Goal: Task Accomplishment & Management: Manage account settings

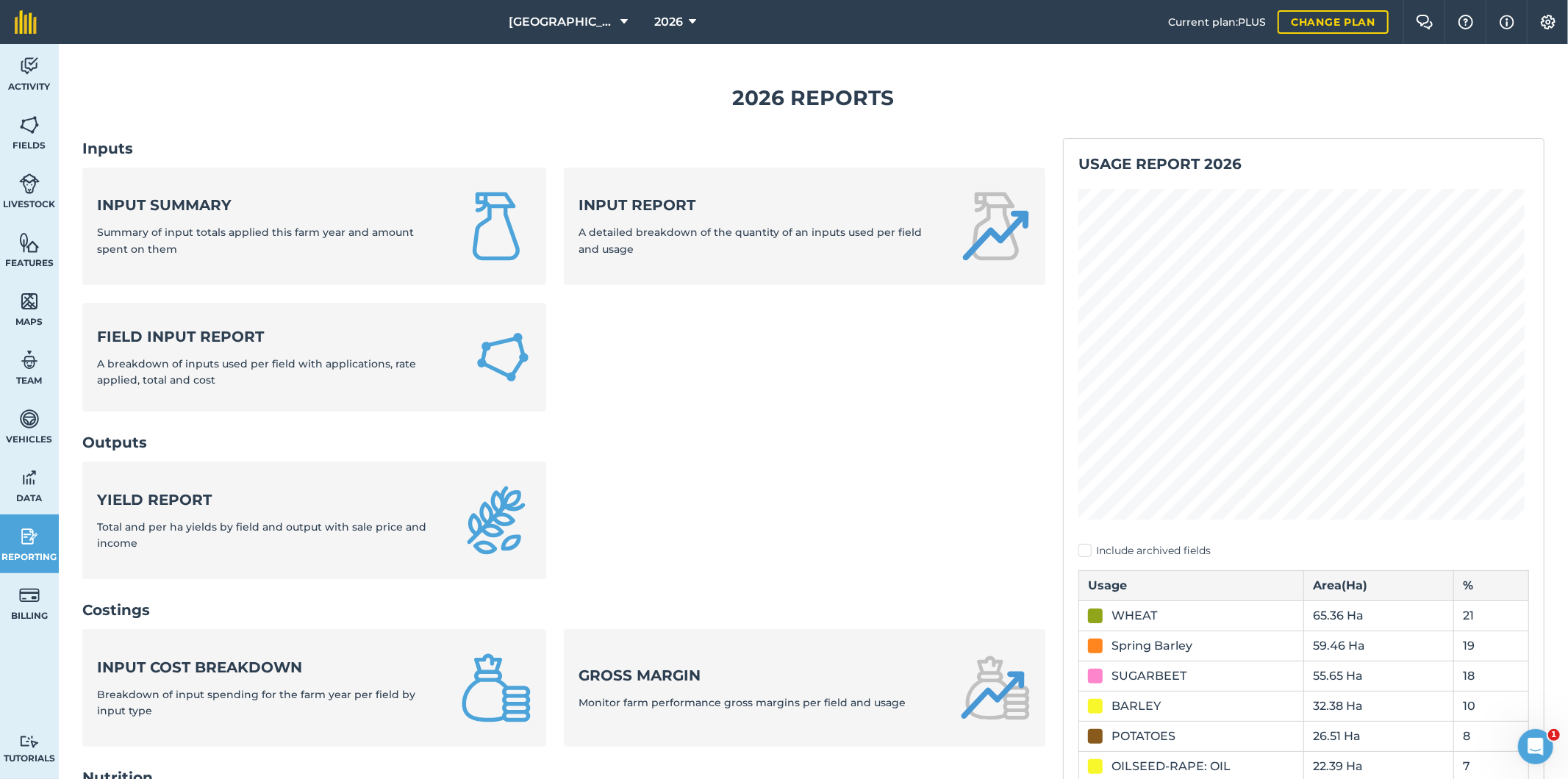
scroll to position [245, 0]
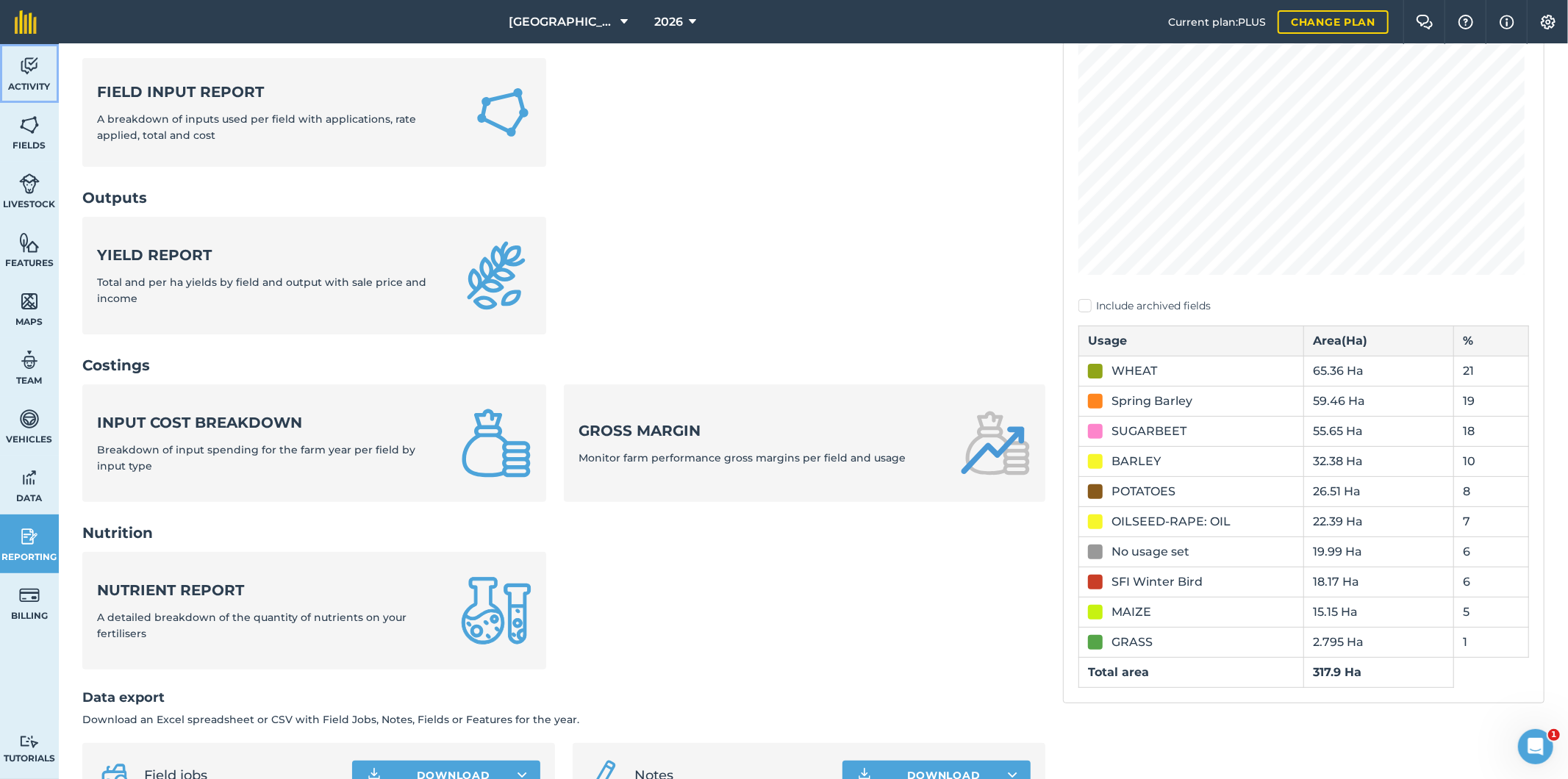
click at [23, 55] on img at bounding box center [29, 66] width 21 height 22
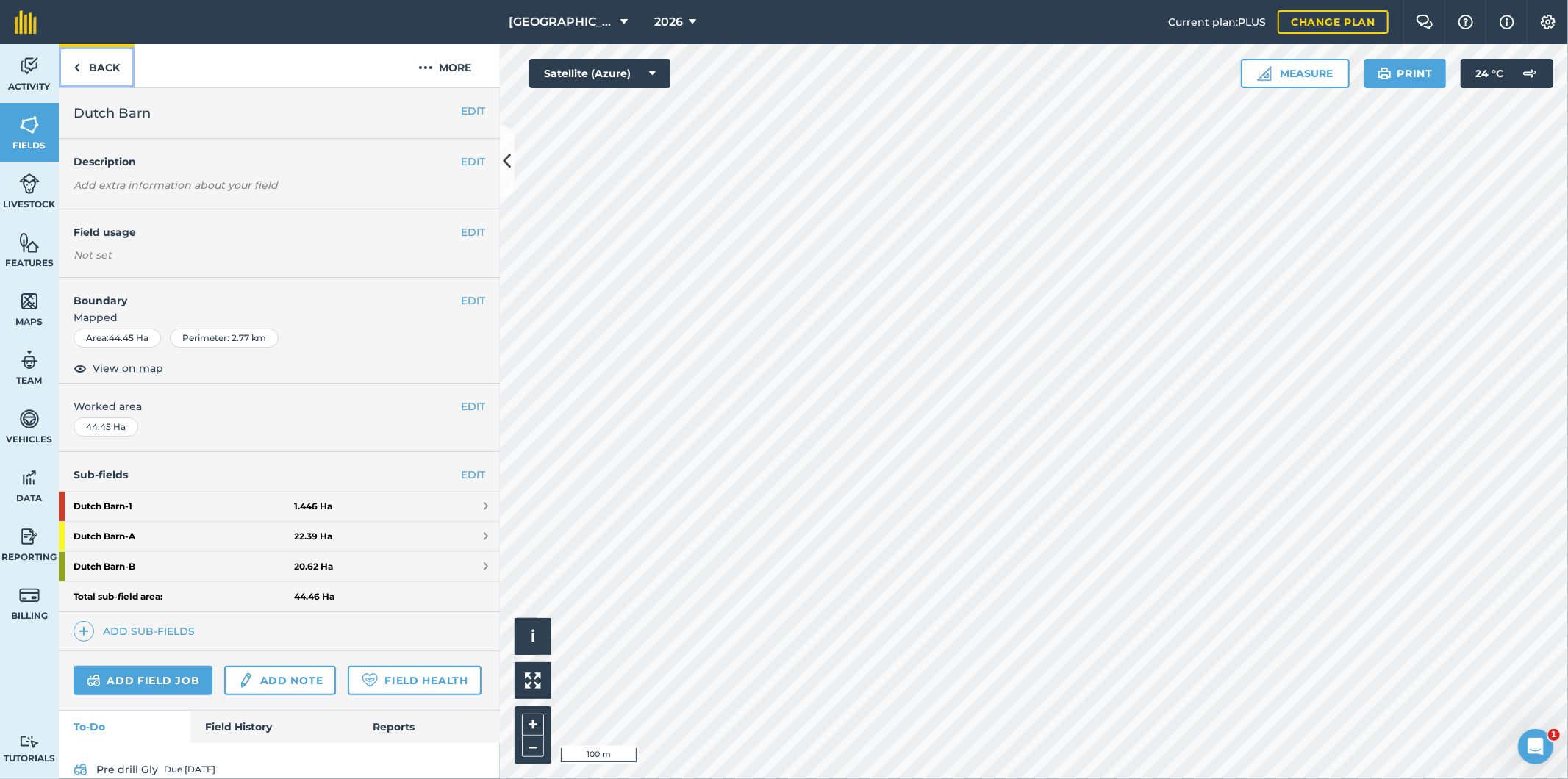
click at [107, 72] on link "Back" at bounding box center [96, 66] width 76 height 43
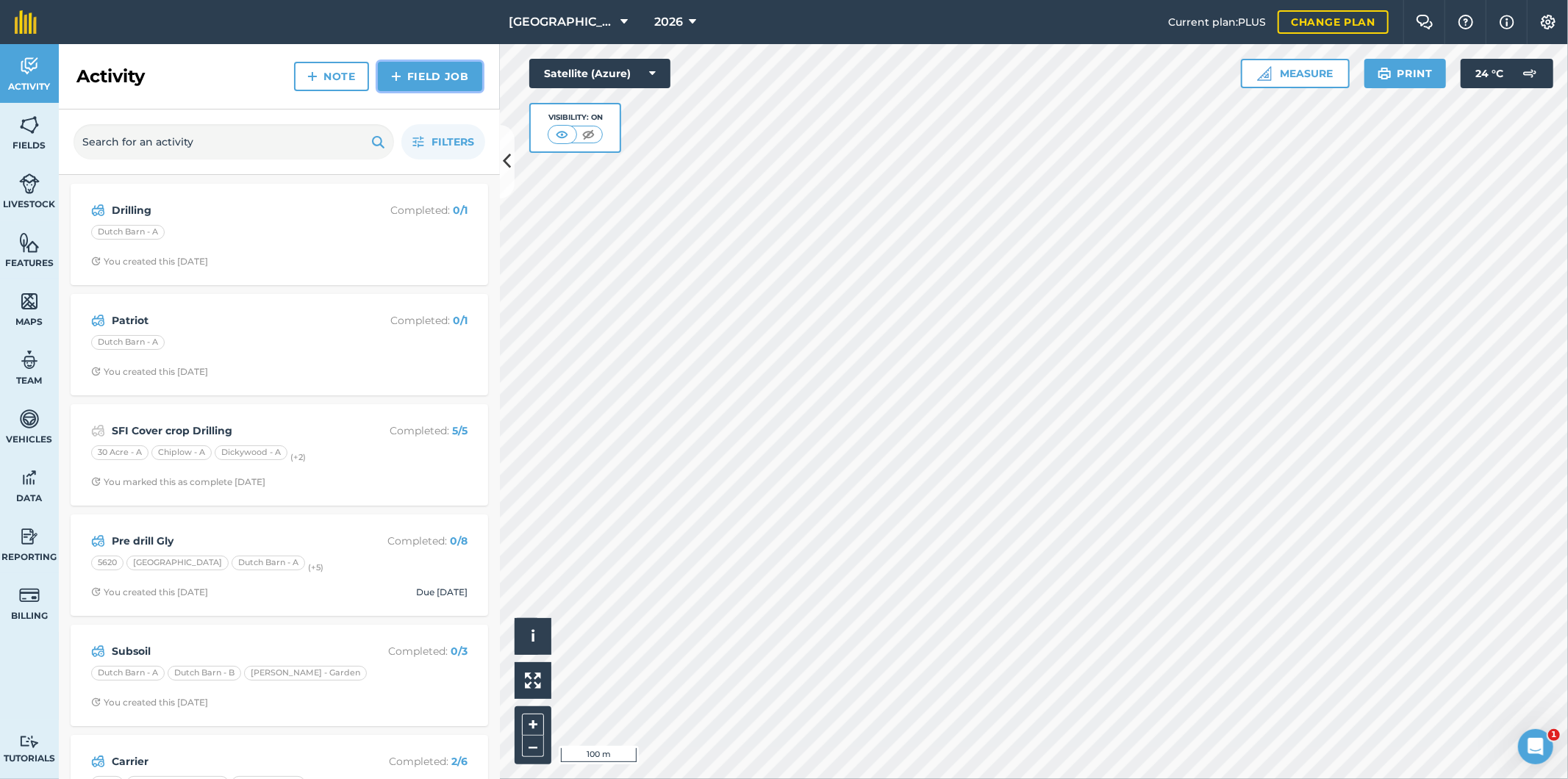
click at [426, 83] on link "Field Job" at bounding box center [430, 77] width 104 height 30
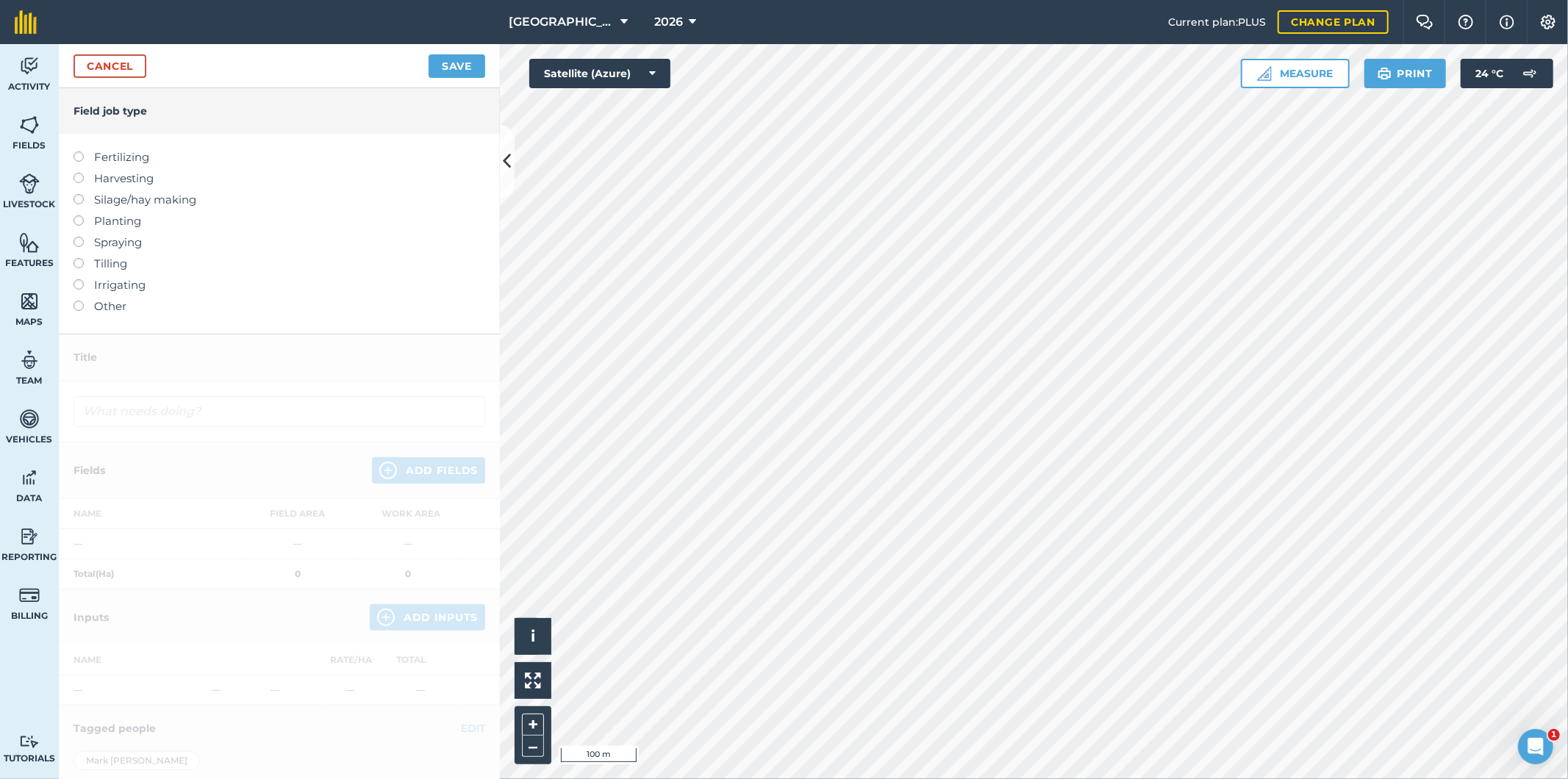
click at [81, 151] on label at bounding box center [84, 151] width 21 height 0
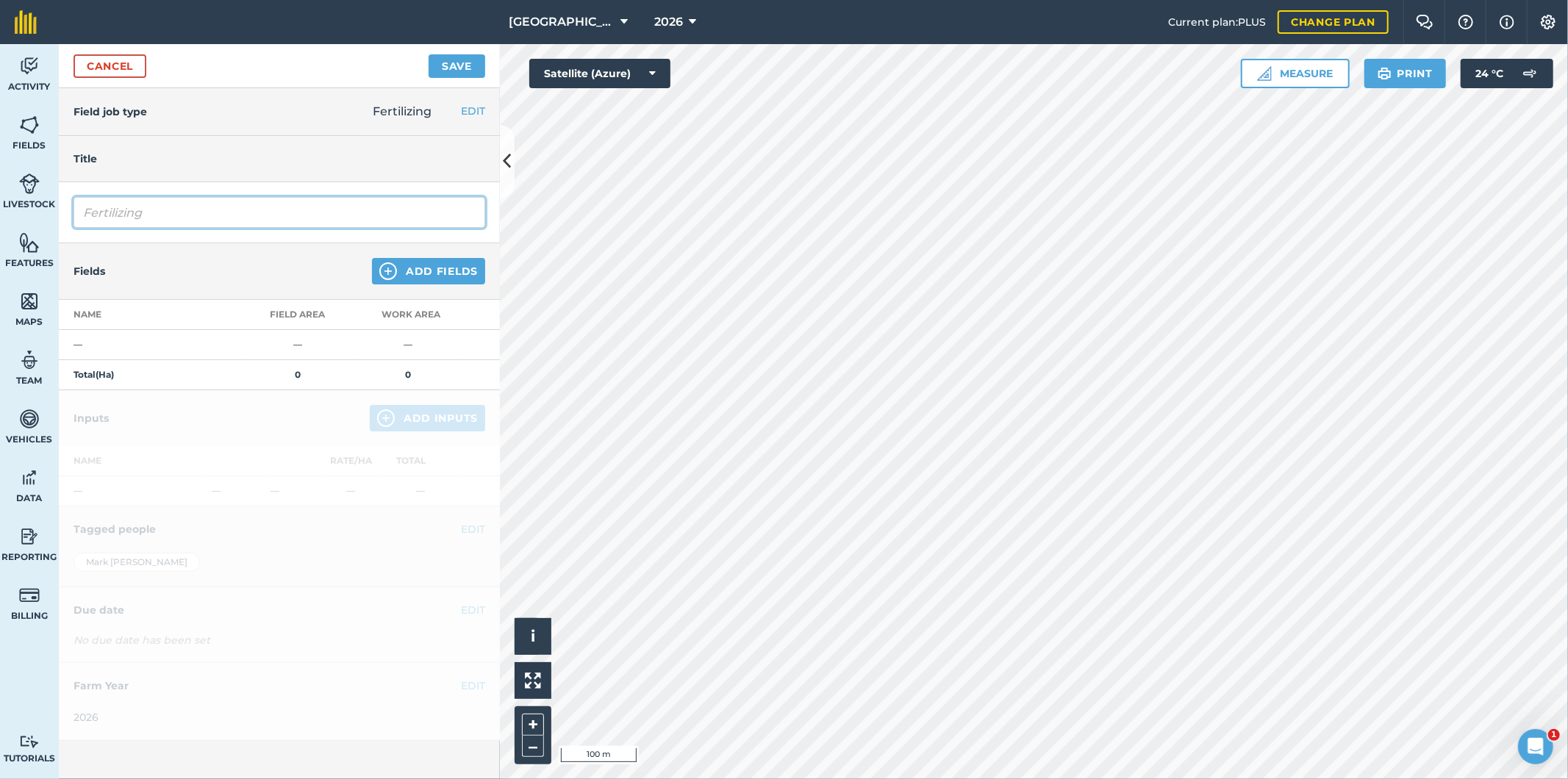
click at [191, 215] on input "Fertilizing" at bounding box center [279, 211] width 412 height 30
drag, startPoint x: 191, startPoint y: 215, endPoint x: 76, endPoint y: 221, distance: 115.2
click at [76, 221] on input "Fertilizing" at bounding box center [279, 211] width 412 height 30
type input "Pre OSR"
click at [460, 280] on button "Add Fields" at bounding box center [428, 270] width 113 height 27
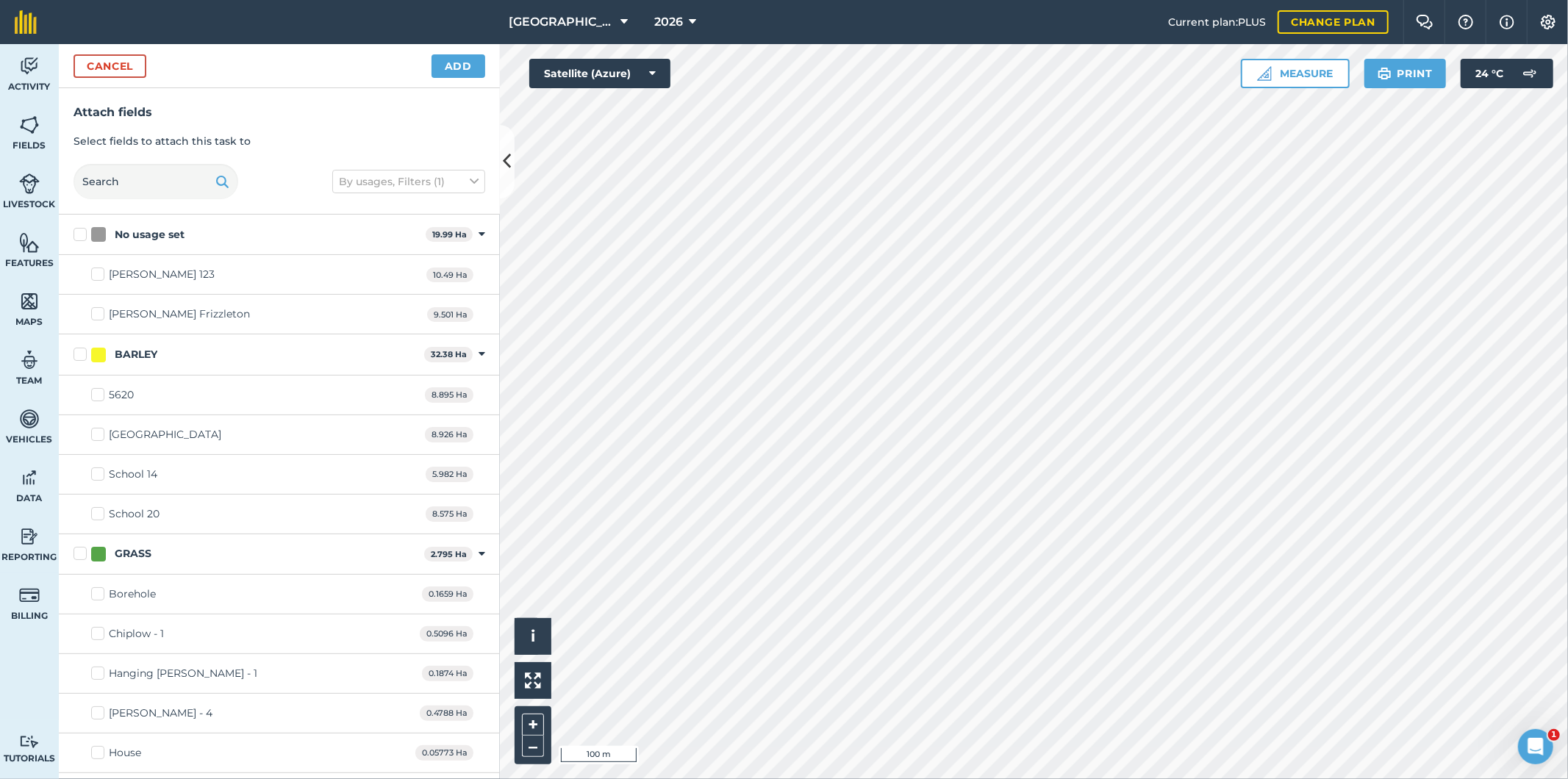
checkbox input "true"
click at [454, 77] on div "Cancel Add" at bounding box center [279, 66] width 441 height 44
click at [455, 68] on button "Add" at bounding box center [458, 66] width 54 height 24
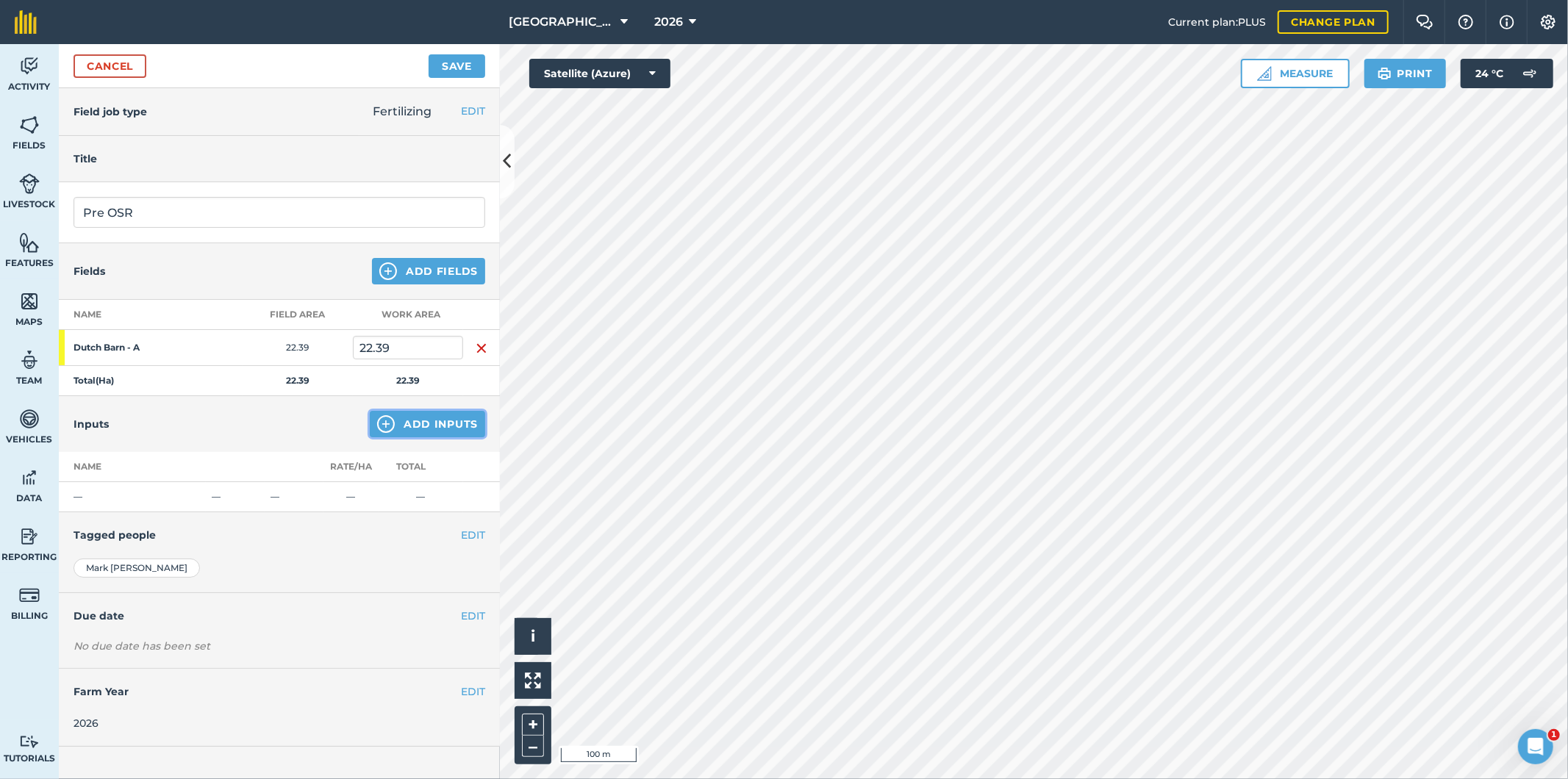
click at [417, 423] on button "Add Inputs" at bounding box center [427, 424] width 115 height 27
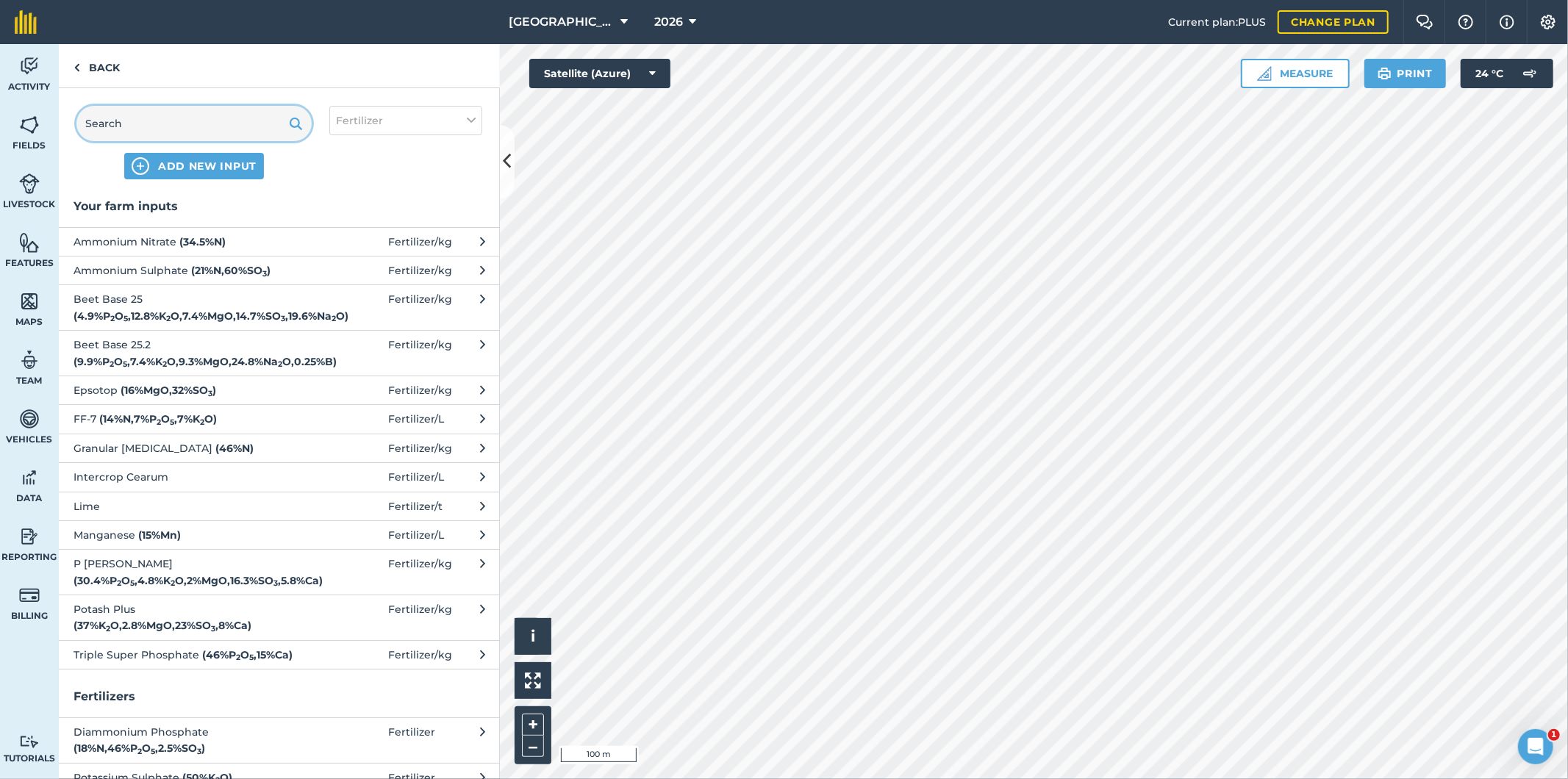
click at [171, 126] on input "text" at bounding box center [194, 124] width 235 height 35
click at [172, 239] on span "Ammonium Nitrate ( 34.5 % N )" at bounding box center [194, 242] width 240 height 16
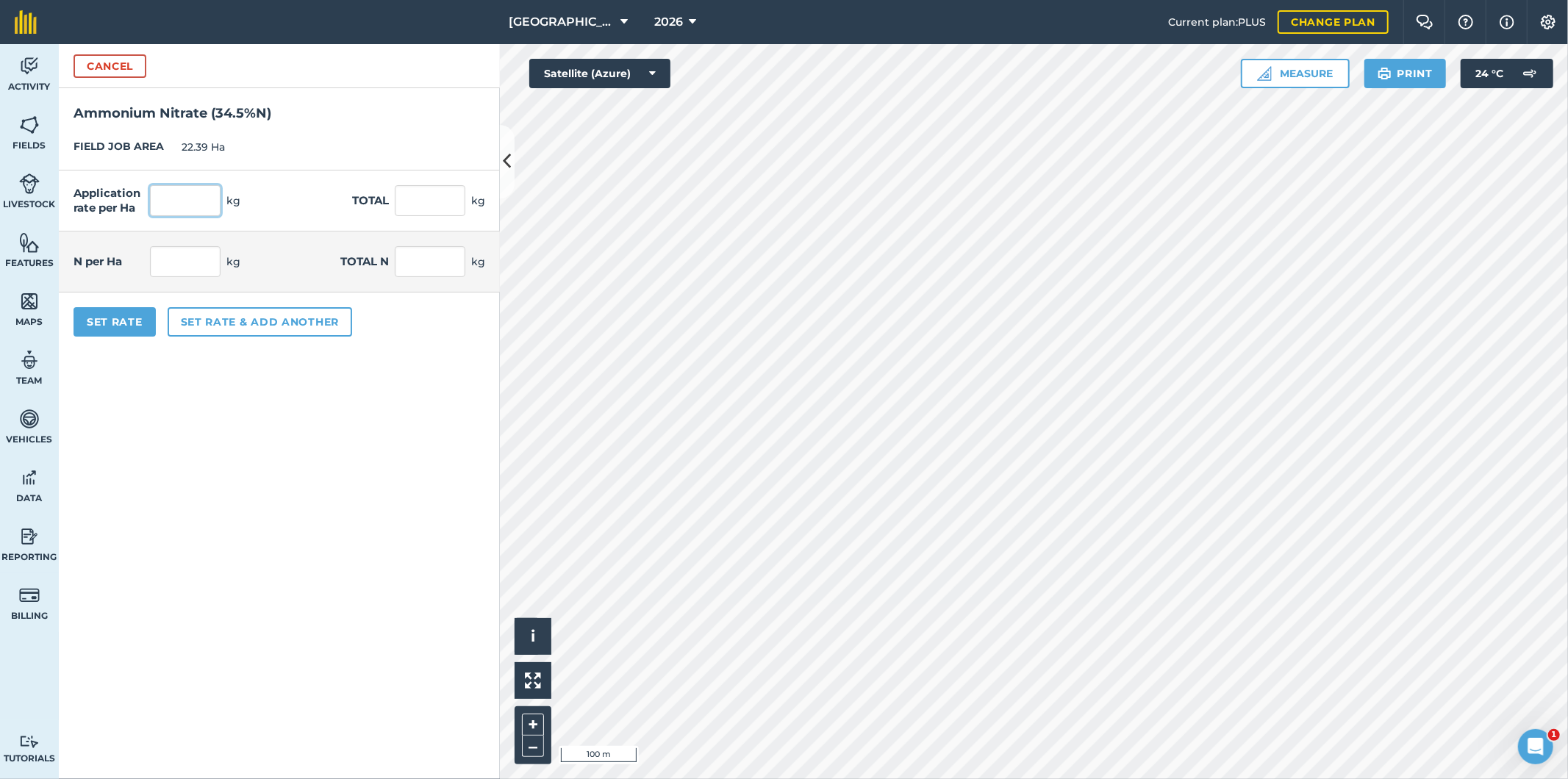
click at [211, 204] on input "text" at bounding box center [185, 200] width 71 height 30
click at [449, 196] on input "text" at bounding box center [430, 200] width 71 height 30
type input "1800"
type input "80.393"
type input "1,800"
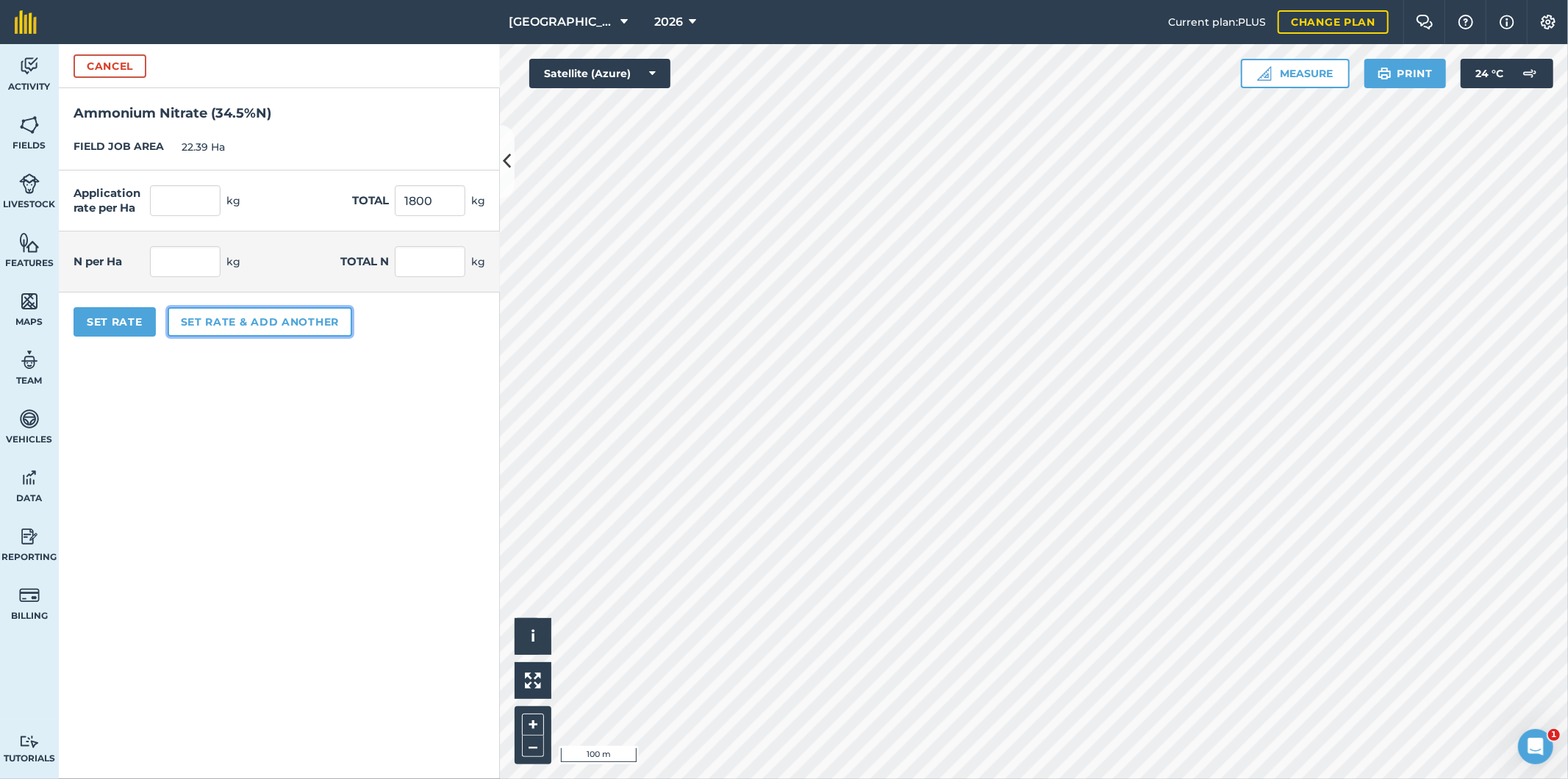
type input "27.736"
type input "621"
click at [218, 330] on button "Set rate & add another" at bounding box center [260, 322] width 185 height 30
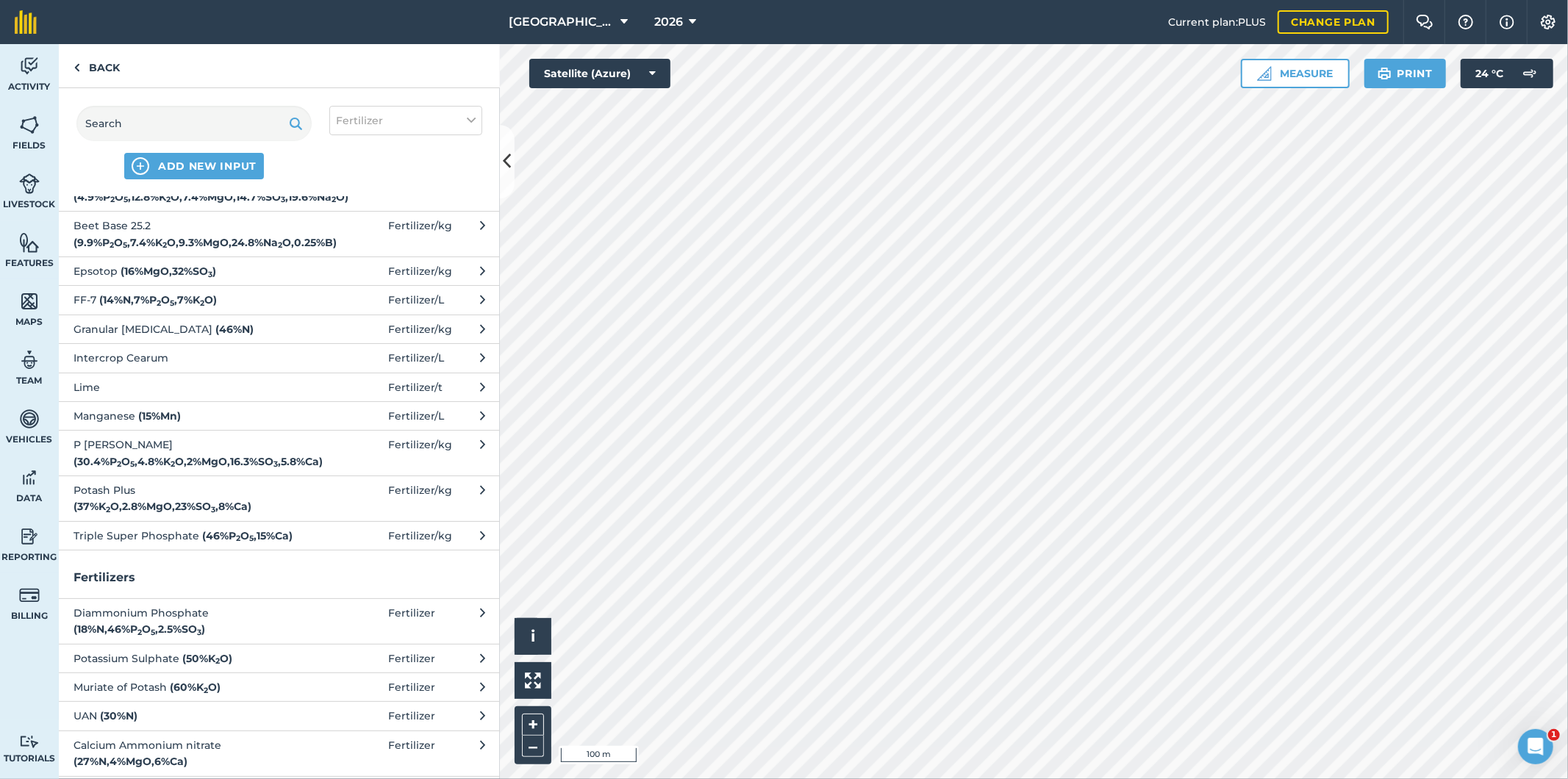
scroll to position [162, 0]
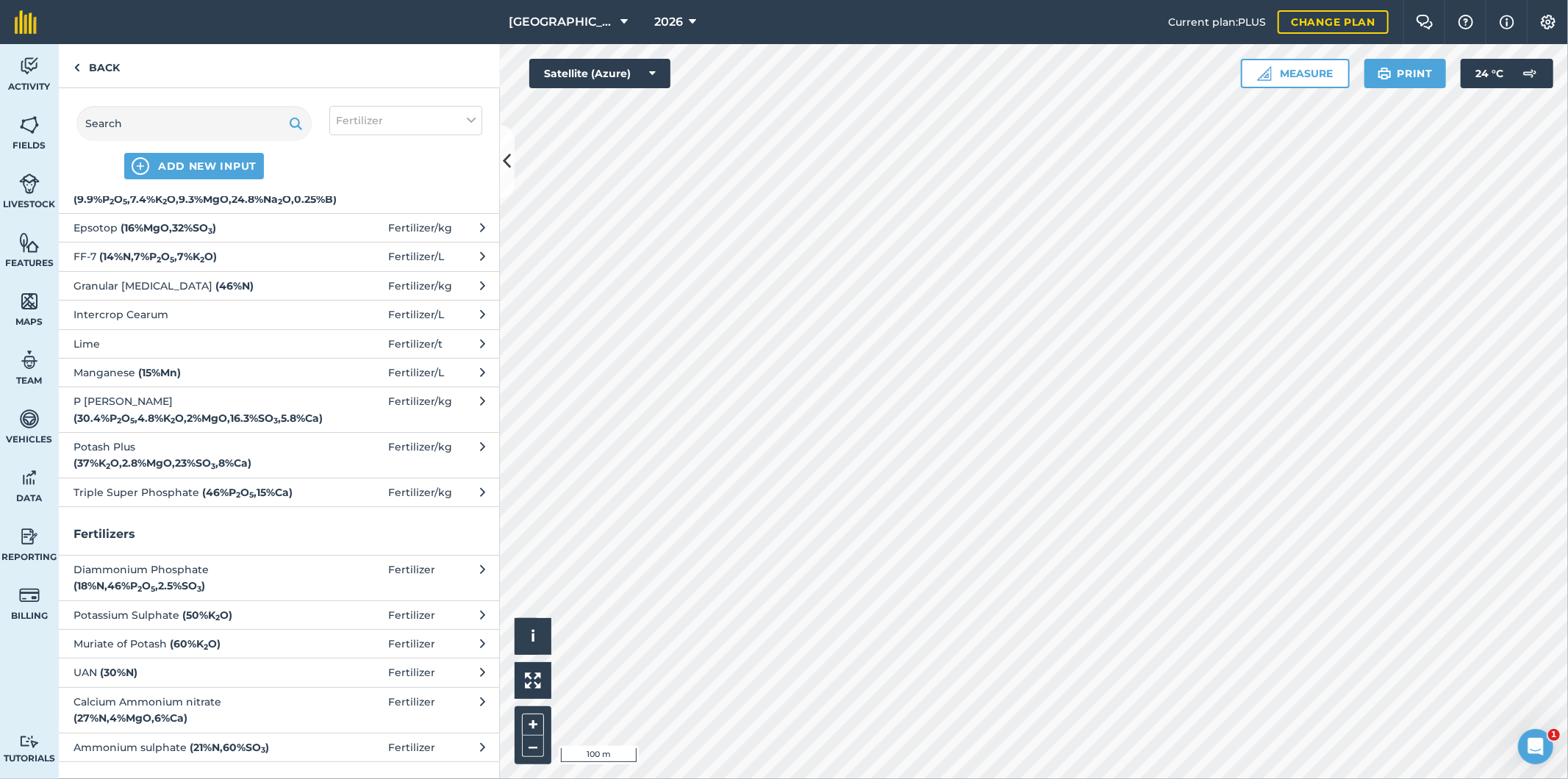
click at [309, 405] on button "P [PERSON_NAME] ( 30.4 % P 2 O 5 , 4.8 % K 2 O , 2 % MgO , 16.3 % SO 3 , 5.8 % …" at bounding box center [279, 409] width 441 height 45
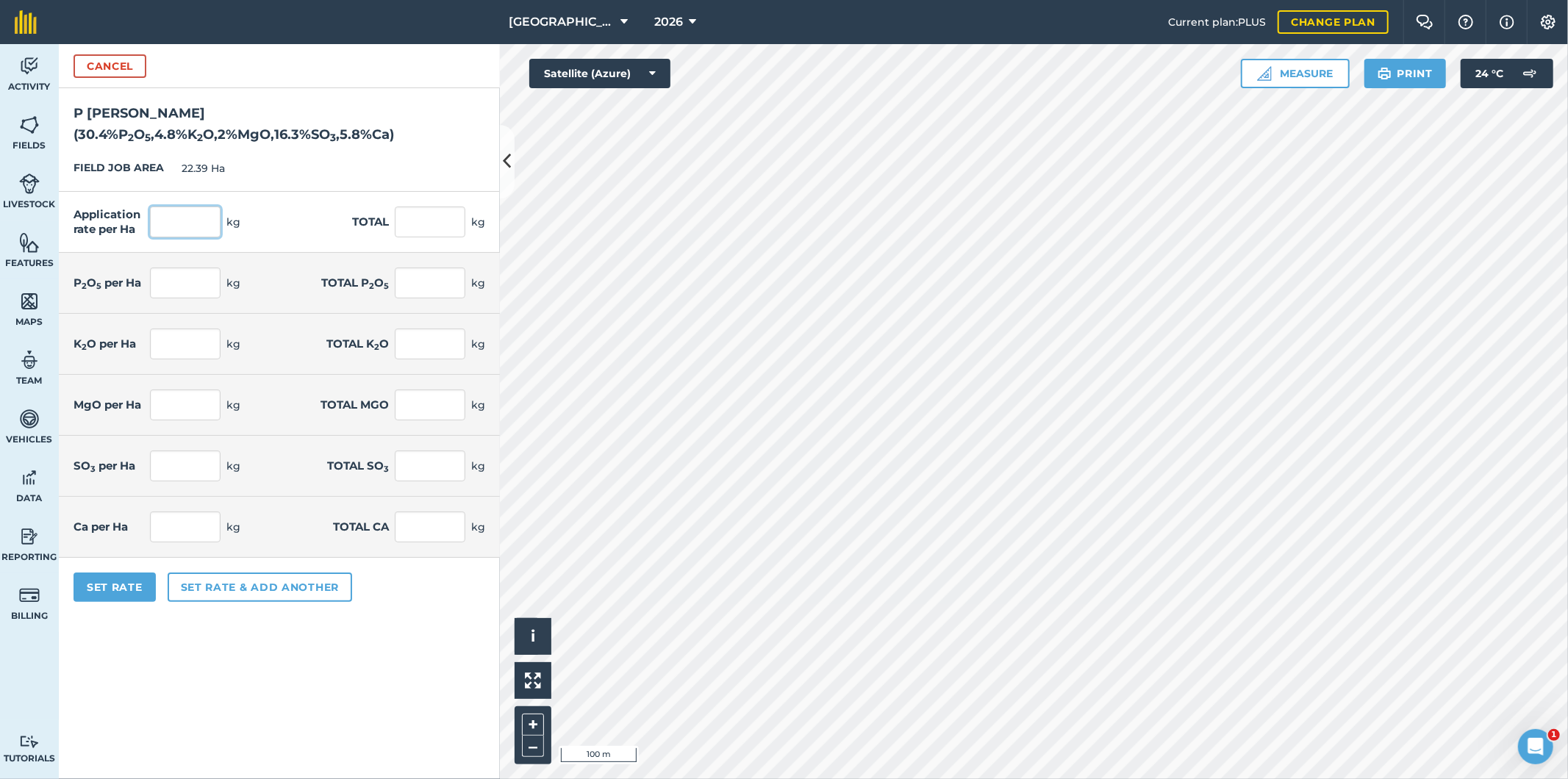
click at [206, 207] on input "text" at bounding box center [185, 221] width 71 height 30
click at [452, 207] on input "text" at bounding box center [430, 221] width 71 height 30
type input "2400"
type input "107.191"
type input "2,400"
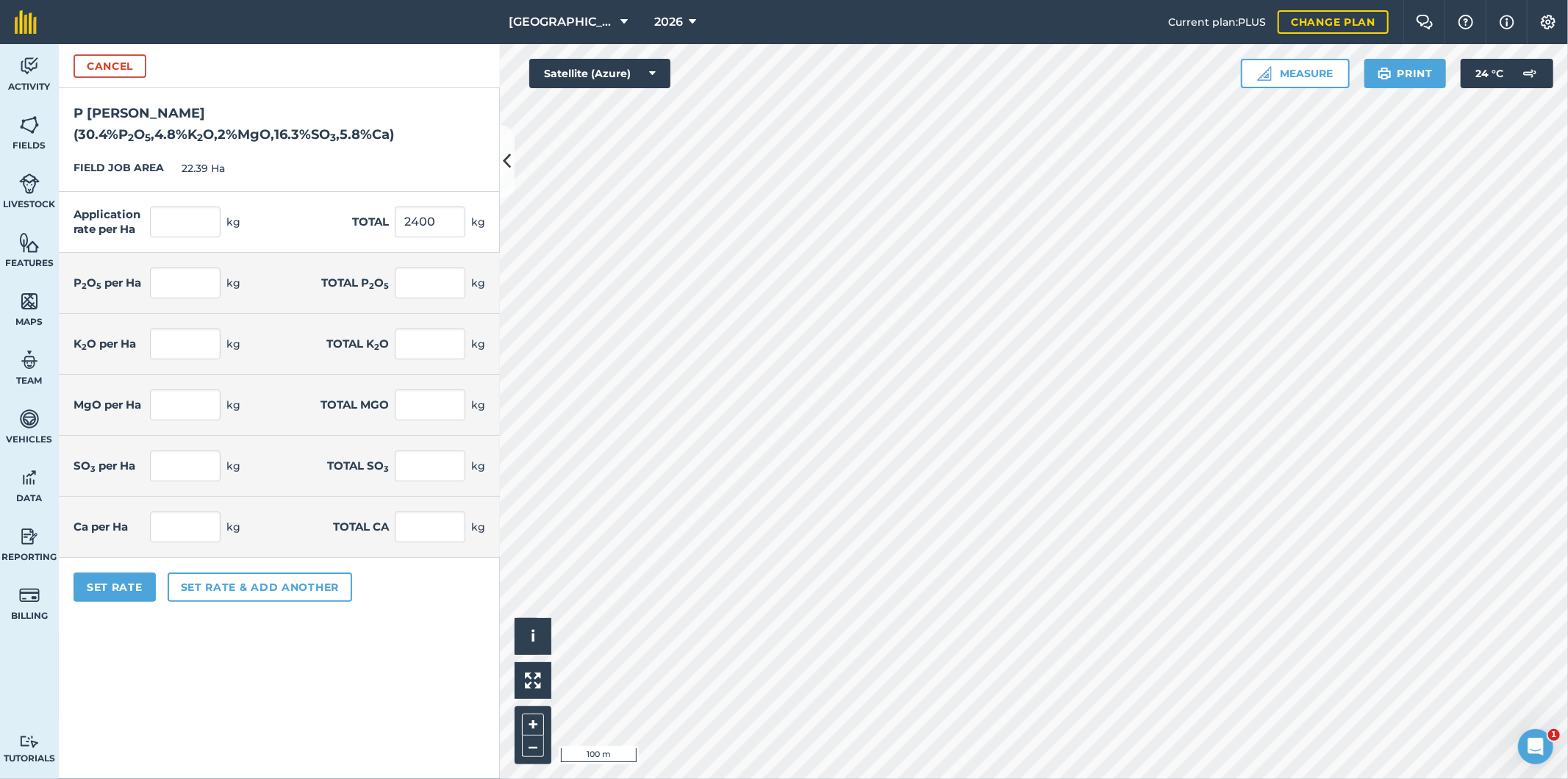
type input "32.586"
type input "729.6"
type input "5.145"
type input "115.2"
type input "2.144"
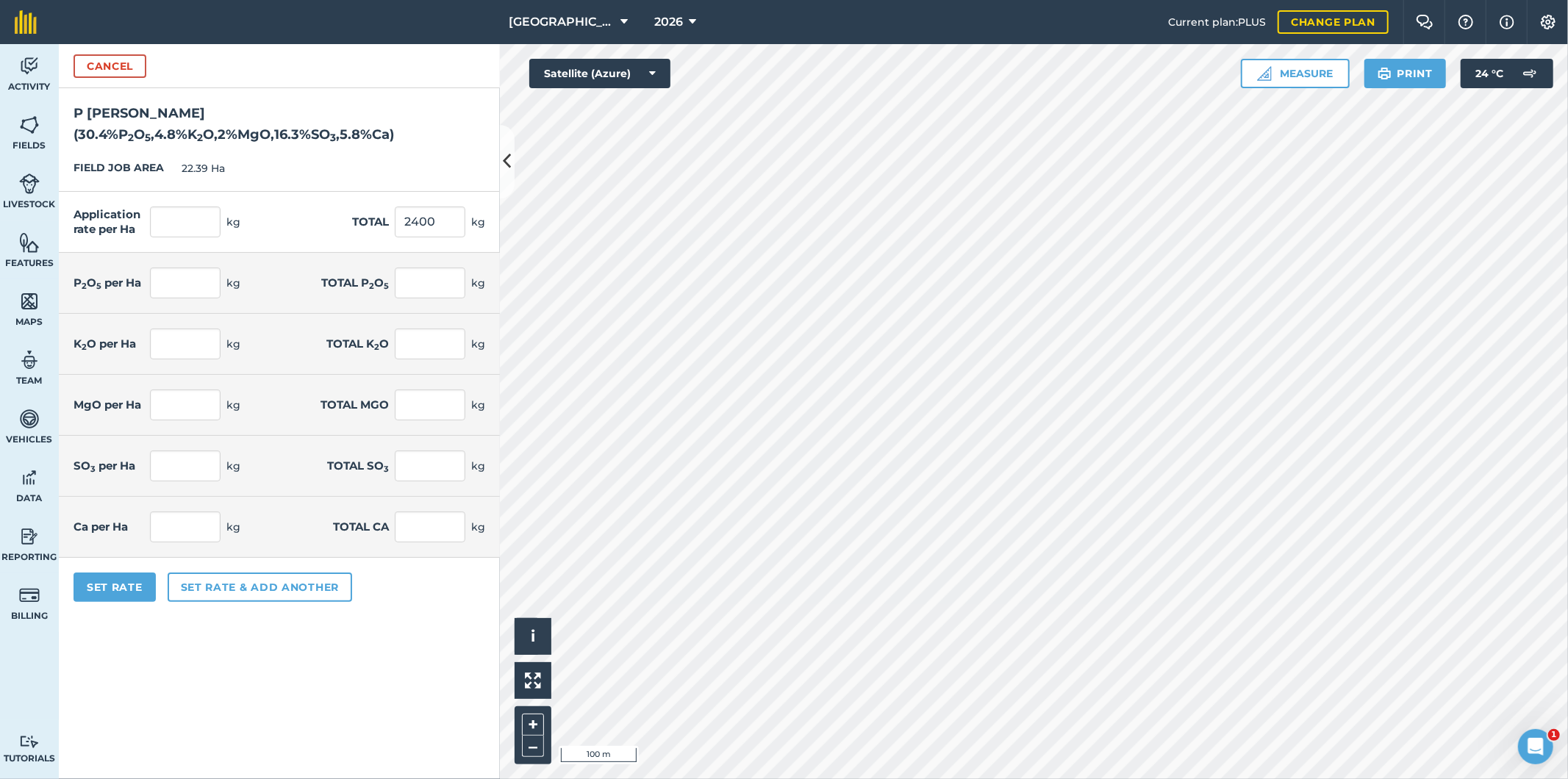
type input "48"
type input "17.472"
type input "391.2"
type input "6.217"
type input "139.2"
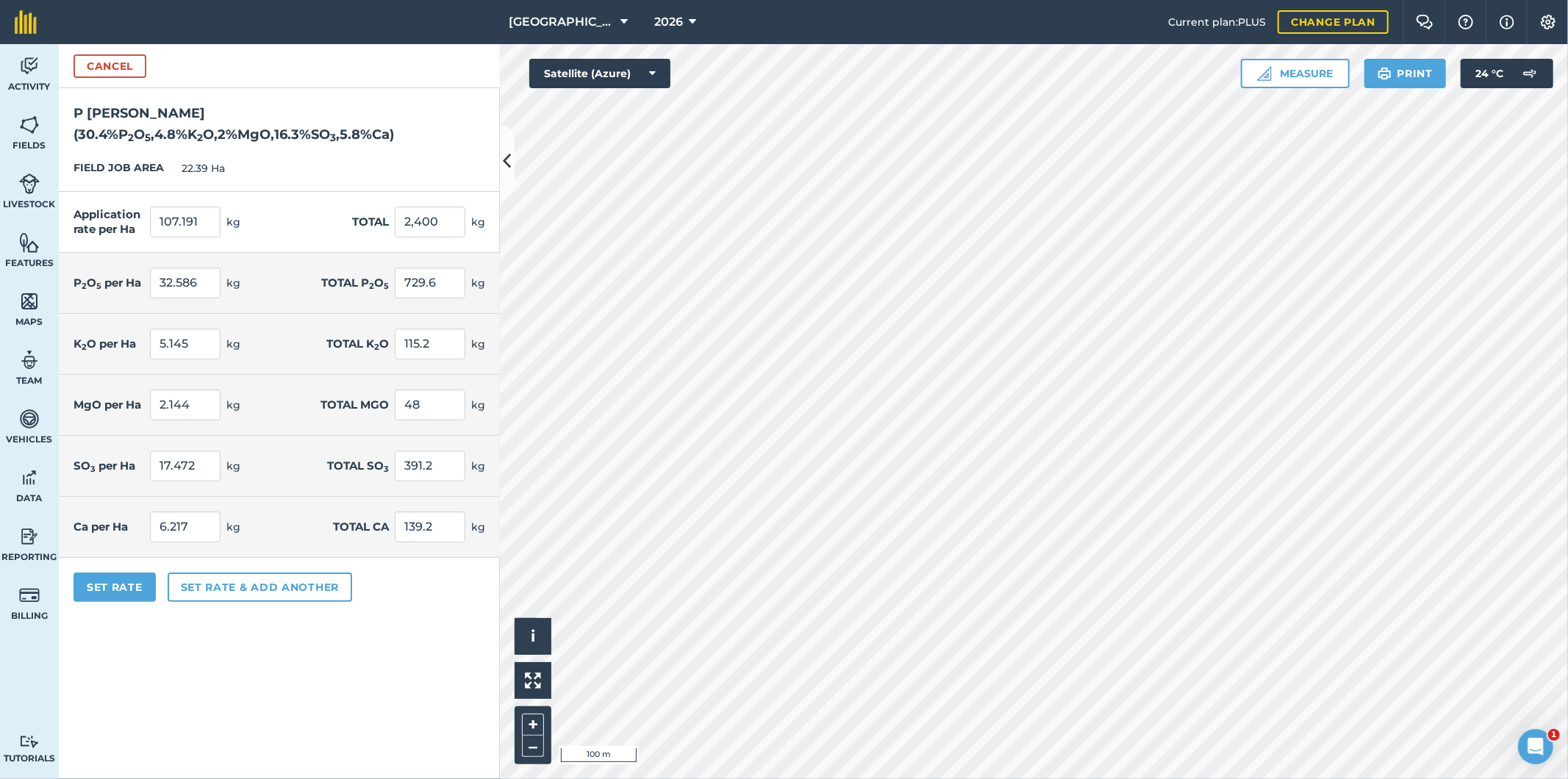
click at [336, 199] on div "Application rate per Ha 107.191 kg Total 2,400 kg" at bounding box center [279, 222] width 441 height 61
click at [194, 572] on button "Set rate & add another" at bounding box center [260, 587] width 185 height 30
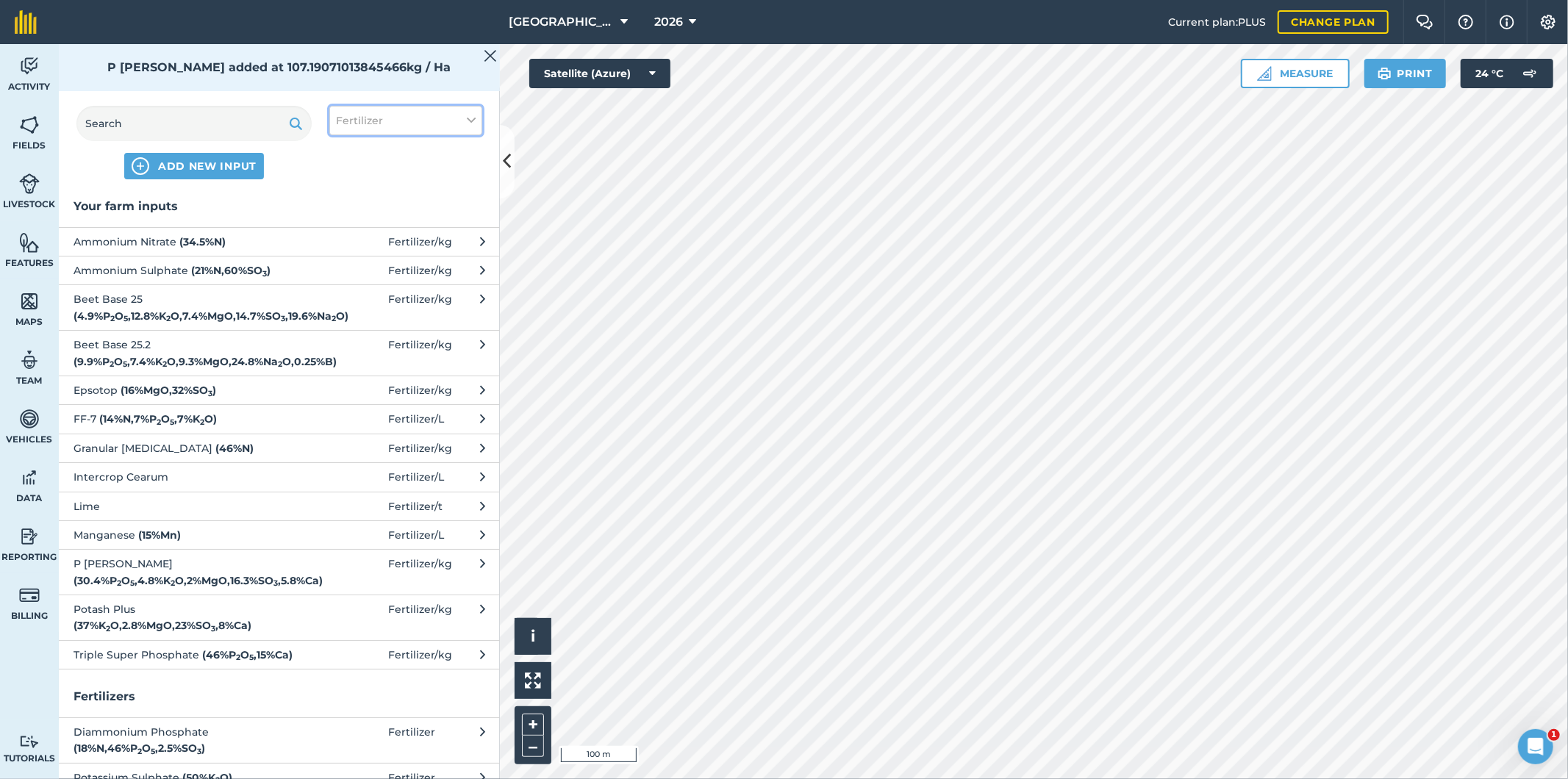
click at [418, 124] on button "Fertilizer" at bounding box center [405, 121] width 152 height 30
click at [346, 236] on label "Fuel" at bounding box center [406, 233] width 140 height 16
click at [345, 235] on input "Fuel" at bounding box center [341, 230] width 10 height 10
checkbox input "true"
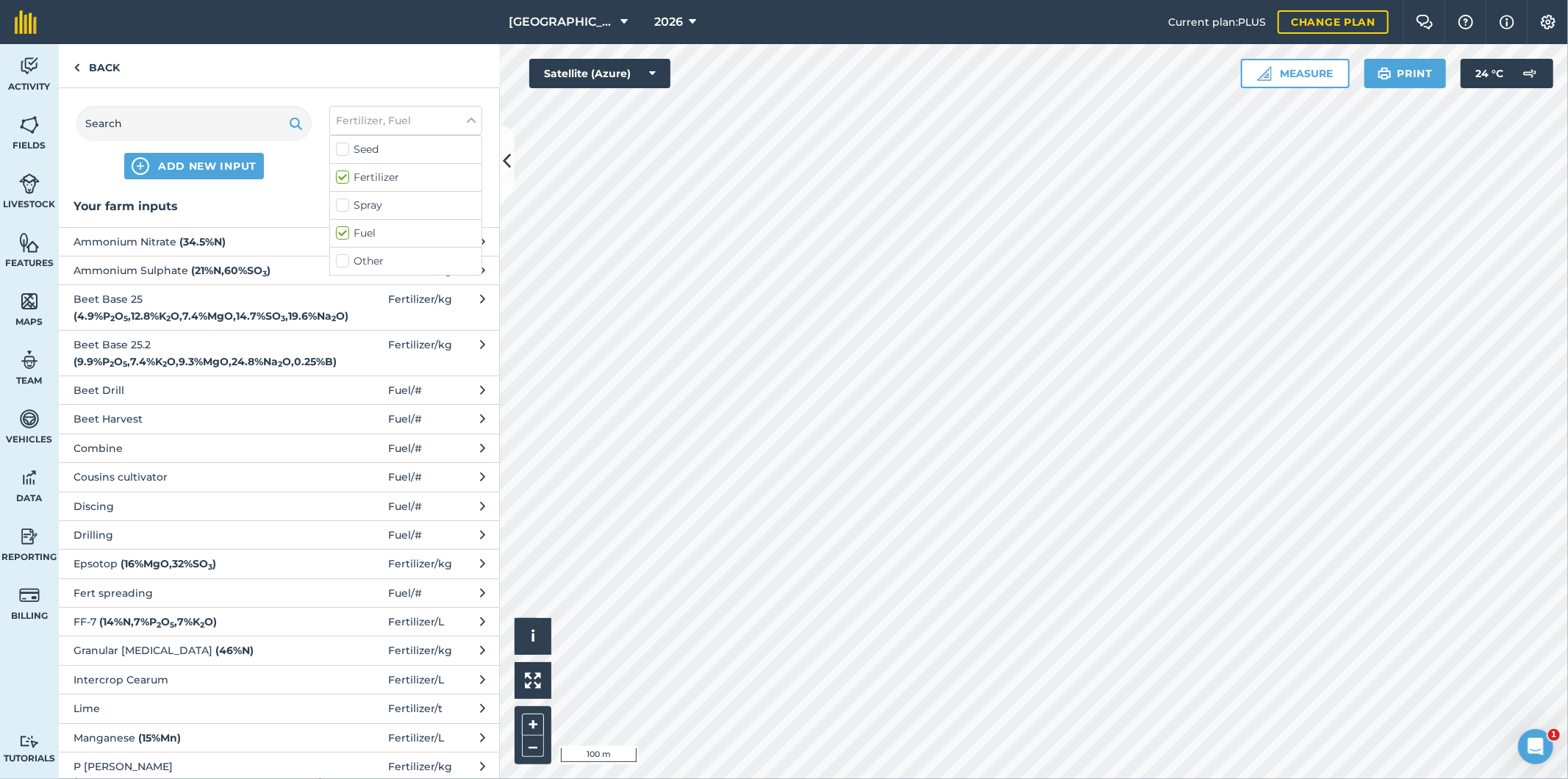
click at [346, 177] on label "Fertilizer" at bounding box center [406, 178] width 140 height 16
click at [345, 177] on input "Fertilizer" at bounding box center [341, 175] width 10 height 10
checkbox input "false"
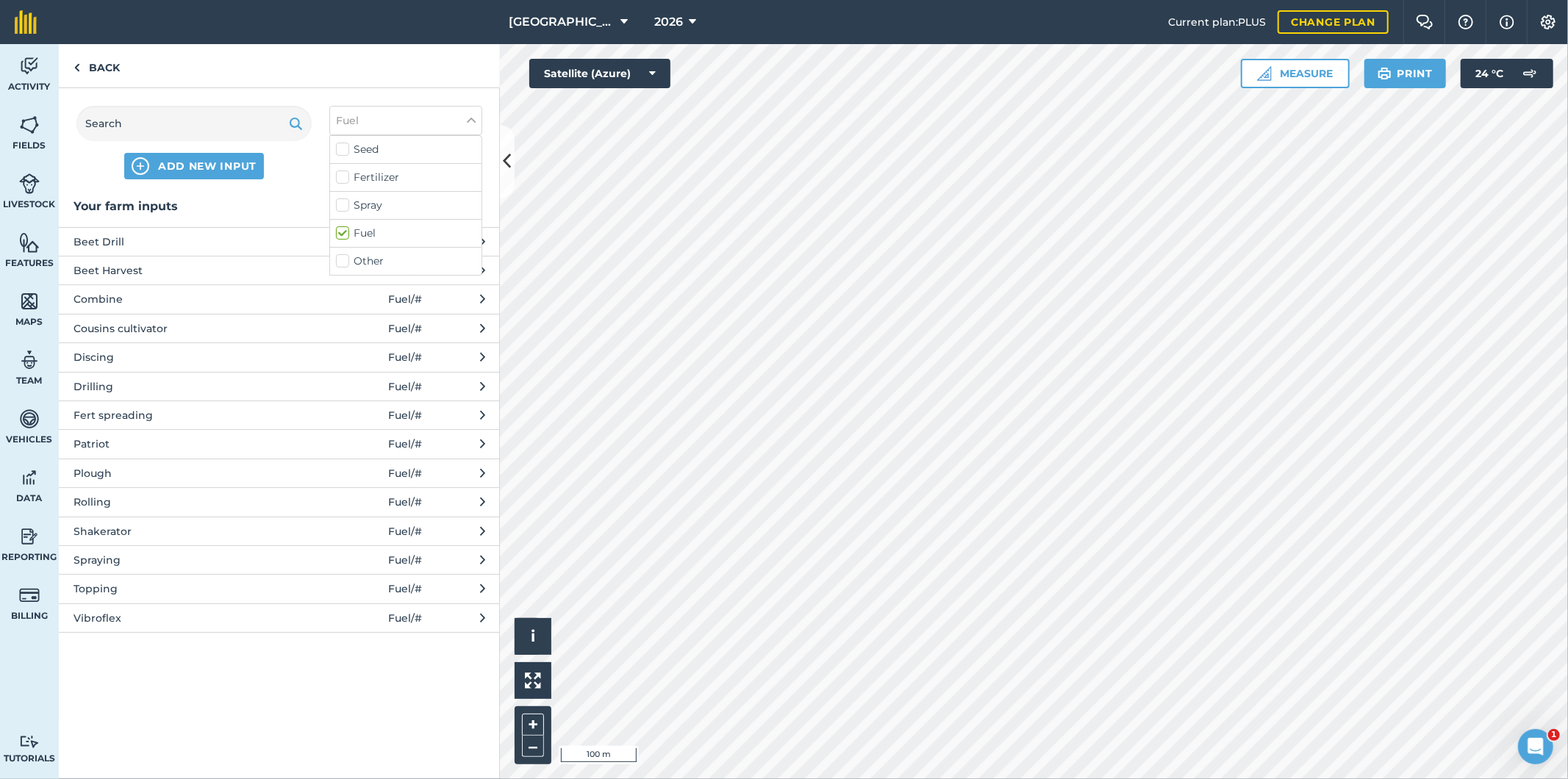
click at [127, 415] on span "Fert spreading" at bounding box center [194, 415] width 240 height 16
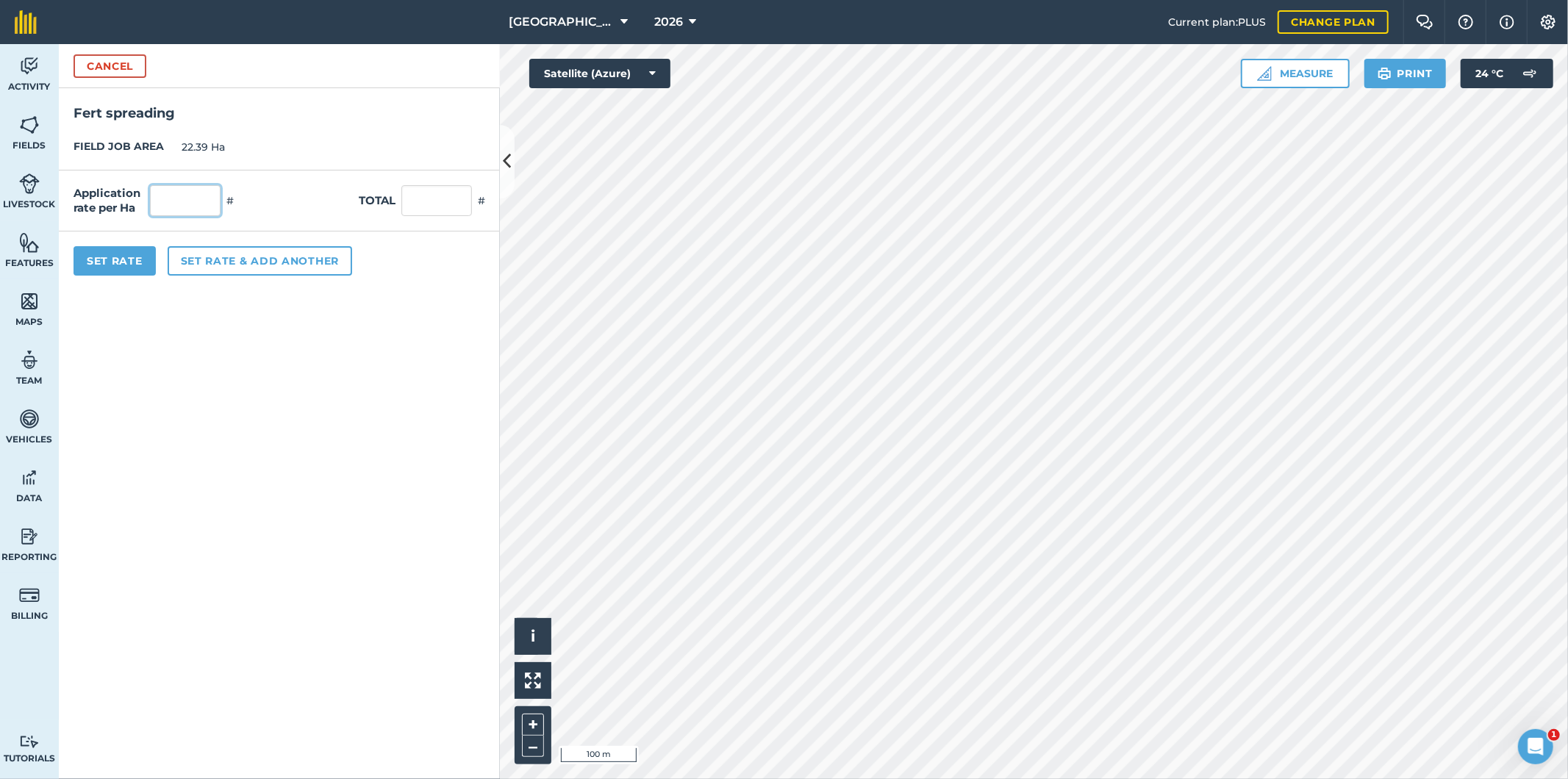
click at [208, 202] on input "text" at bounding box center [185, 200] width 71 height 30
type input "2"
type input "44.78"
click at [313, 207] on div "Application rate per Ha 2 # Total 44.78 #" at bounding box center [279, 201] width 441 height 61
click at [124, 262] on button "Set Rate" at bounding box center [115, 261] width 83 height 30
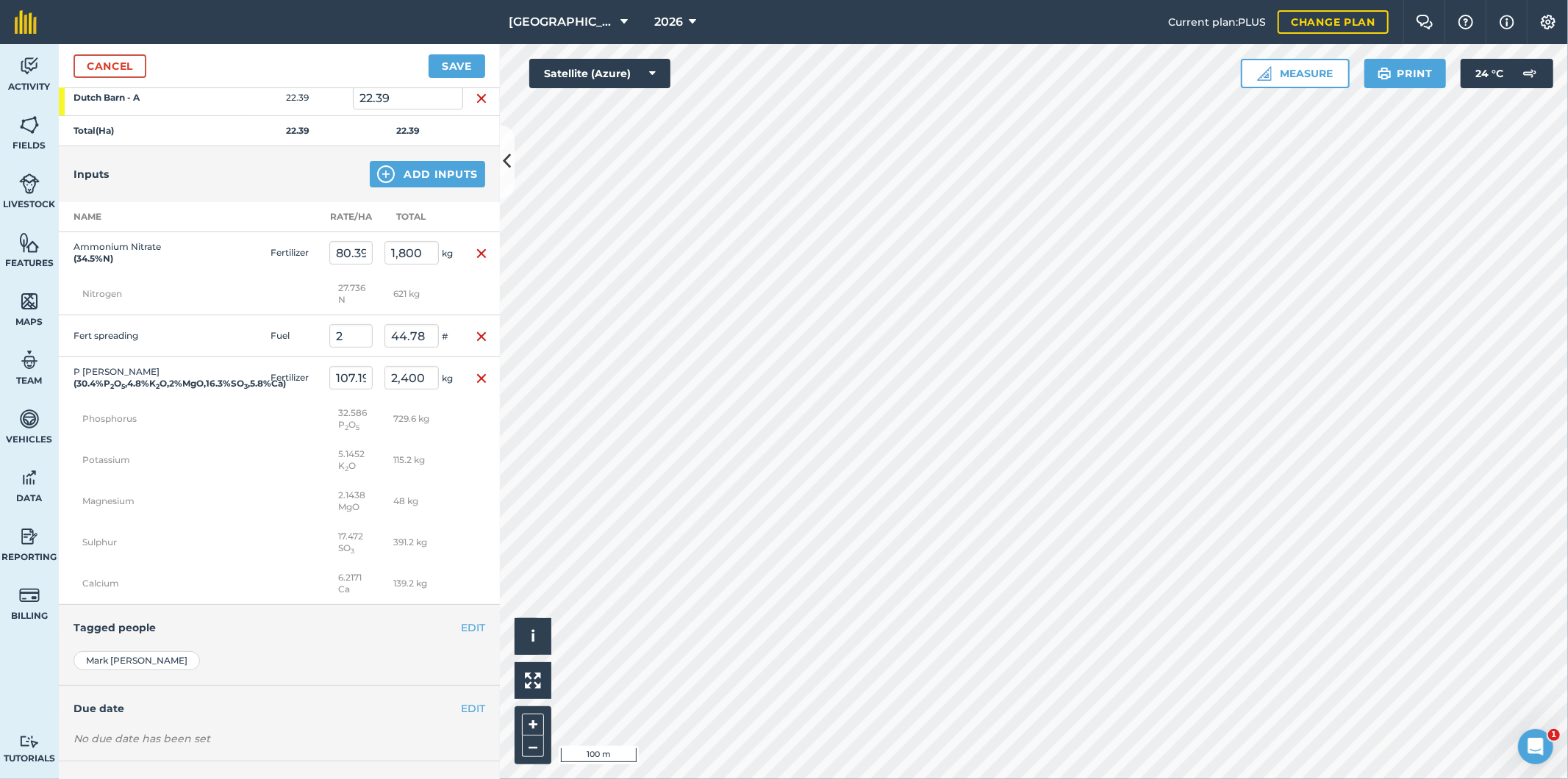
scroll to position [0, 0]
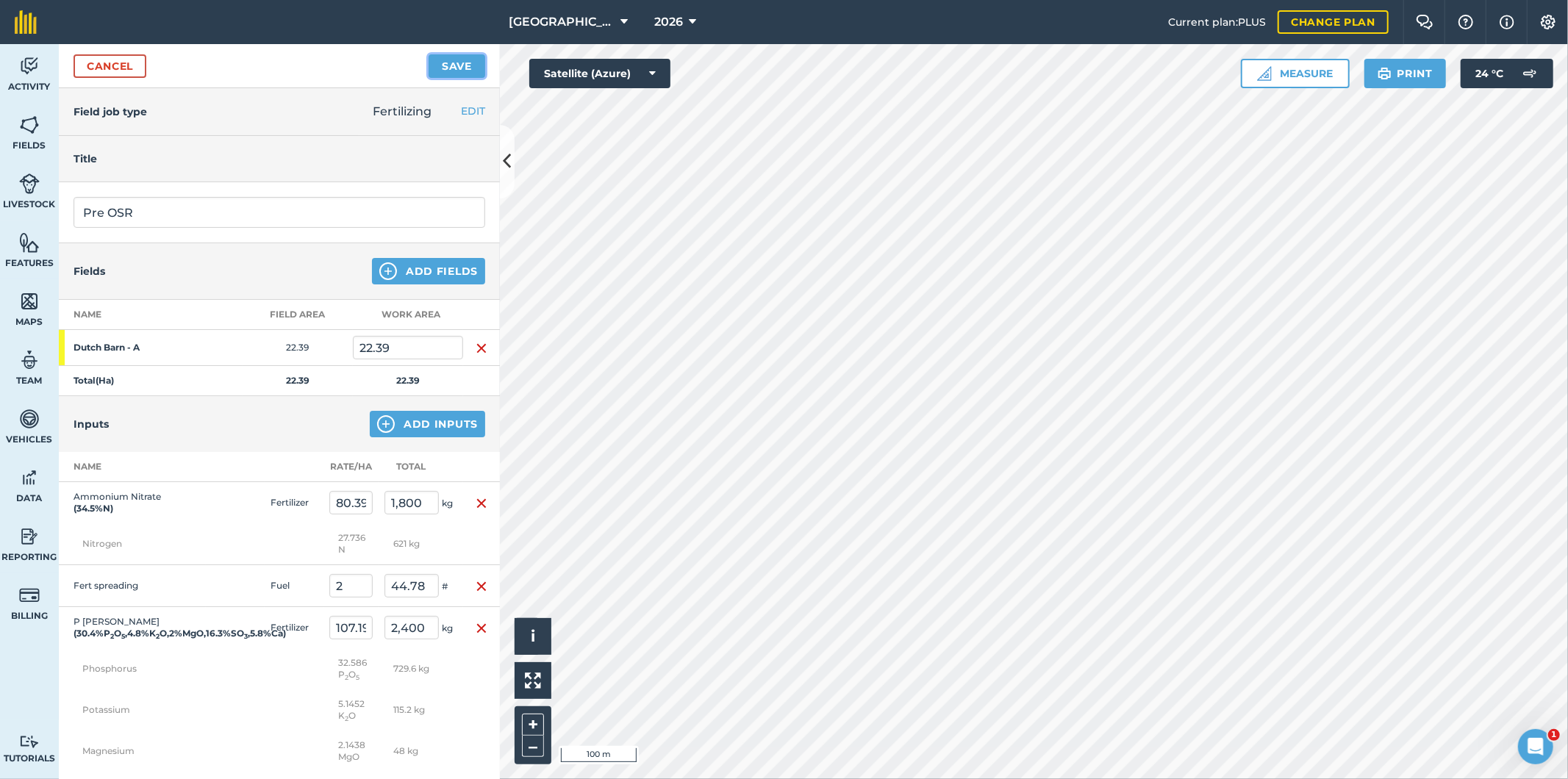
click at [454, 69] on button "Save" at bounding box center [457, 66] width 57 height 24
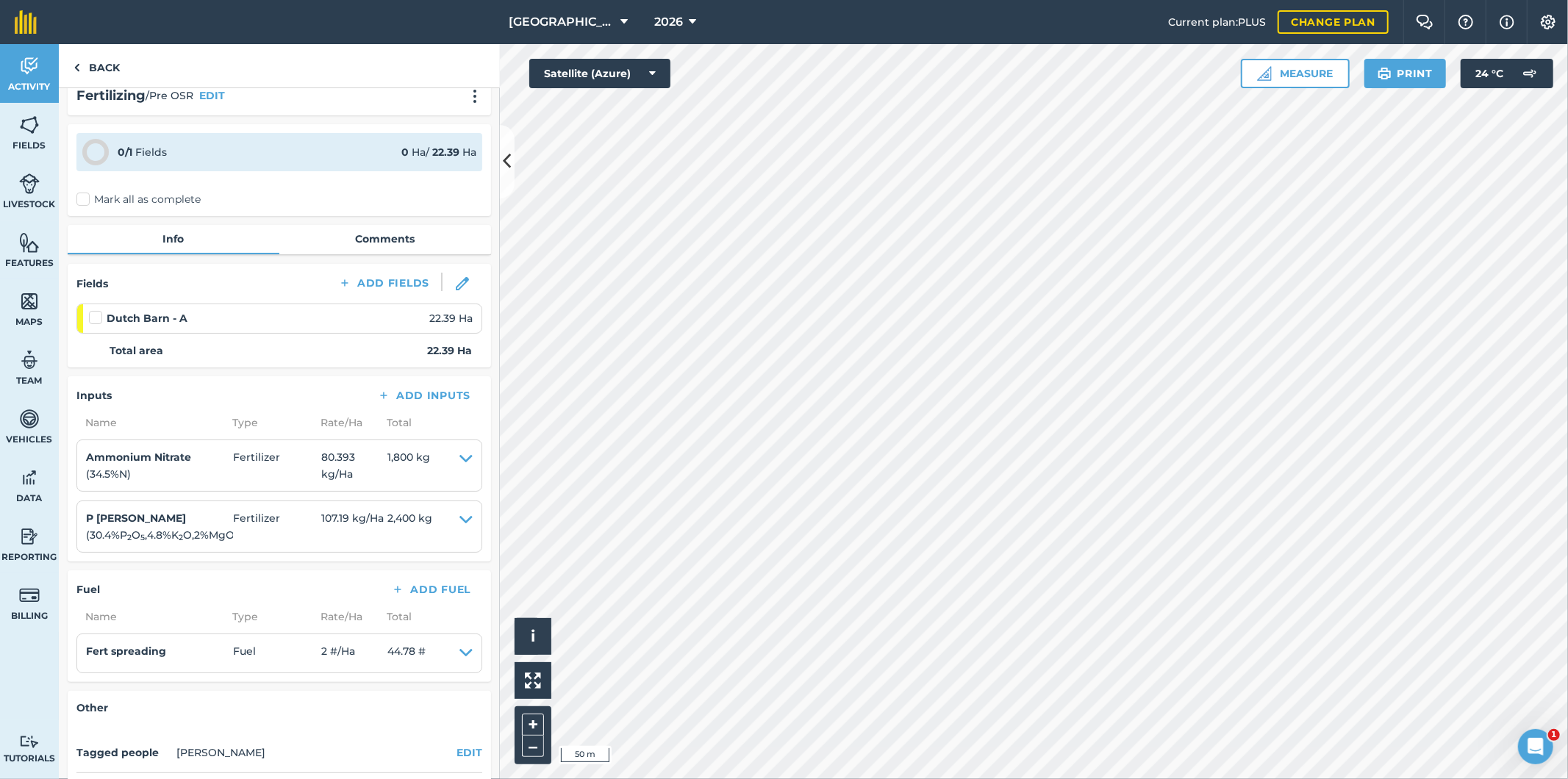
scroll to position [17, 0]
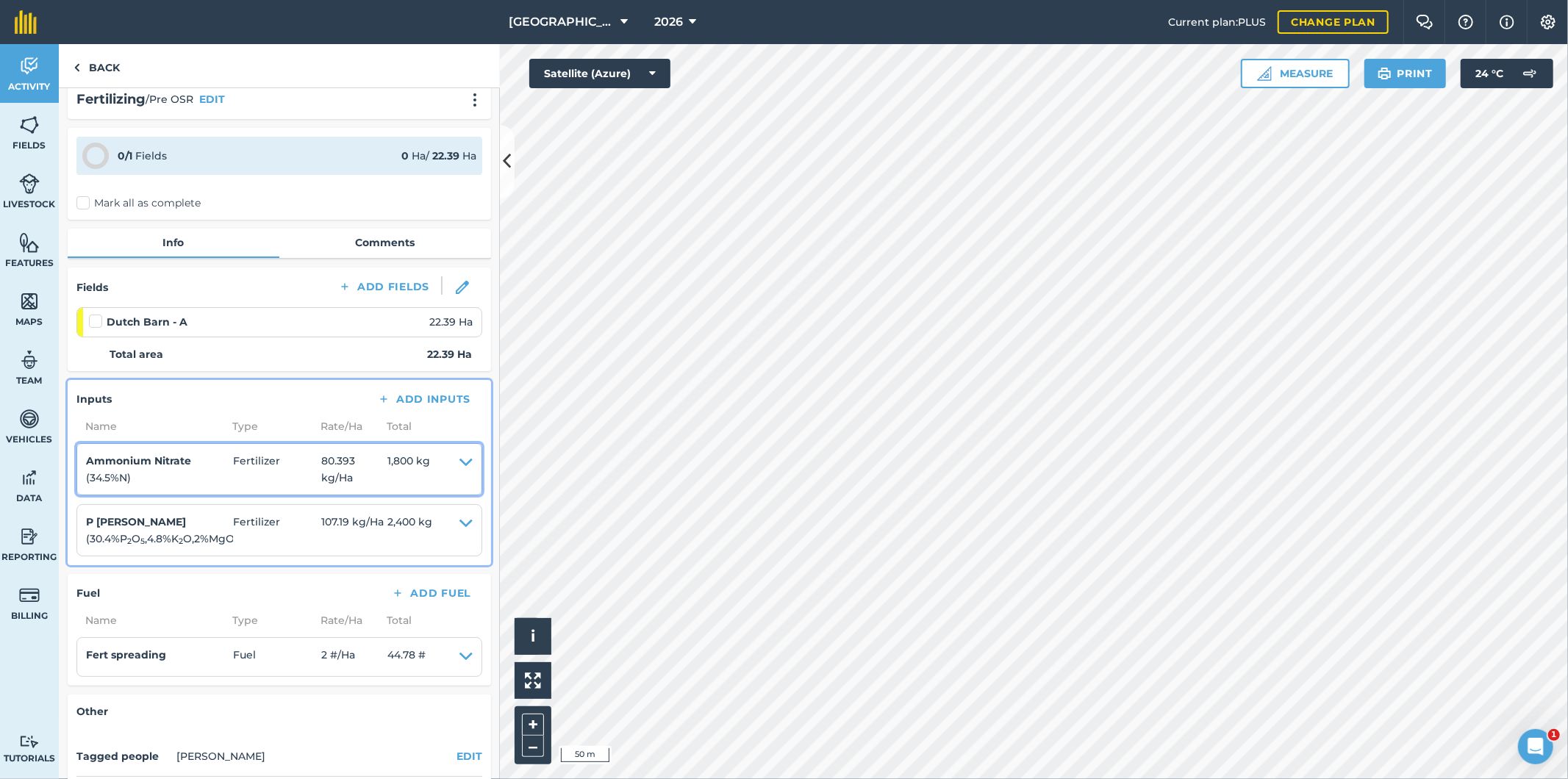
click at [459, 459] on icon at bounding box center [465, 469] width 13 height 33
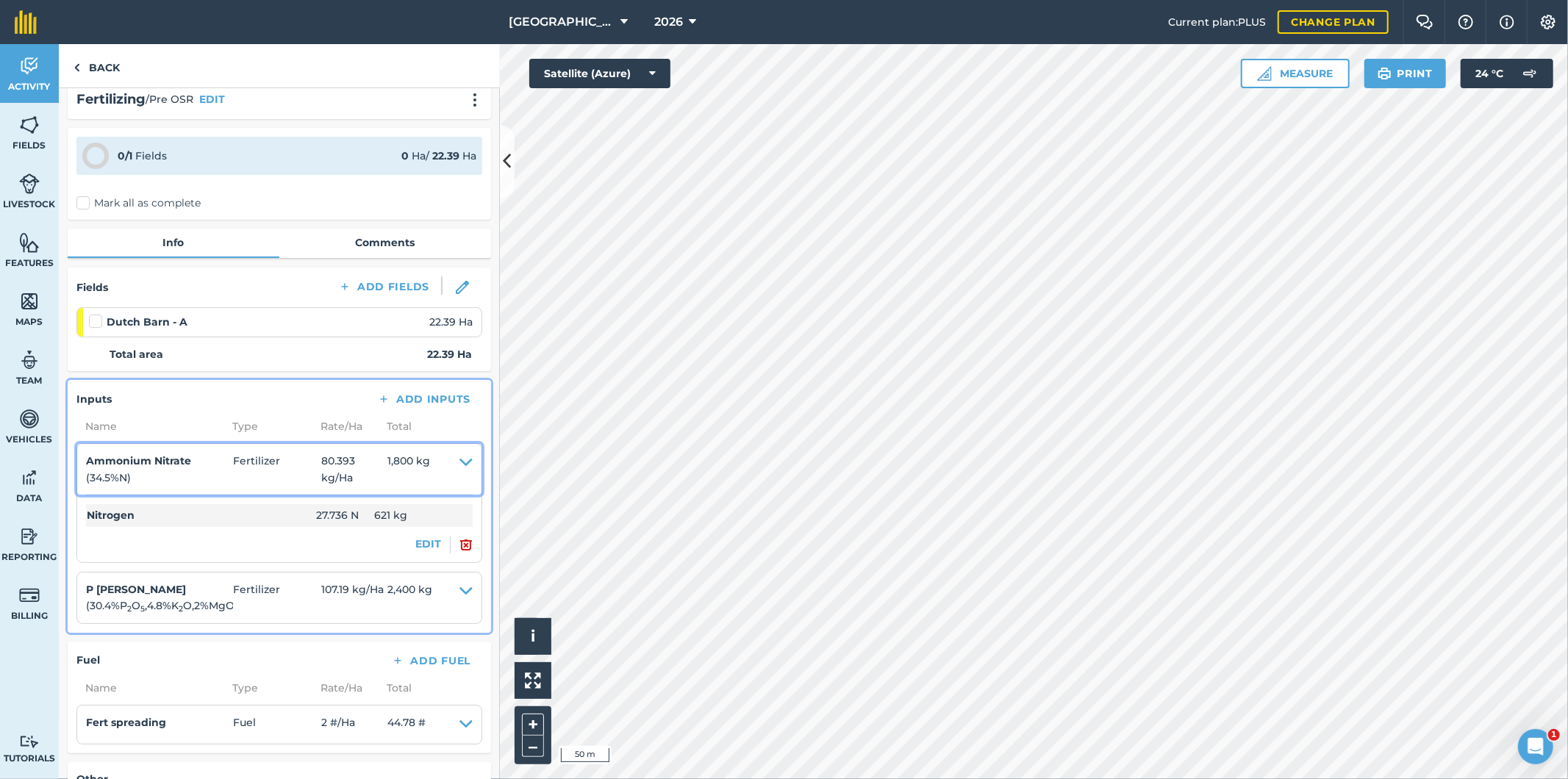
click at [459, 459] on icon at bounding box center [465, 469] width 13 height 33
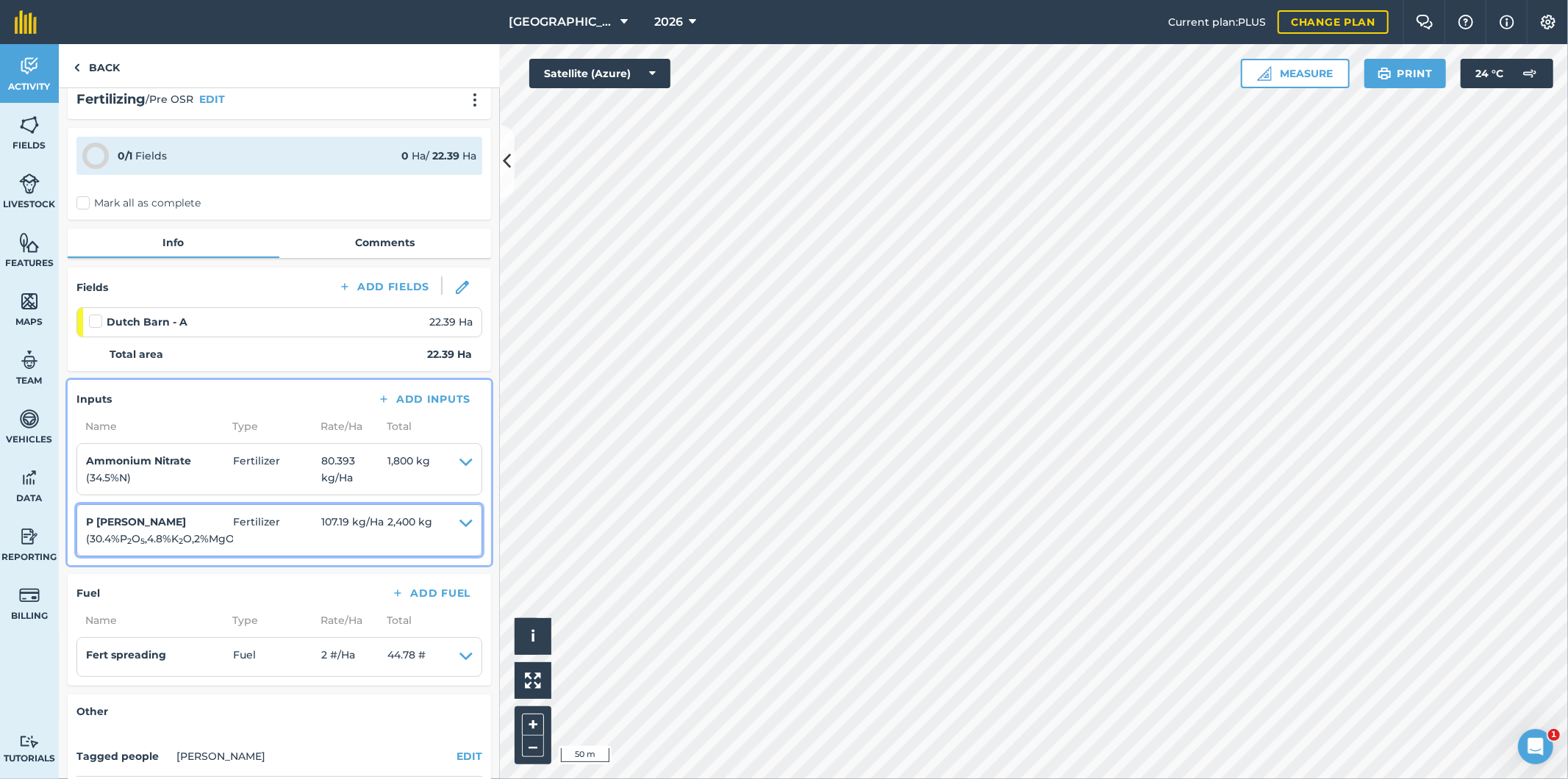
click at [459, 523] on icon at bounding box center [465, 530] width 13 height 33
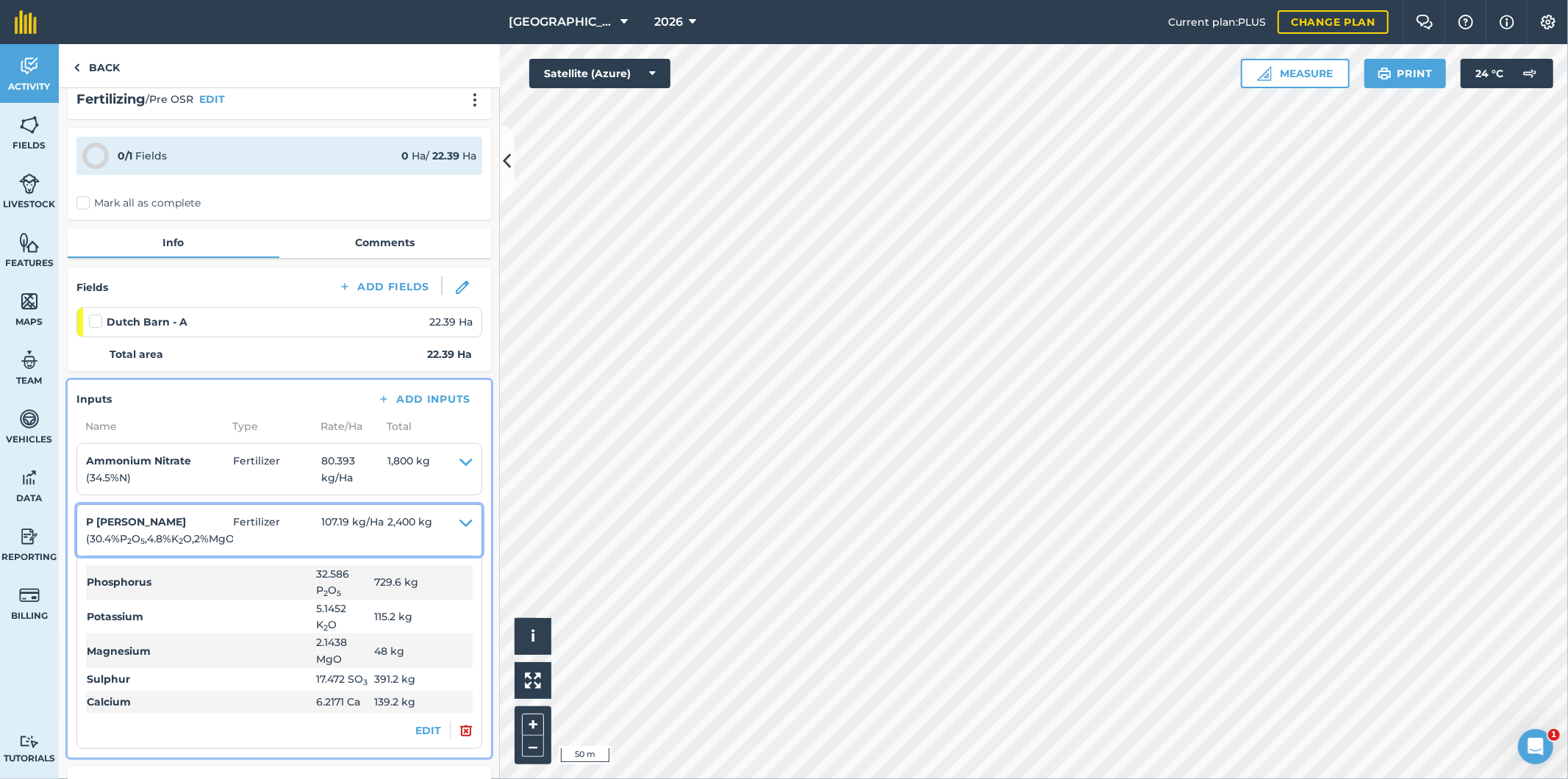
click at [459, 523] on icon at bounding box center [465, 530] width 13 height 33
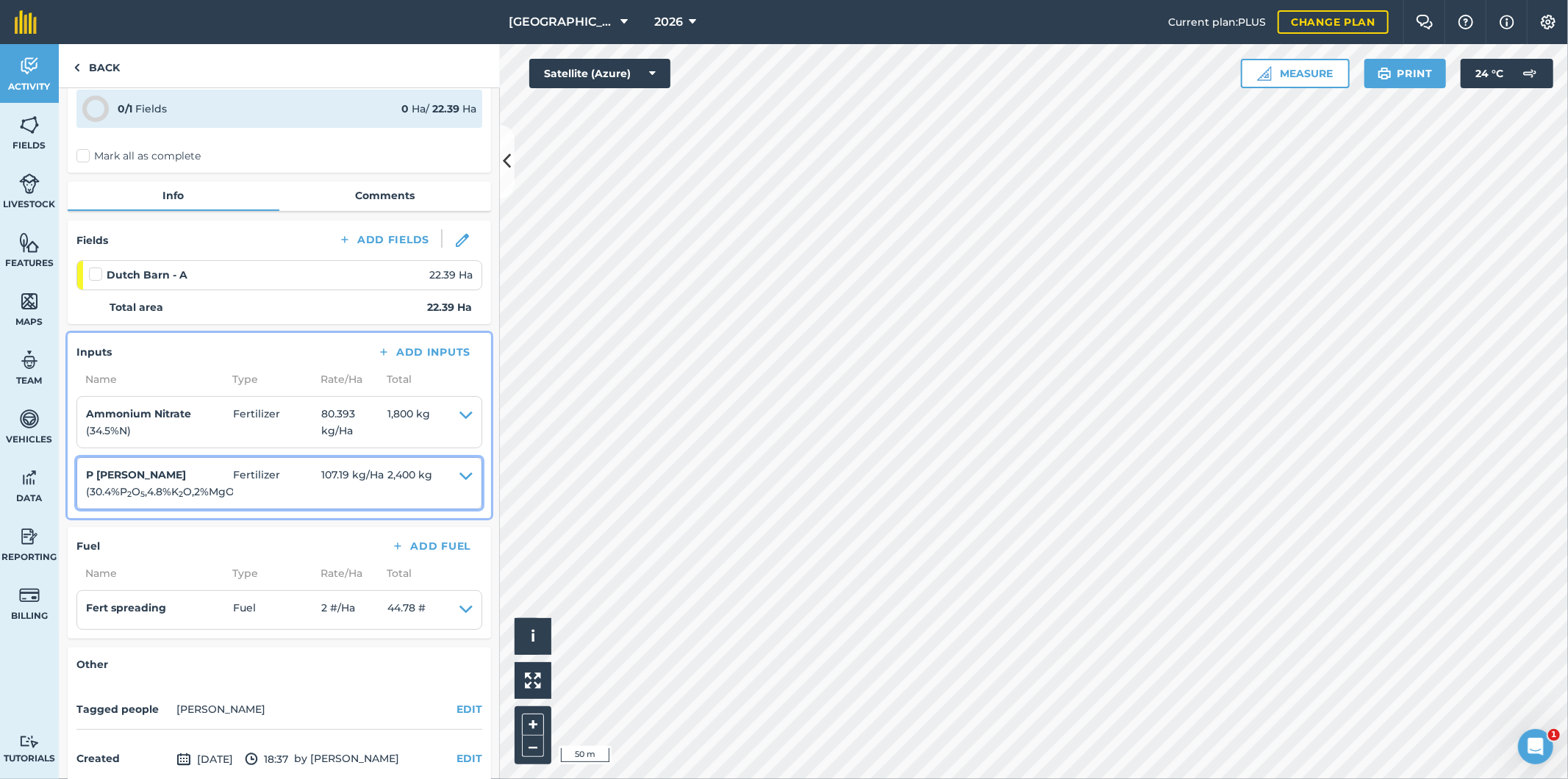
scroll to position [0, 0]
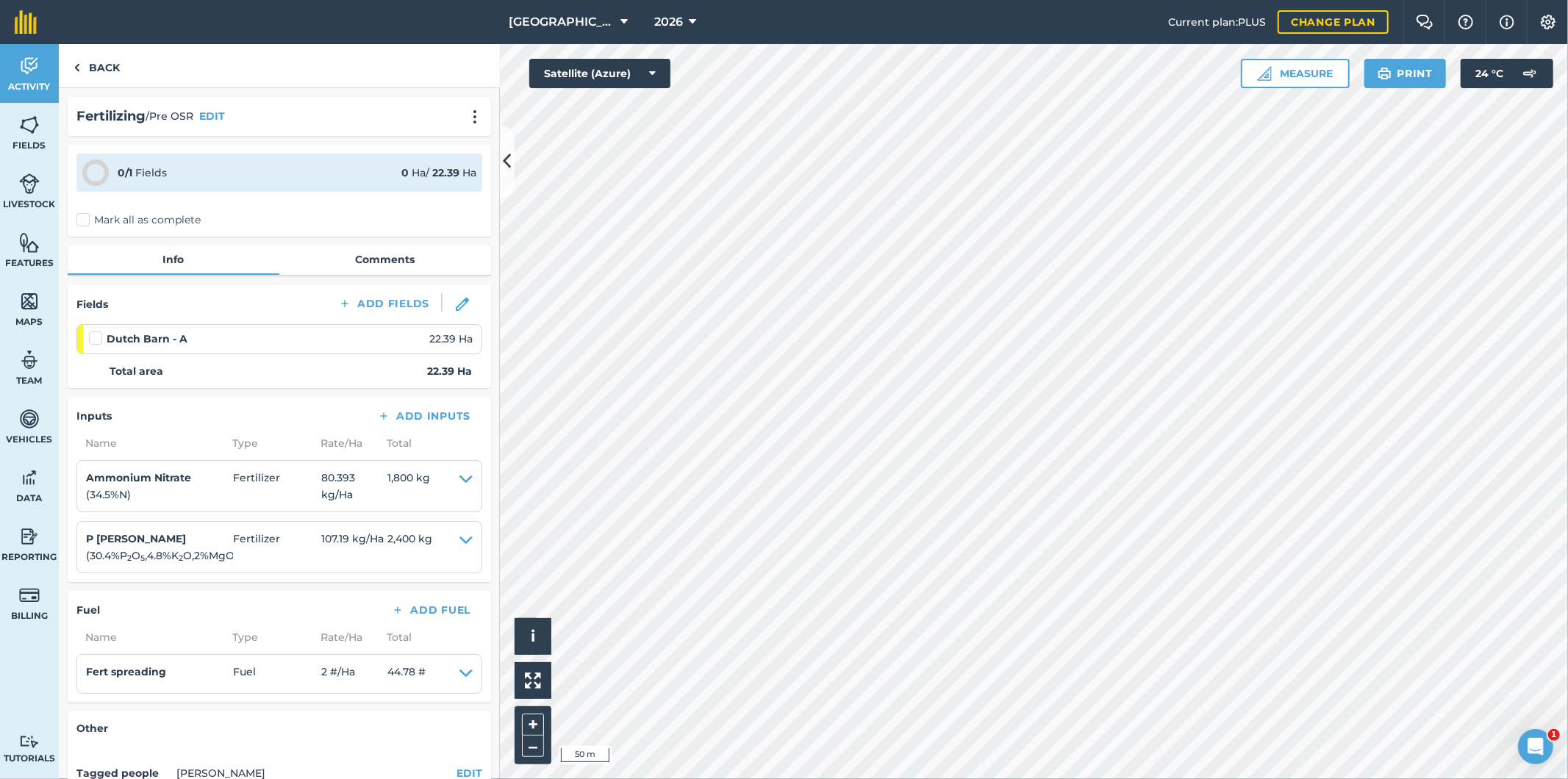
click at [89, 218] on label "Mark all as complete" at bounding box center [139, 220] width 124 height 16
click at [86, 218] on input "Mark all as complete" at bounding box center [82, 217] width 10 height 10
checkbox input "false"
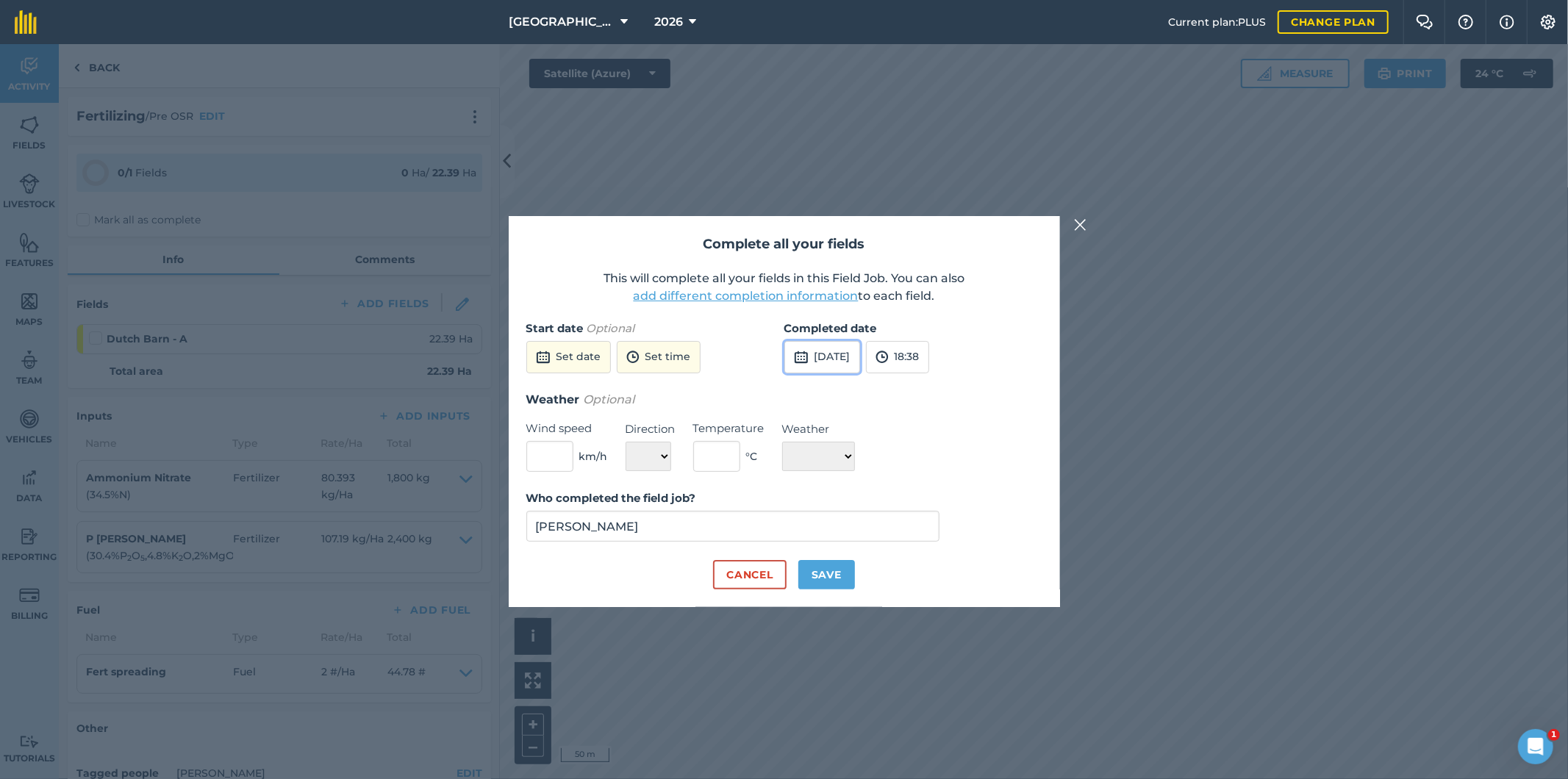
click at [846, 355] on button "[DATE]" at bounding box center [821, 357] width 76 height 32
click at [972, 436] on abbr "6" at bounding box center [974, 437] width 4 height 10
click at [930, 353] on button "18:38" at bounding box center [897, 357] width 63 height 32
click at [932, 409] on button "11:00" at bounding box center [901, 407] width 69 height 24
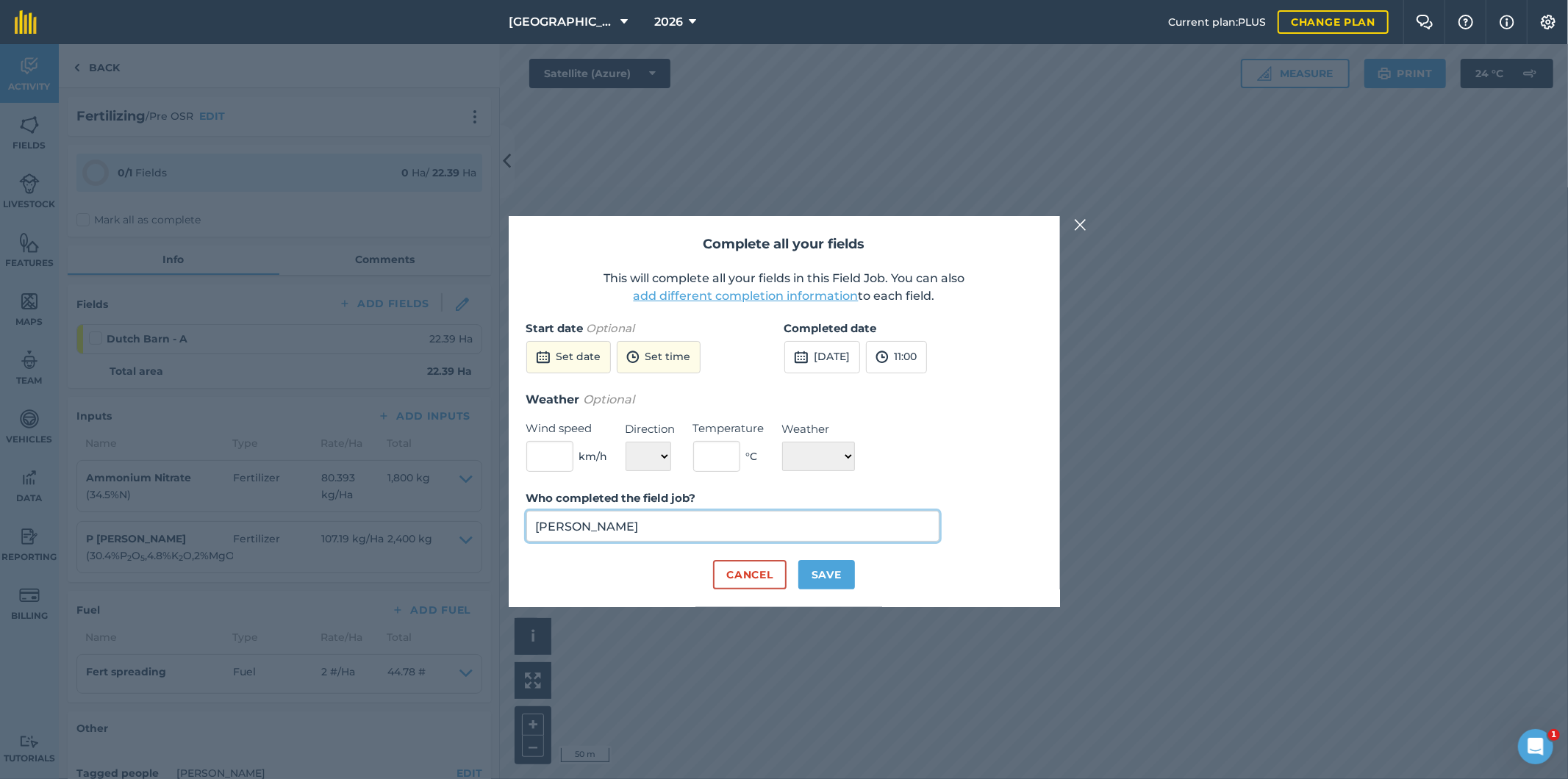
click at [675, 525] on input "[PERSON_NAME]" at bounding box center [733, 525] width 414 height 30
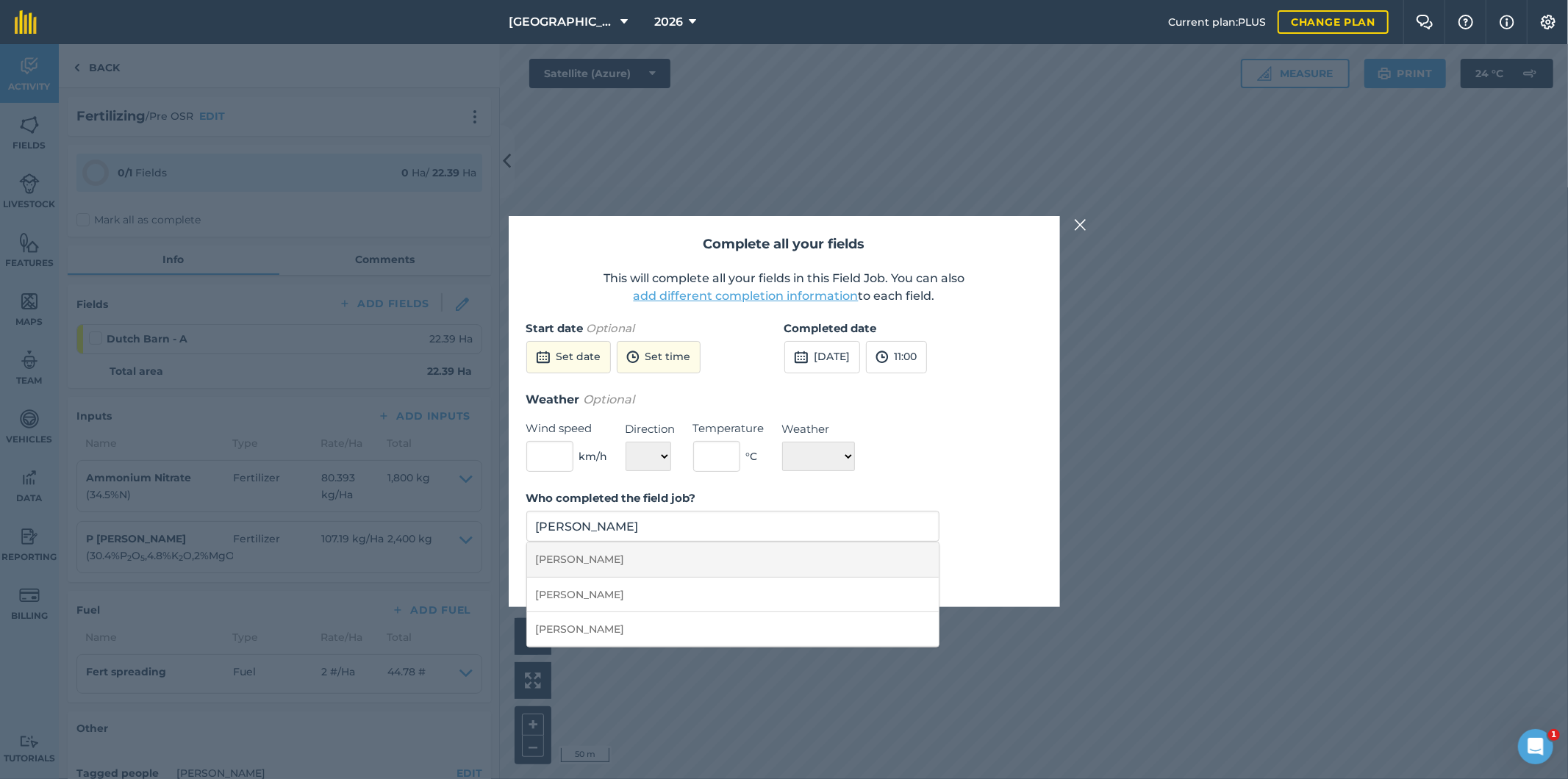
click at [611, 564] on li "[PERSON_NAME]" at bounding box center [733, 560] width 412 height 34
type input "[PERSON_NAME]"
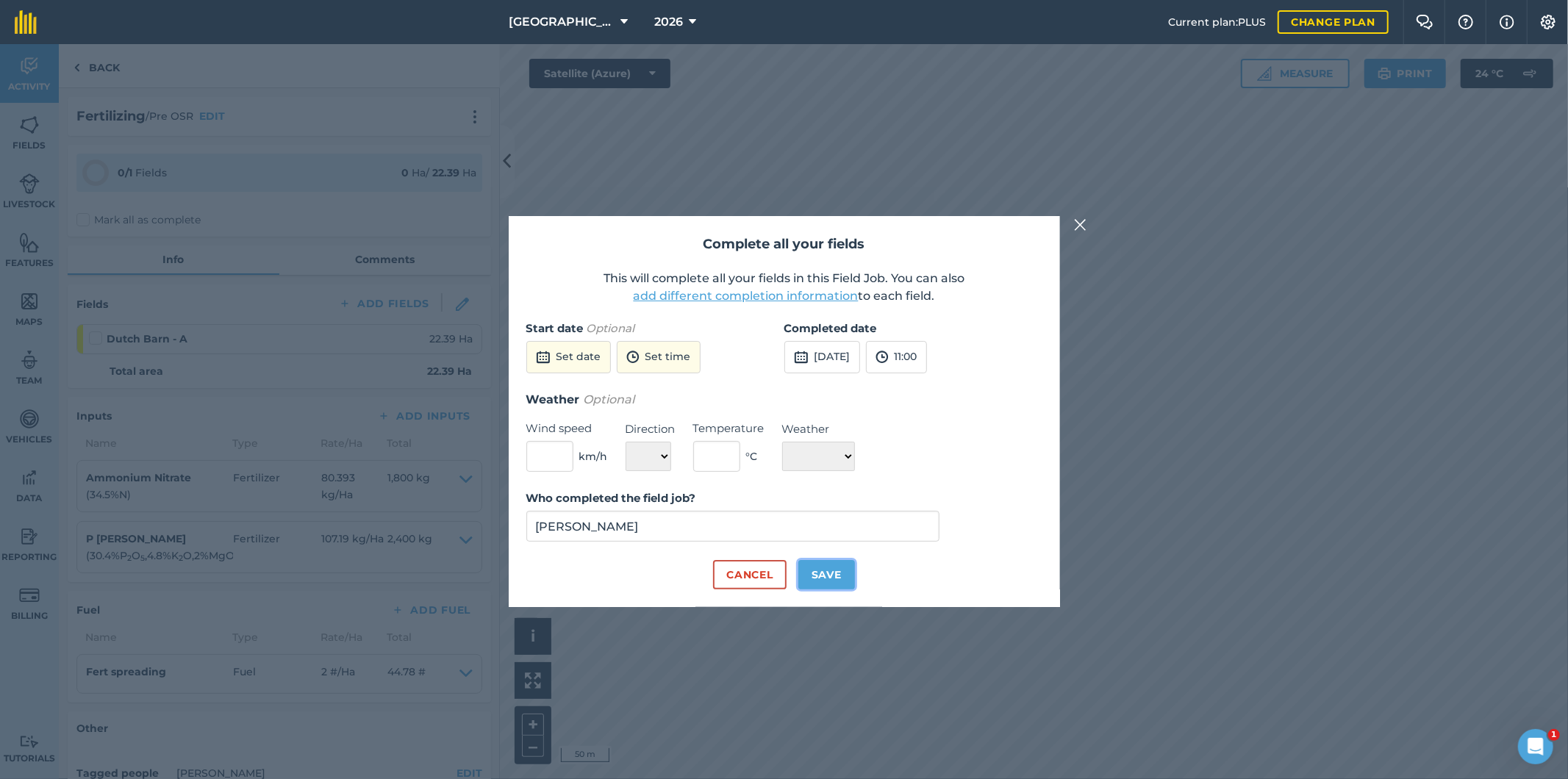
click at [833, 576] on button "Save" at bounding box center [827, 575] width 57 height 30
checkbox input "true"
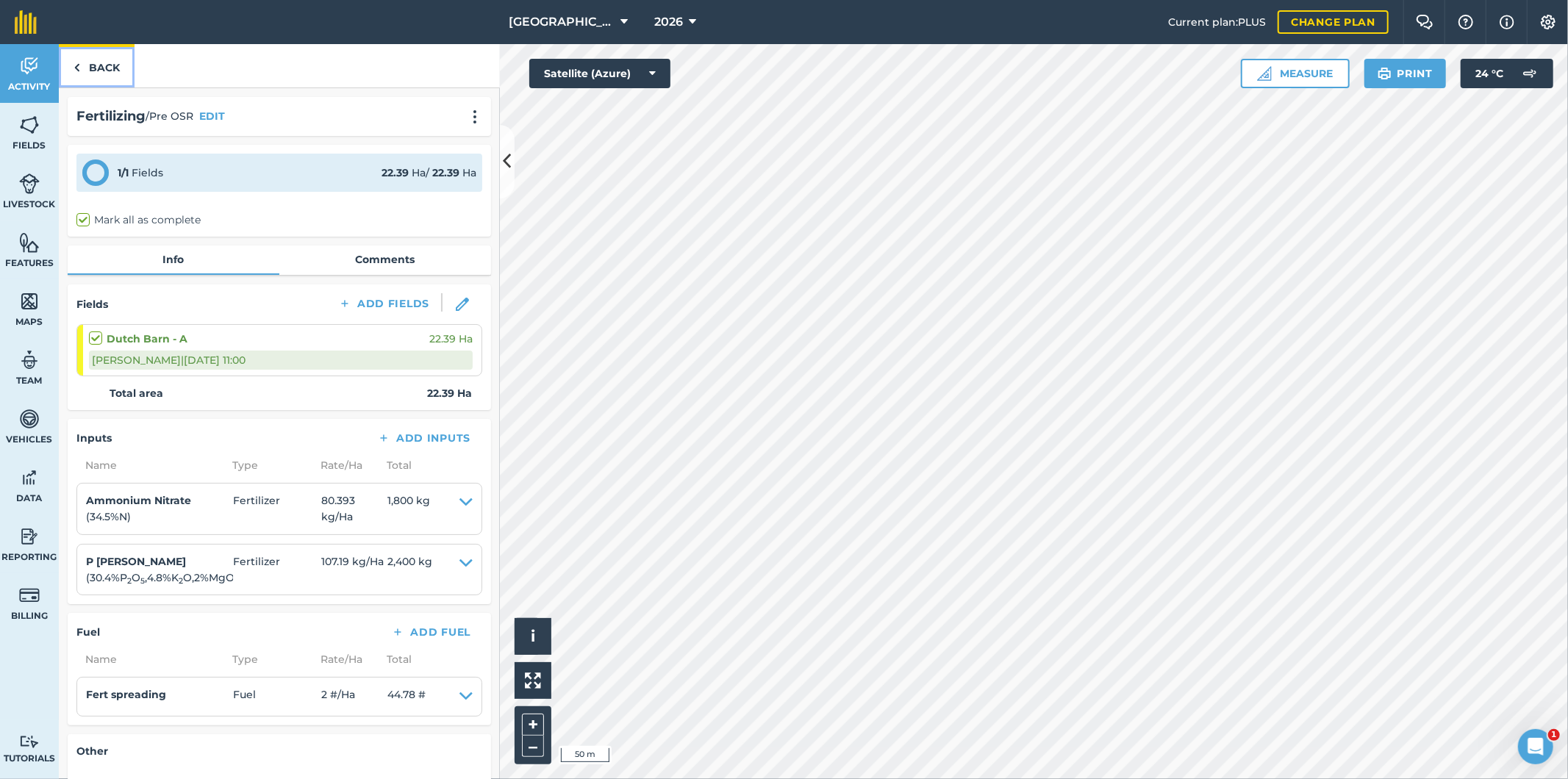
click at [84, 65] on link "Back" at bounding box center [96, 66] width 76 height 43
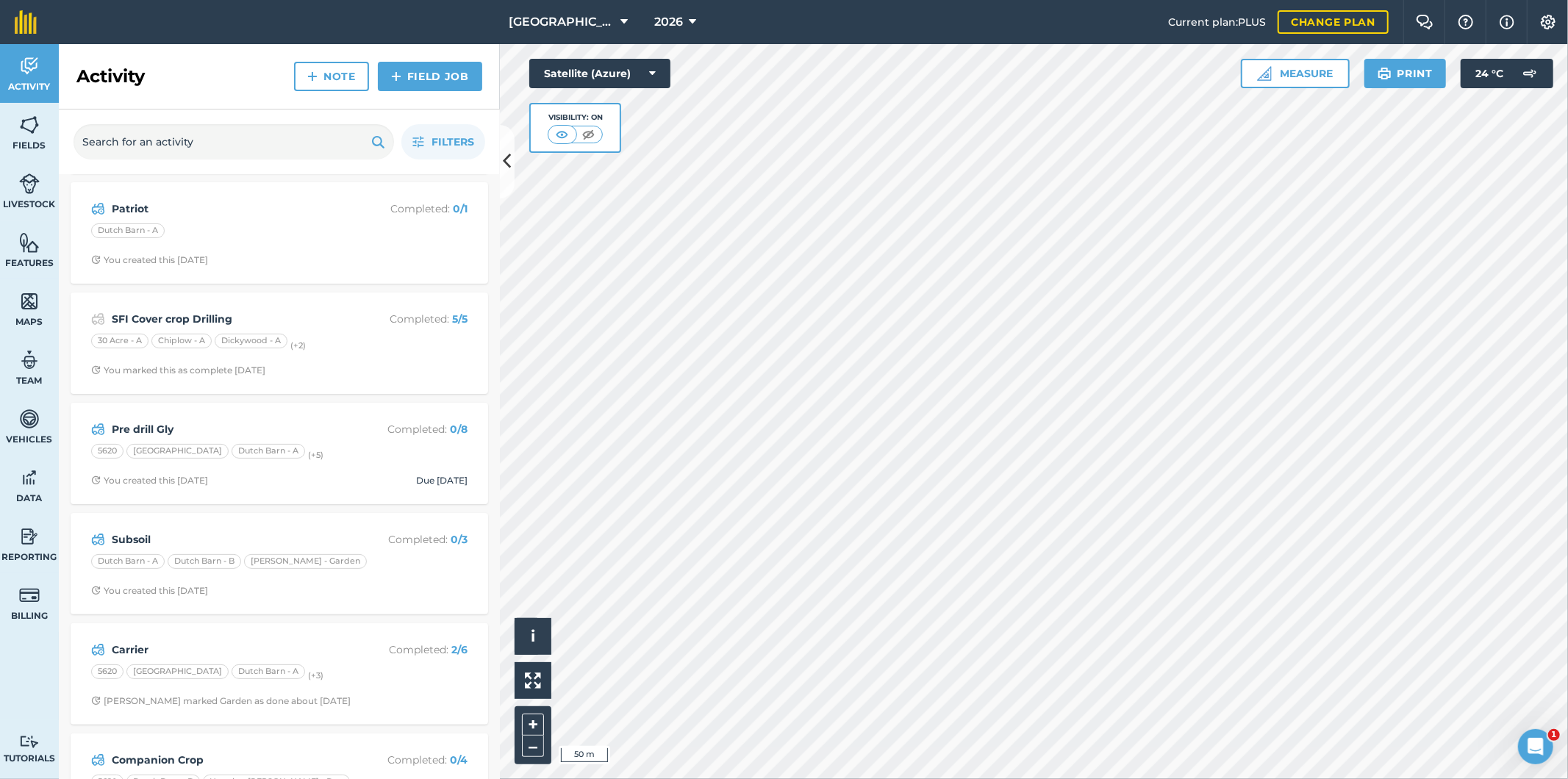
scroll to position [245, 0]
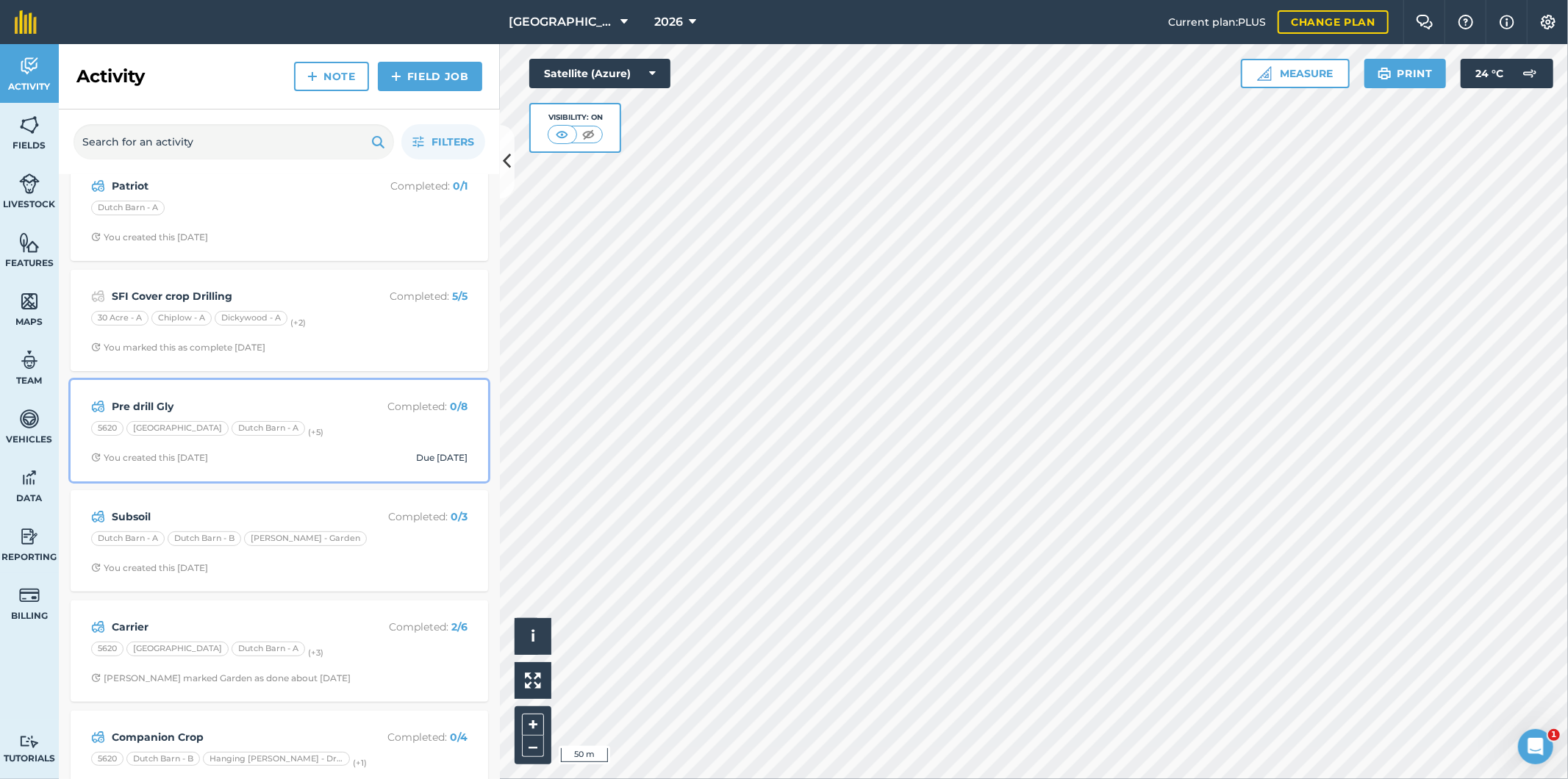
click at [350, 434] on div "[GEOGRAPHIC_DATA] - A (+ 5 )" at bounding box center [279, 430] width 377 height 19
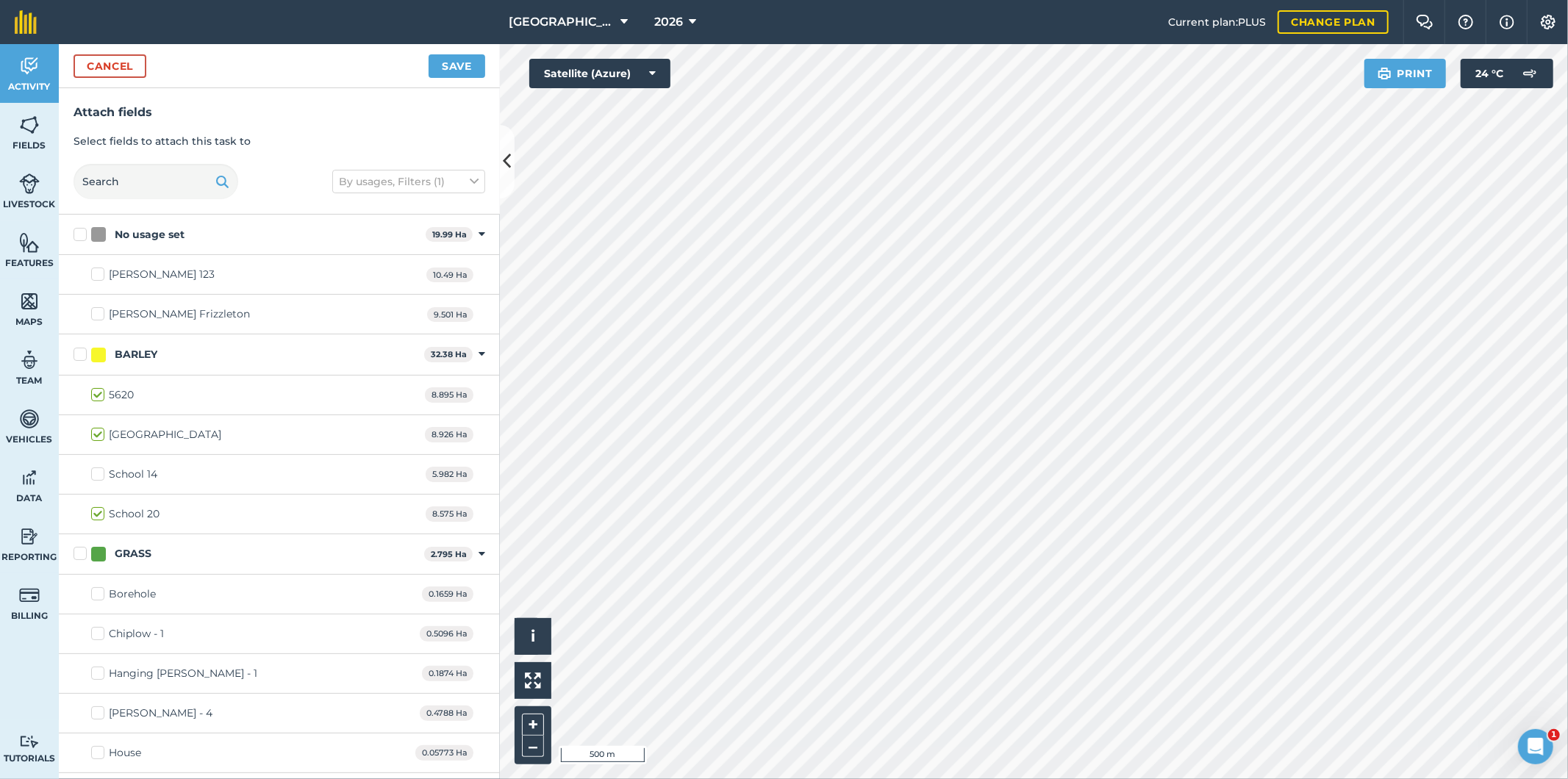
checkbox input "false"
click at [473, 63] on button "Save" at bounding box center [457, 66] width 57 height 24
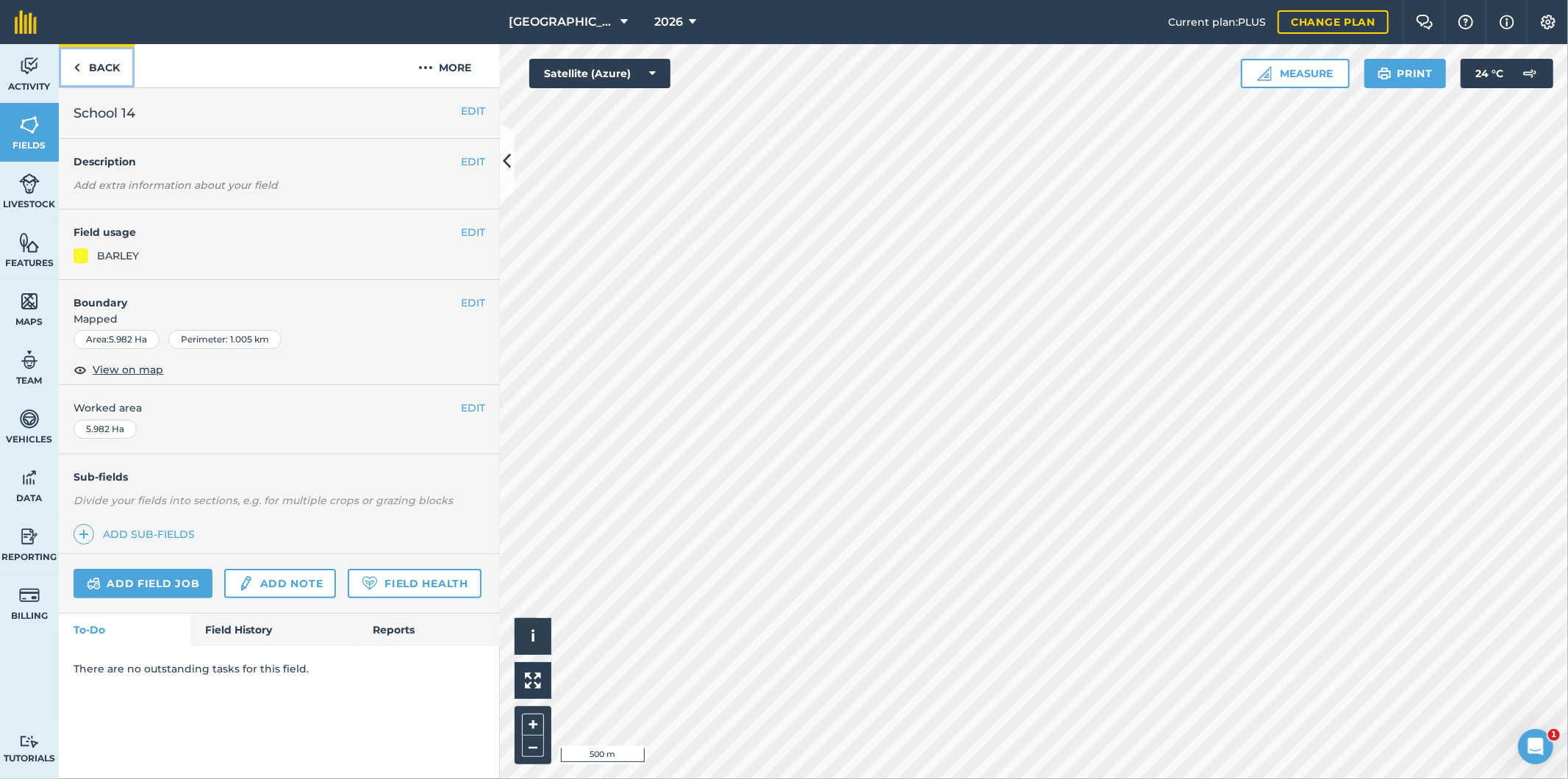
click at [100, 69] on link "Back" at bounding box center [96, 66] width 76 height 43
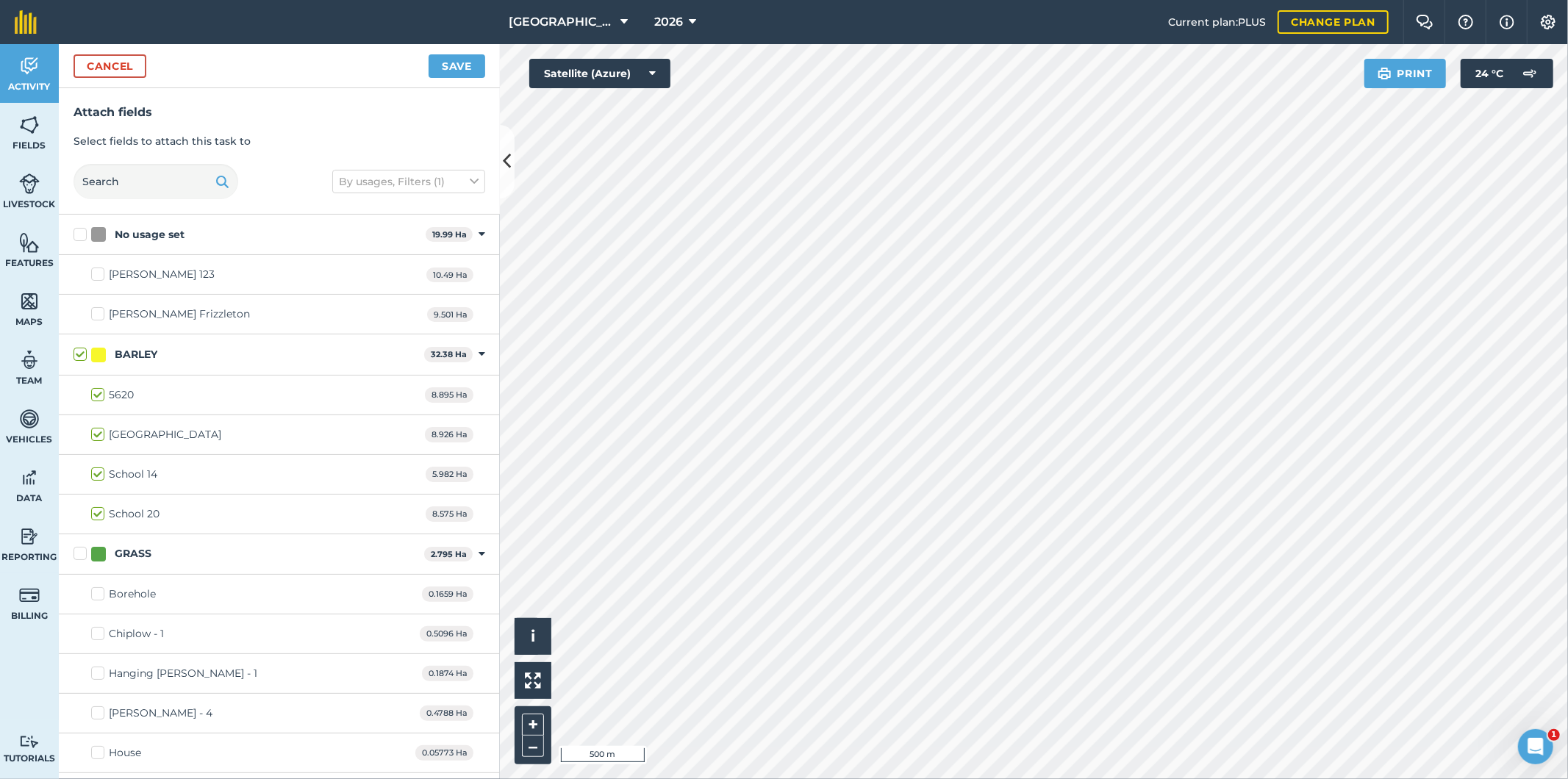
checkbox input "true"
click at [459, 69] on button "Save" at bounding box center [457, 66] width 57 height 24
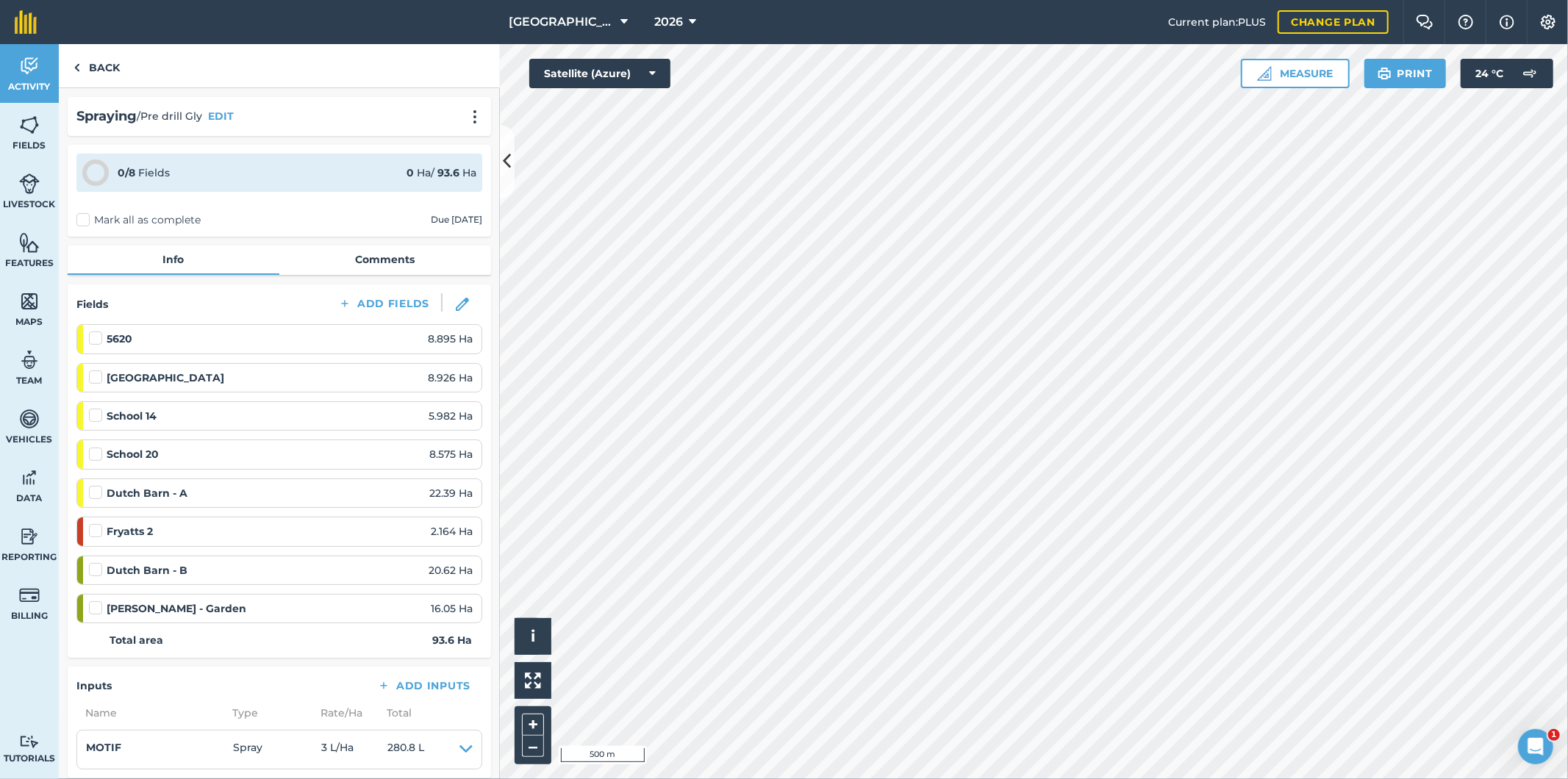
click at [410, 414] on div "School 14 5.982 Ha" at bounding box center [280, 416] width 384 height 16
click at [429, 415] on span "5.982 Ha" at bounding box center [451, 416] width 44 height 16
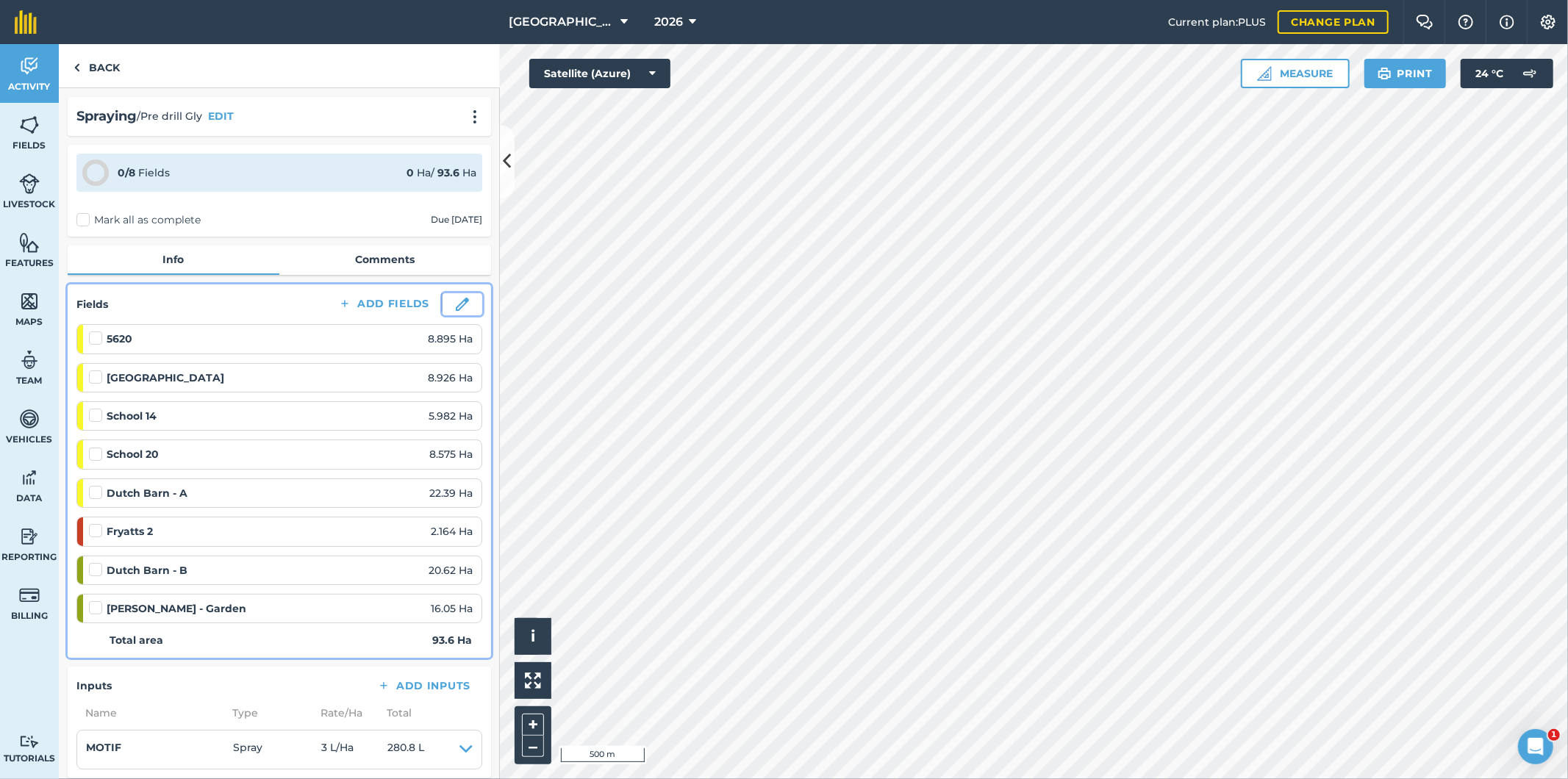
click at [456, 301] on img at bounding box center [461, 304] width 13 height 13
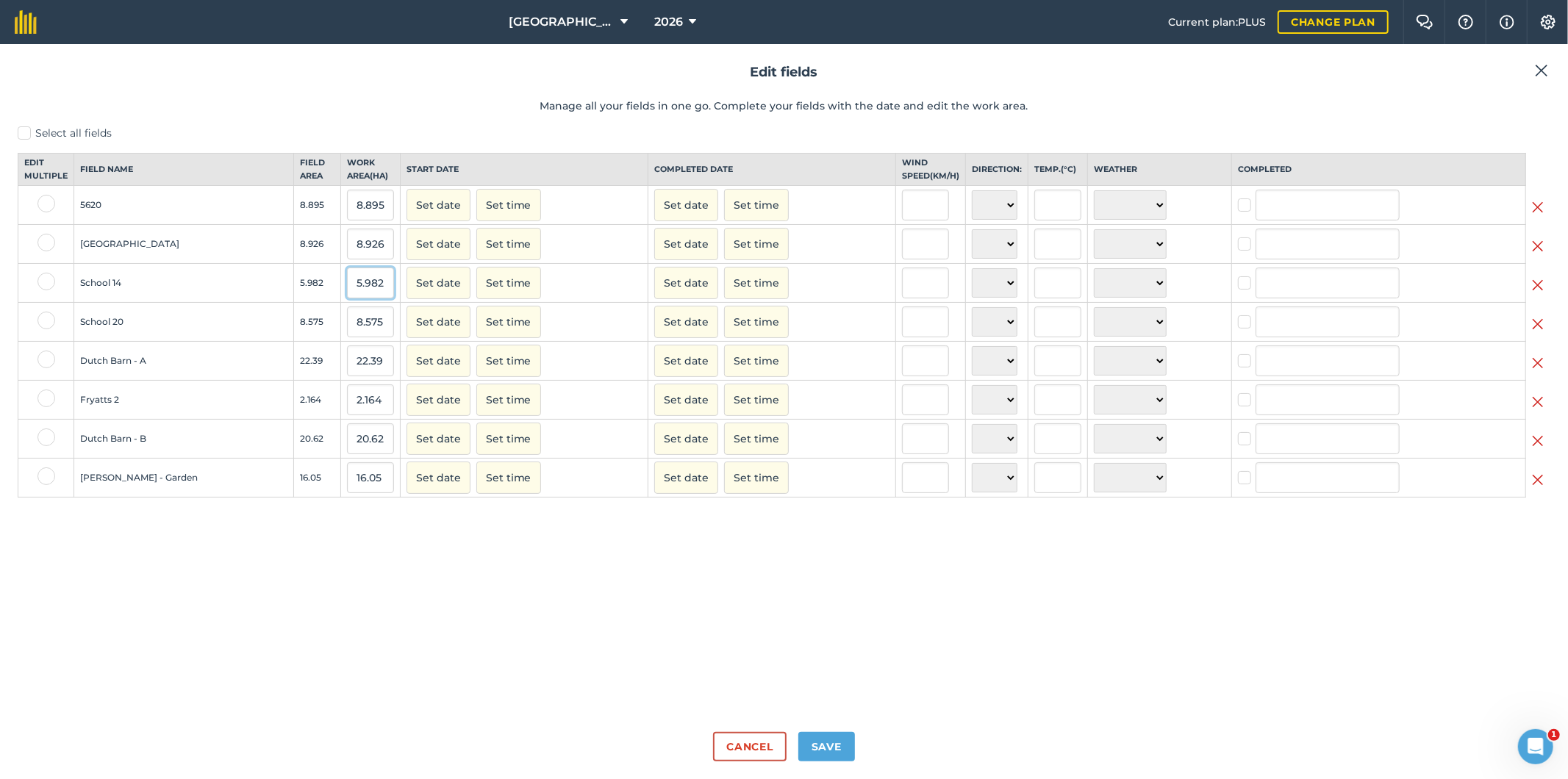
click at [350, 297] on input "5.982" at bounding box center [371, 282] width 47 height 30
drag, startPoint x: 353, startPoint y: 295, endPoint x: 394, endPoint y: 296, distance: 41.0
click at [394, 296] on td "5.982" at bounding box center [370, 283] width 60 height 39
type input "3"
click at [446, 516] on div "Select all fields Edit multiple Field name Field Area Work area ( Ha ) Start da…" at bounding box center [784, 423] width 1533 height 595
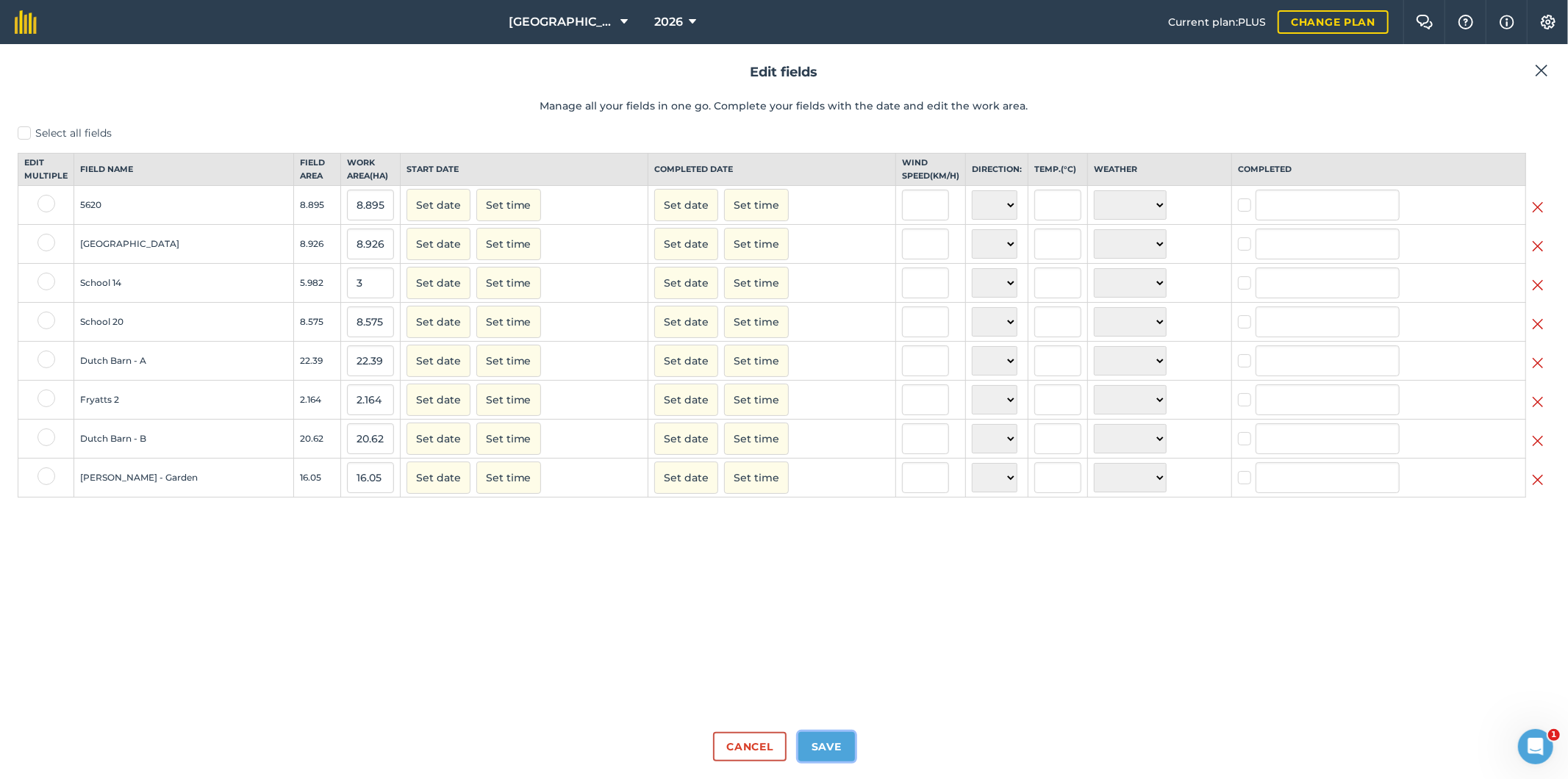
click at [835, 748] on button "Save" at bounding box center [827, 747] width 57 height 30
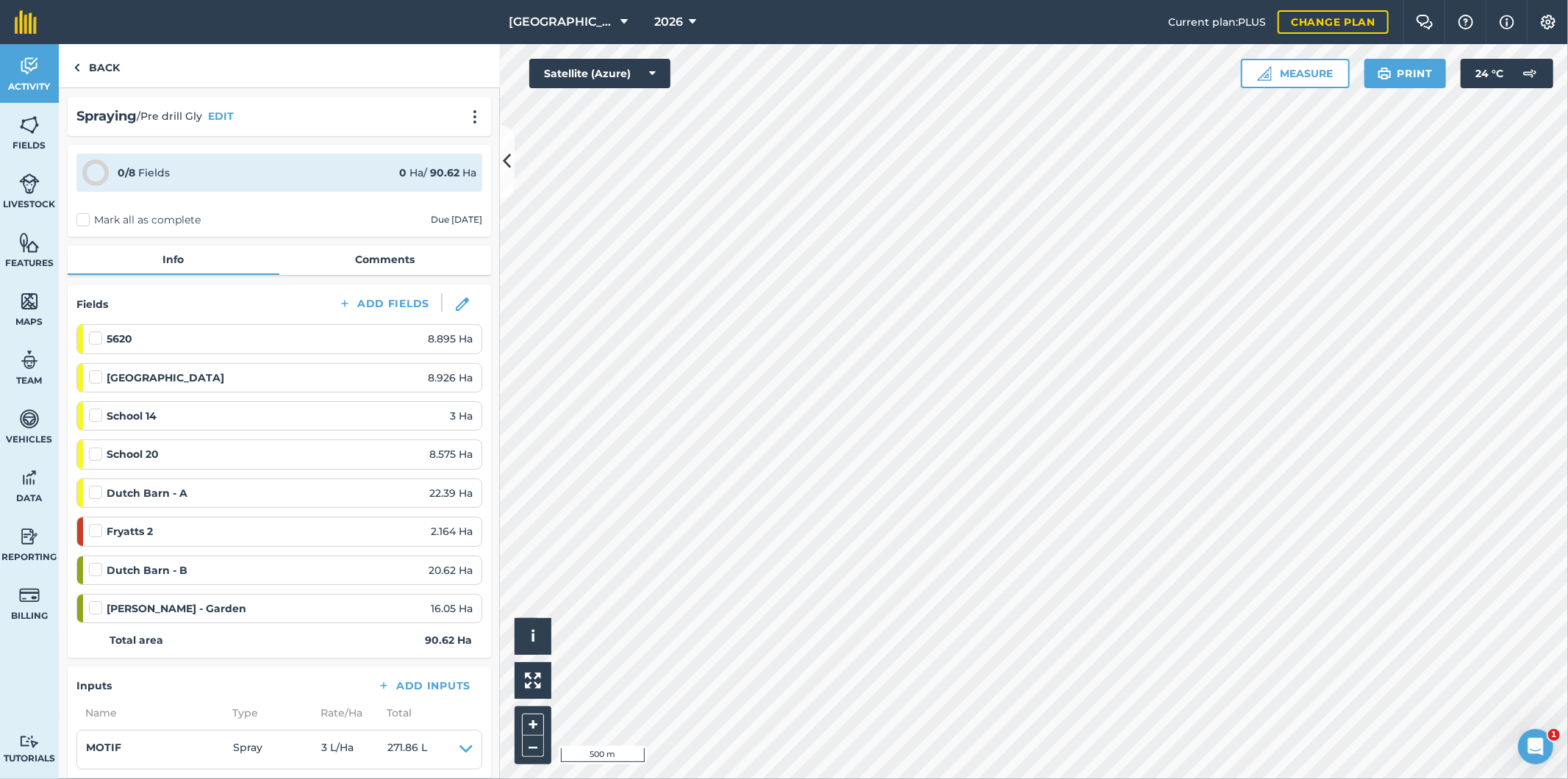
click at [85, 216] on label "Mark all as complete" at bounding box center [139, 220] width 124 height 16
click at [85, 216] on input "Mark all as complete" at bounding box center [82, 217] width 10 height 10
checkbox input "false"
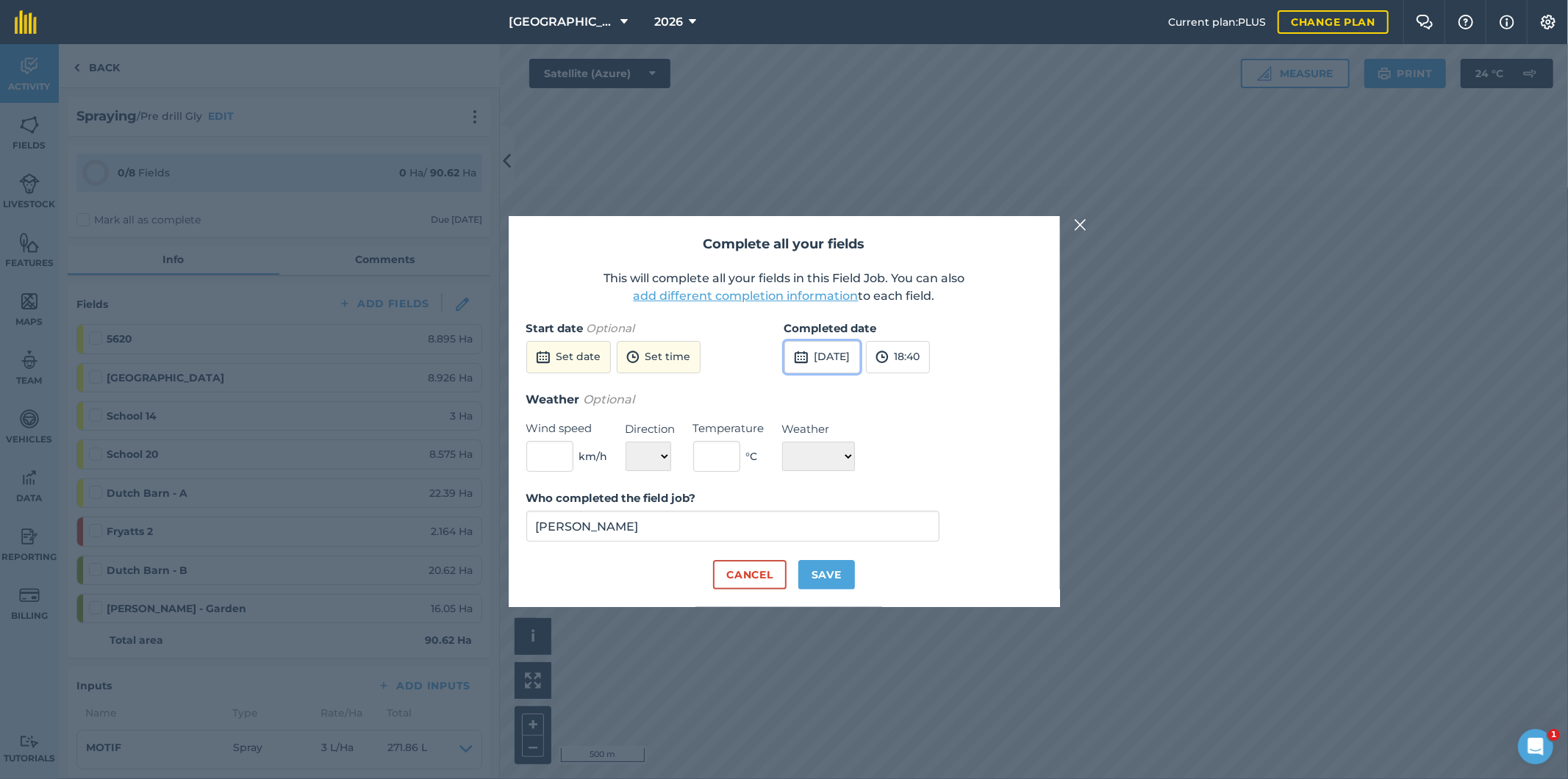
click at [858, 359] on button "[DATE]" at bounding box center [821, 357] width 76 height 32
click at [945, 438] on button "5" at bounding box center [939, 438] width 34 height 24
click at [929, 362] on button "18:40" at bounding box center [897, 357] width 64 height 32
click at [714, 301] on button "add different completion information" at bounding box center [746, 296] width 225 height 18
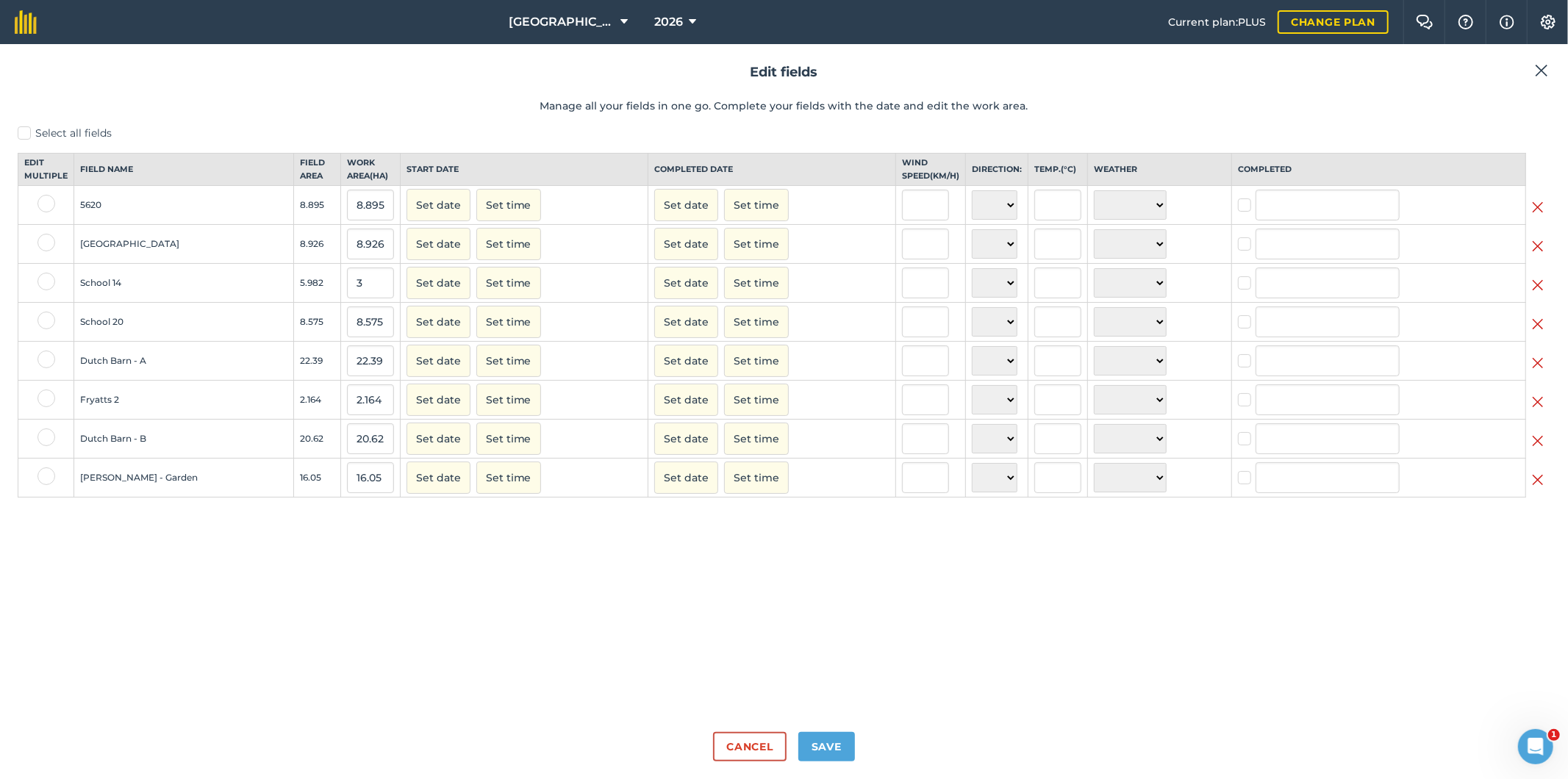
click at [42, 212] on label at bounding box center [46, 204] width 18 height 18
click at [42, 205] on input "checkbox" at bounding box center [42, 200] width 10 height 10
checkbox input "true"
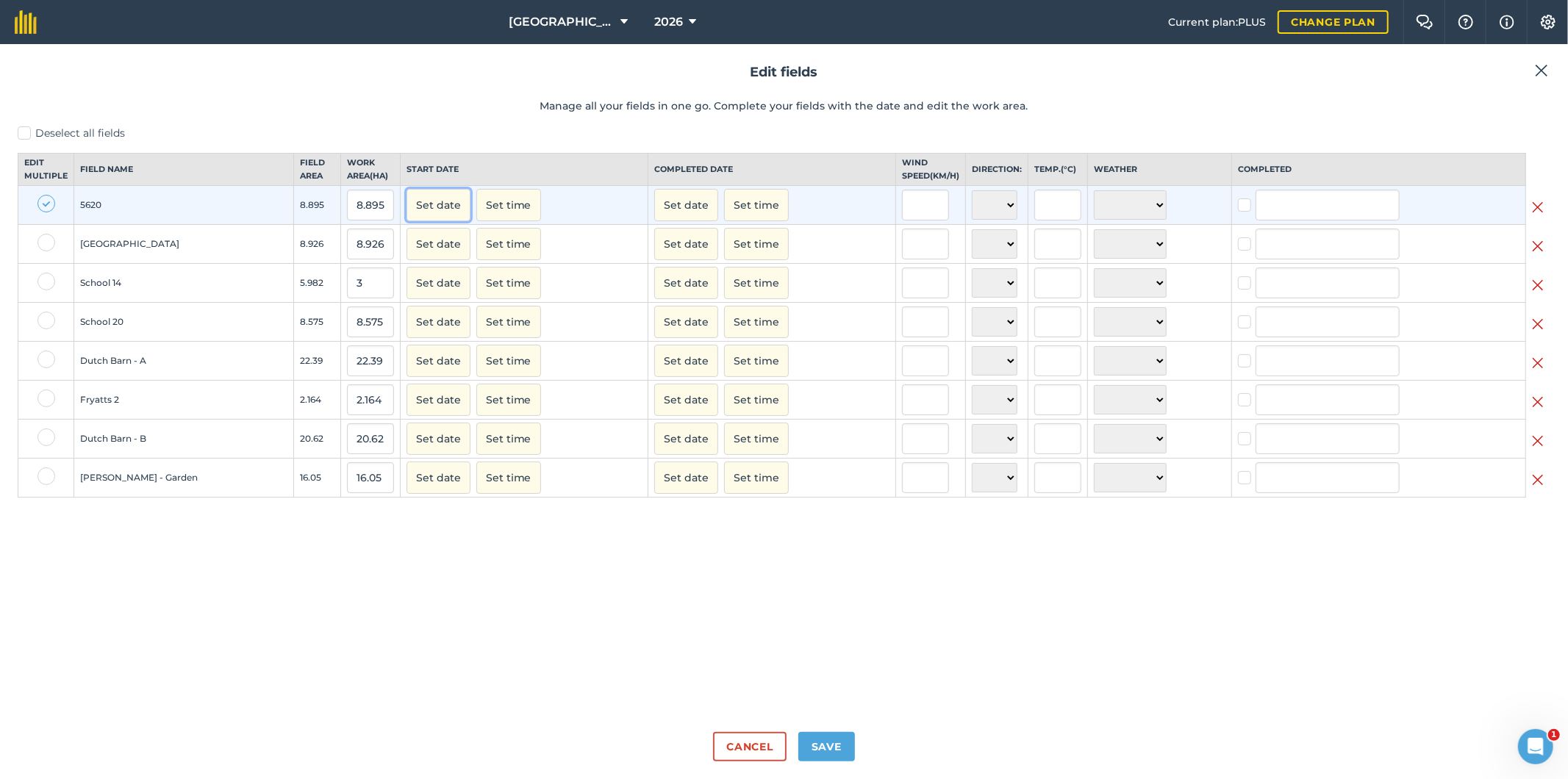
click at [442, 221] on button "Set date" at bounding box center [438, 205] width 64 height 32
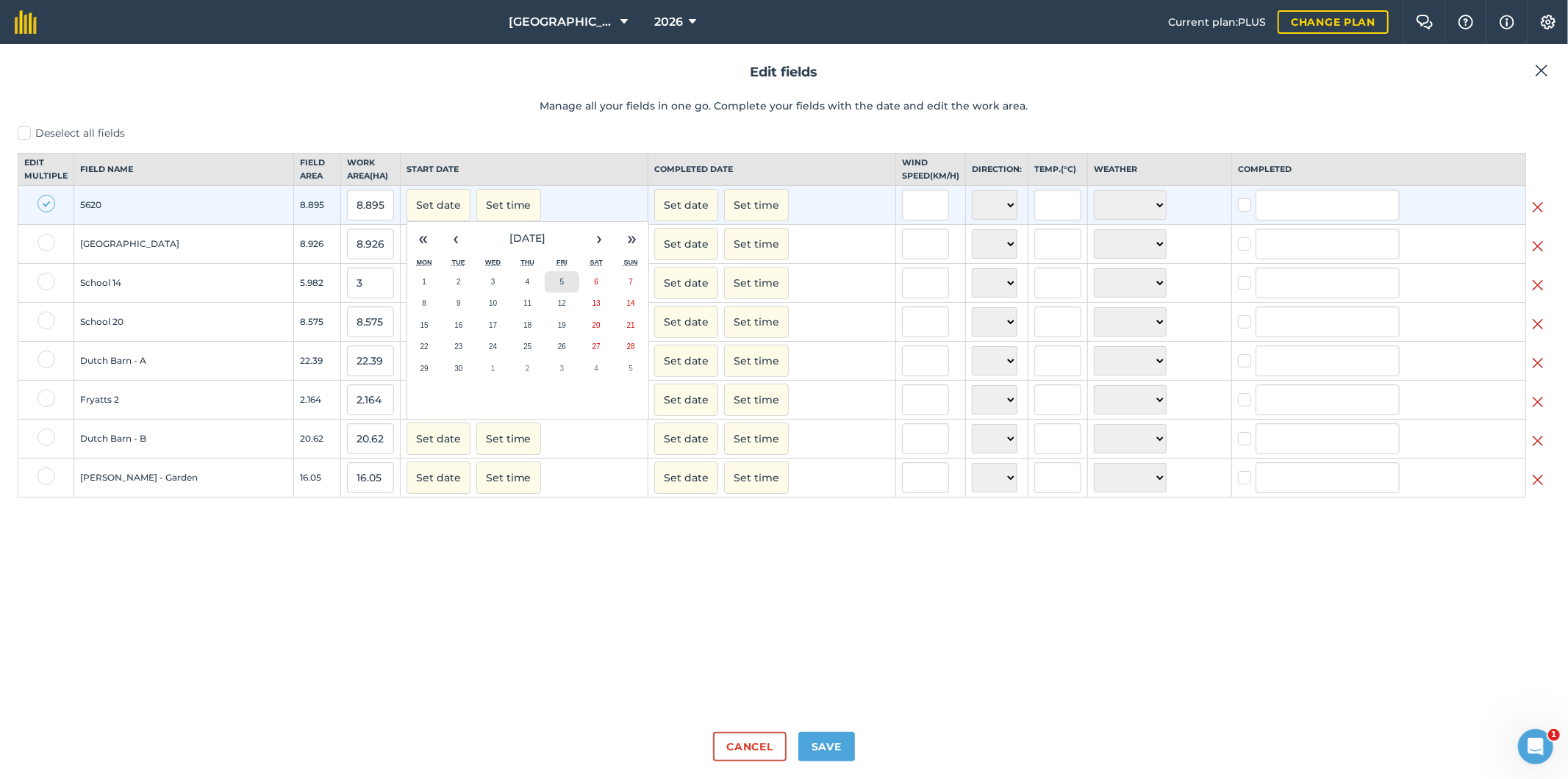
click at [561, 286] on abbr "5" at bounding box center [563, 282] width 4 height 8
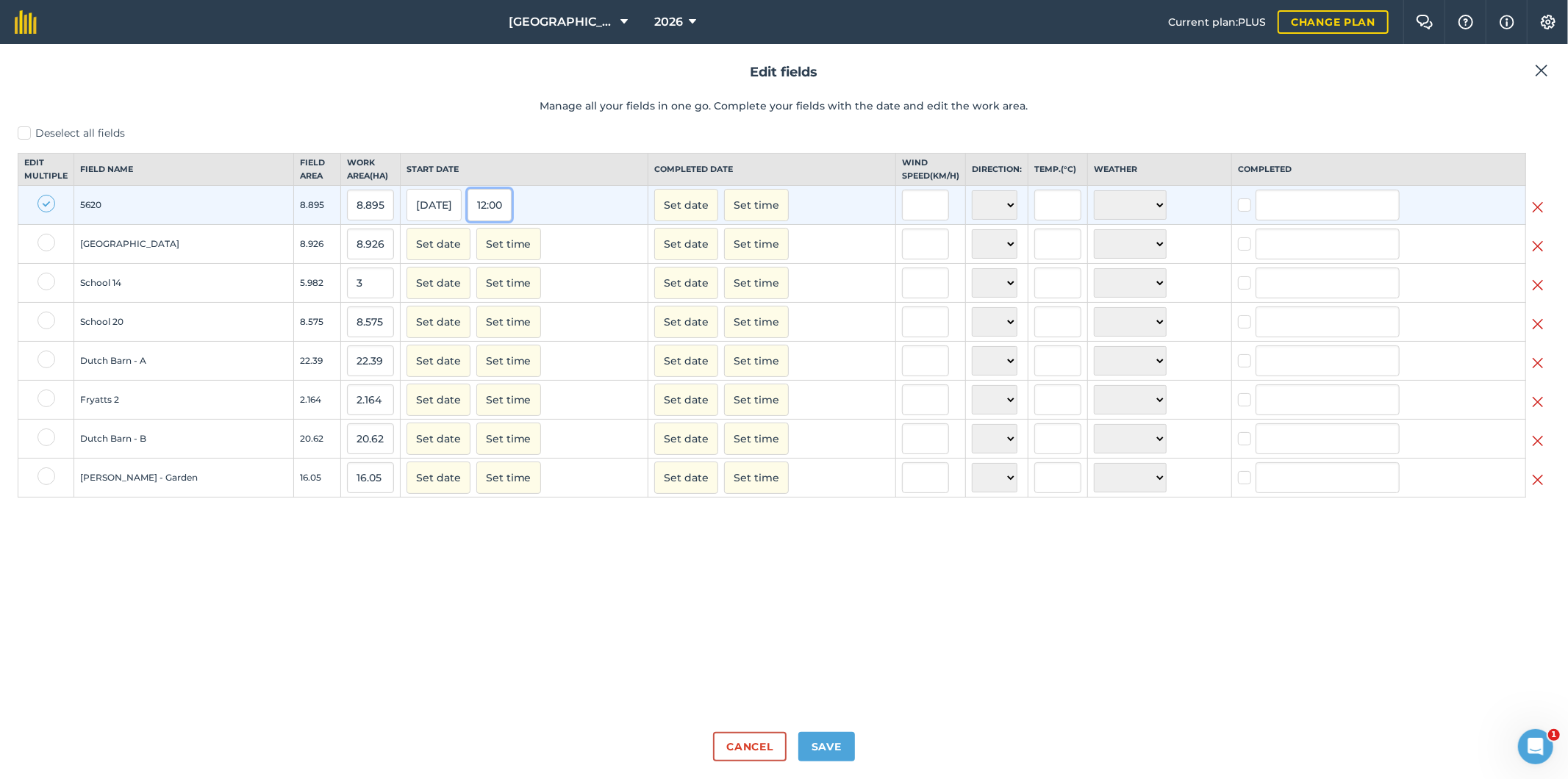
click at [497, 219] on button "12:00" at bounding box center [489, 205] width 44 height 32
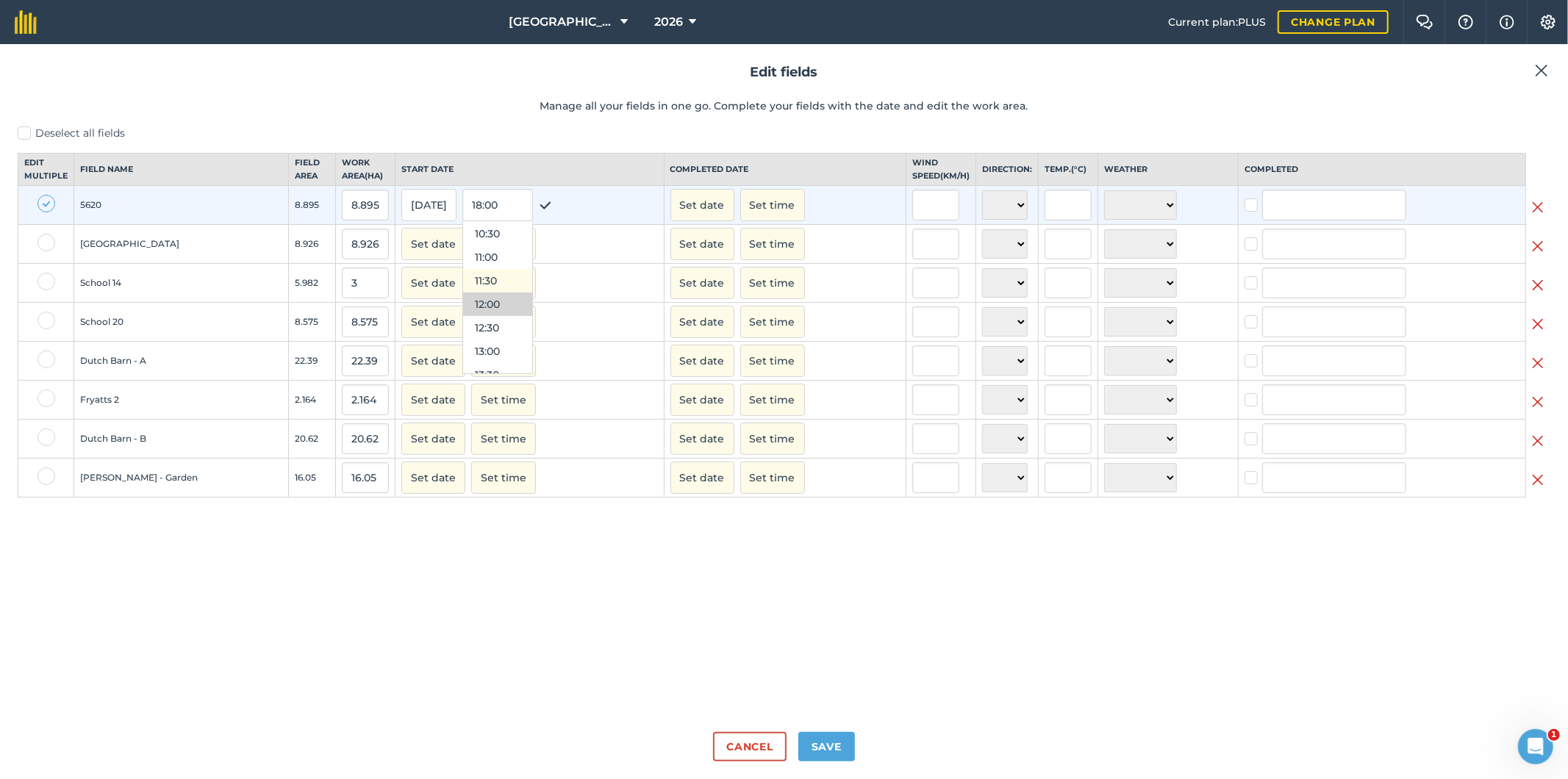
scroll to position [412, 0]
click at [502, 351] on button "11:00" at bounding box center [498, 339] width 69 height 24
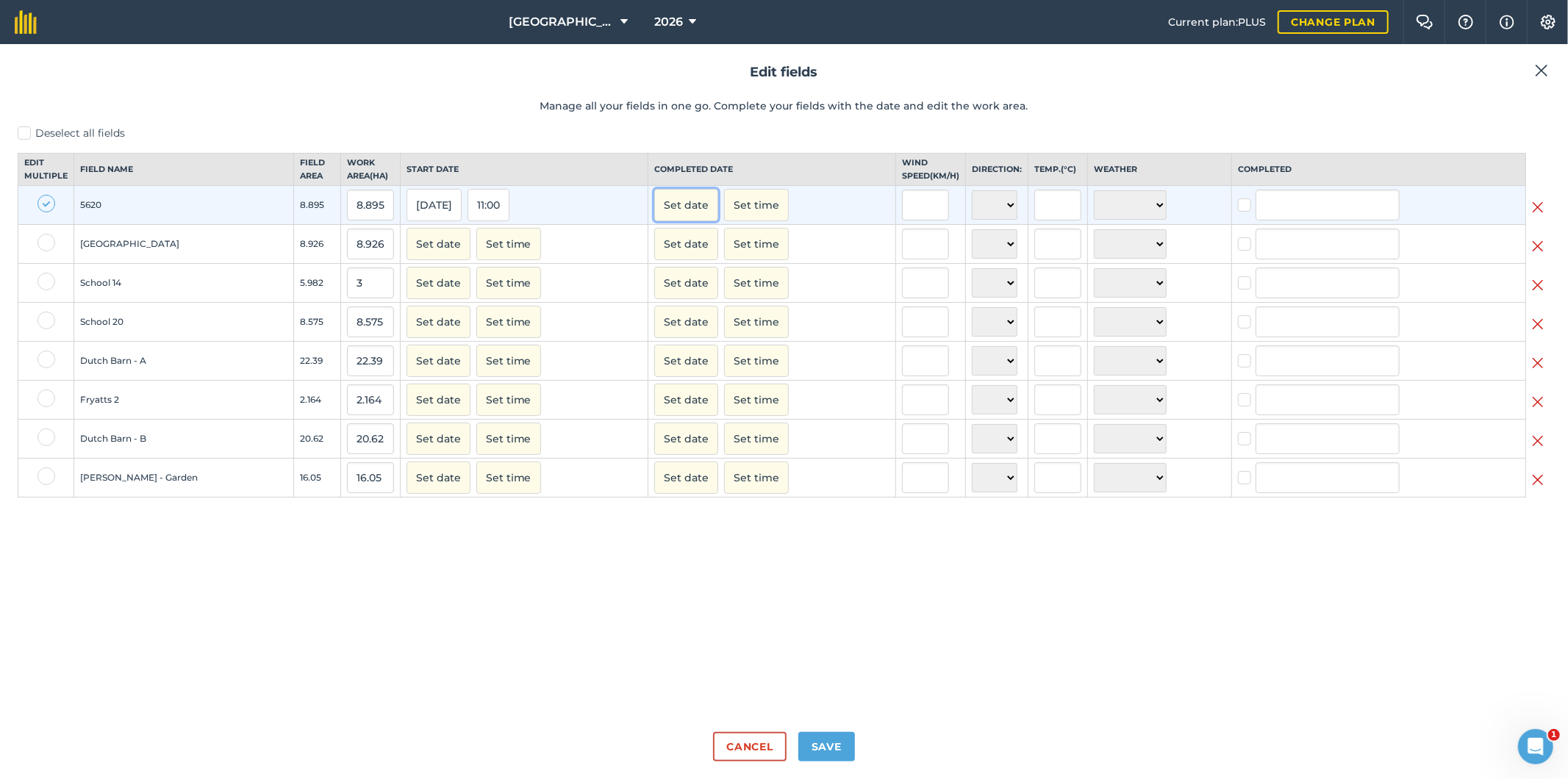
click at [682, 220] on button "Set date" at bounding box center [686, 205] width 64 height 32
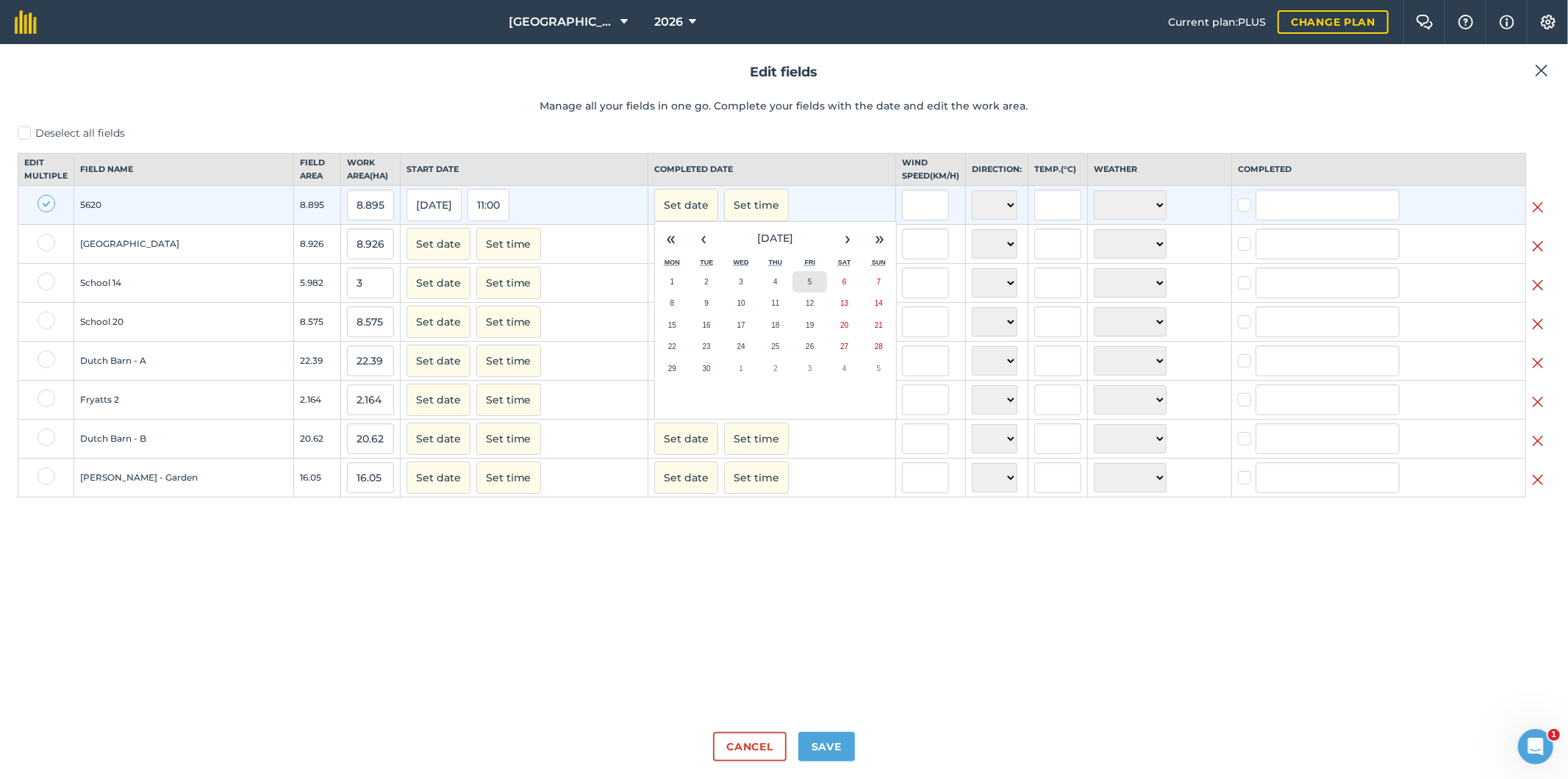
click at [802, 293] on button "5" at bounding box center [810, 282] width 34 height 22
checkbox input "true"
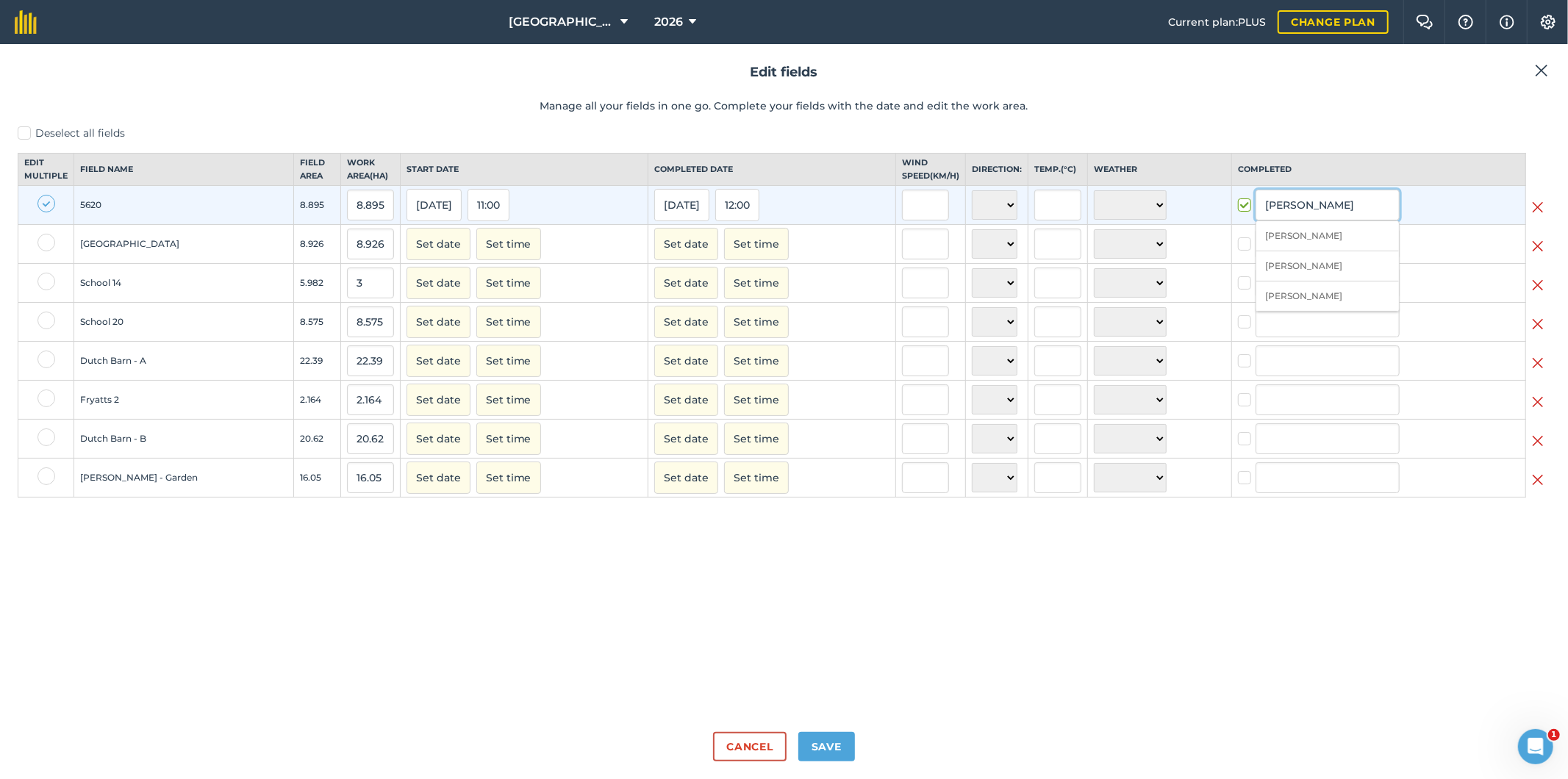
click at [1323, 220] on input "[PERSON_NAME]" at bounding box center [1328, 205] width 144 height 30
click at [1293, 252] on li "[PERSON_NAME]" at bounding box center [1327, 236] width 143 height 30
type input "[PERSON_NAME]"
click at [930, 218] on input "text" at bounding box center [926, 205] width 47 height 30
type input "3"
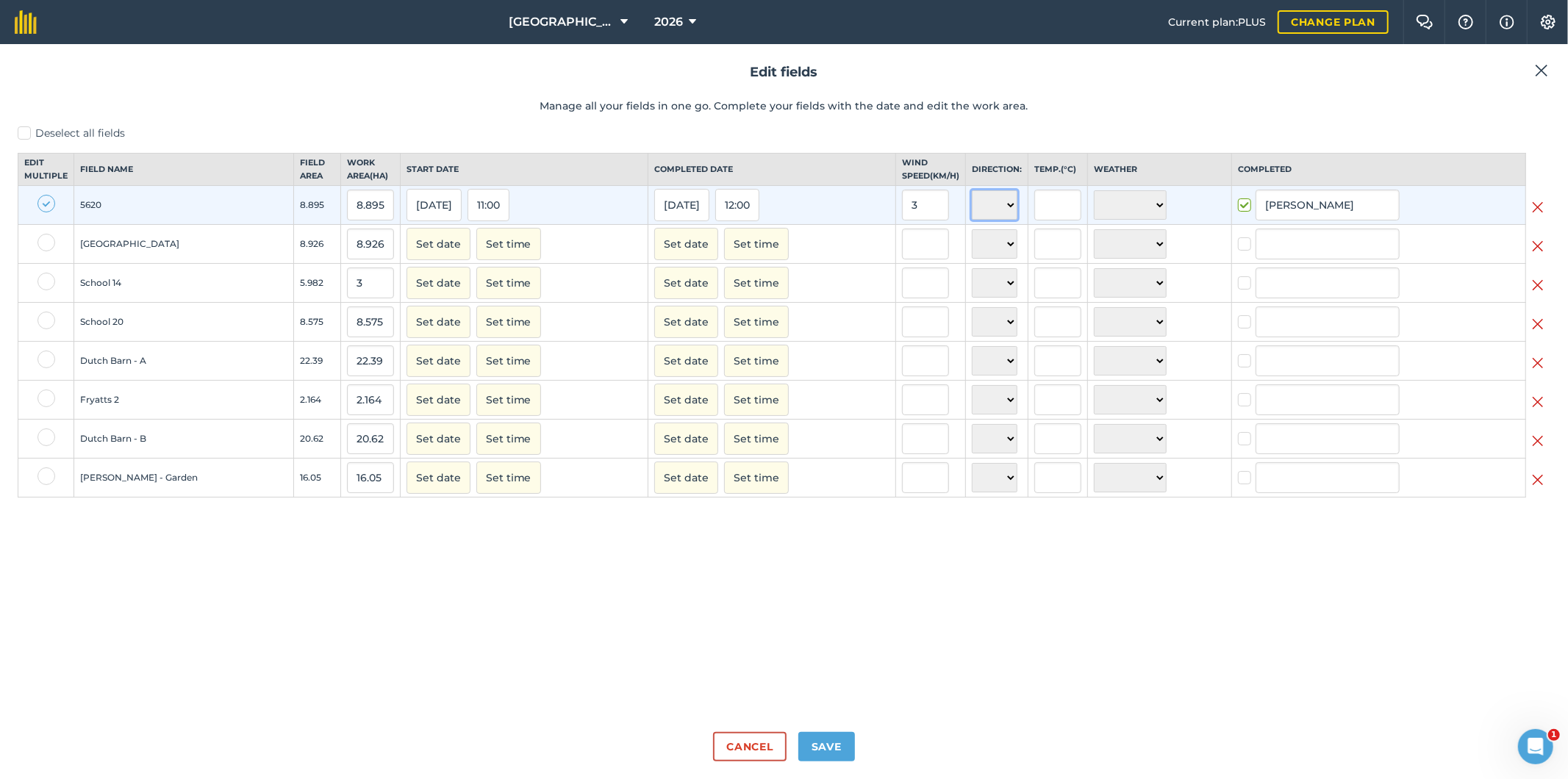
click at [983, 219] on select "N NE E SE S SW W NW" at bounding box center [995, 206] width 45 height 30
select select "SE"
click at [972, 204] on select "N NE E SE S SW W NW" at bounding box center [995, 206] width 45 height 30
click at [1041, 216] on input "text" at bounding box center [1058, 205] width 47 height 30
type input "16"
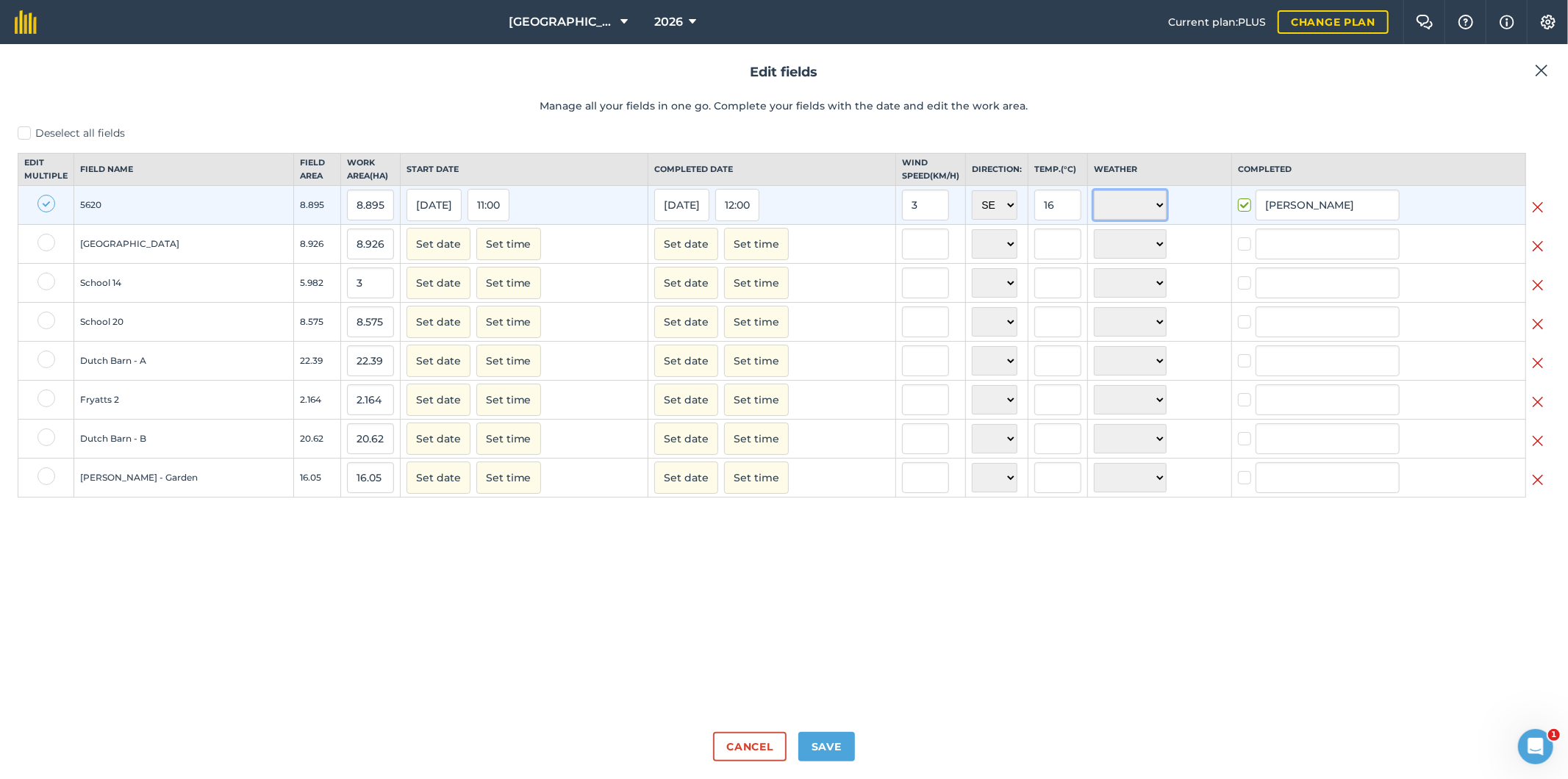
click at [1121, 219] on select "☀️ Sunny 🌧 Rainy ⛅️ Cloudy 🌨 Snow ❄️ Icy" at bounding box center [1130, 206] width 73 height 30
select select "Sunny"
click at [1094, 204] on select "☀️ Sunny 🌧 Rainy ⛅️ Cloudy 🌨 Snow ❄️ Icy" at bounding box center [1130, 206] width 73 height 30
click at [39, 252] on label at bounding box center [46, 243] width 18 height 18
click at [39, 243] on input "checkbox" at bounding box center [42, 239] width 10 height 10
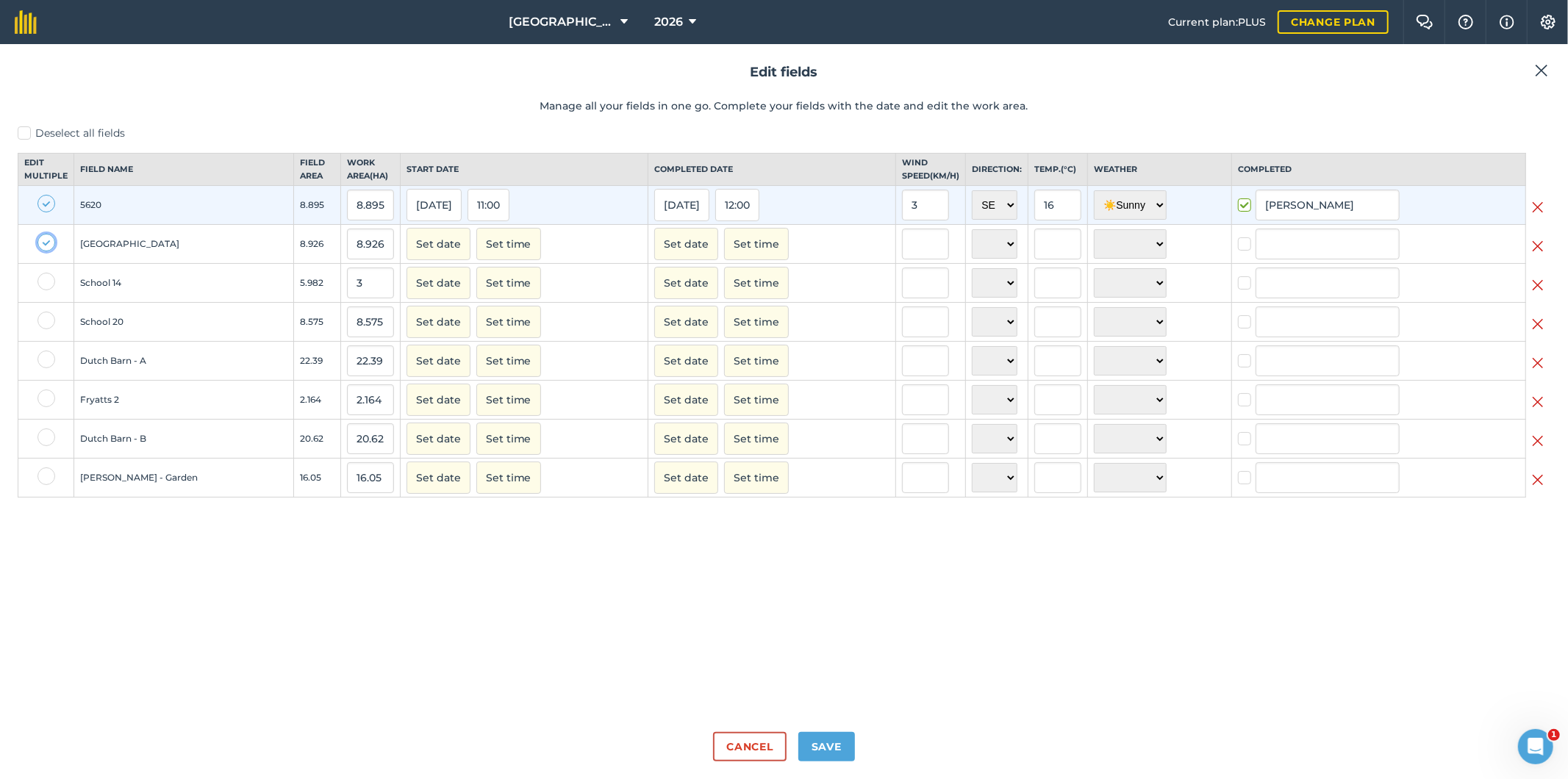
checkbox input "true"
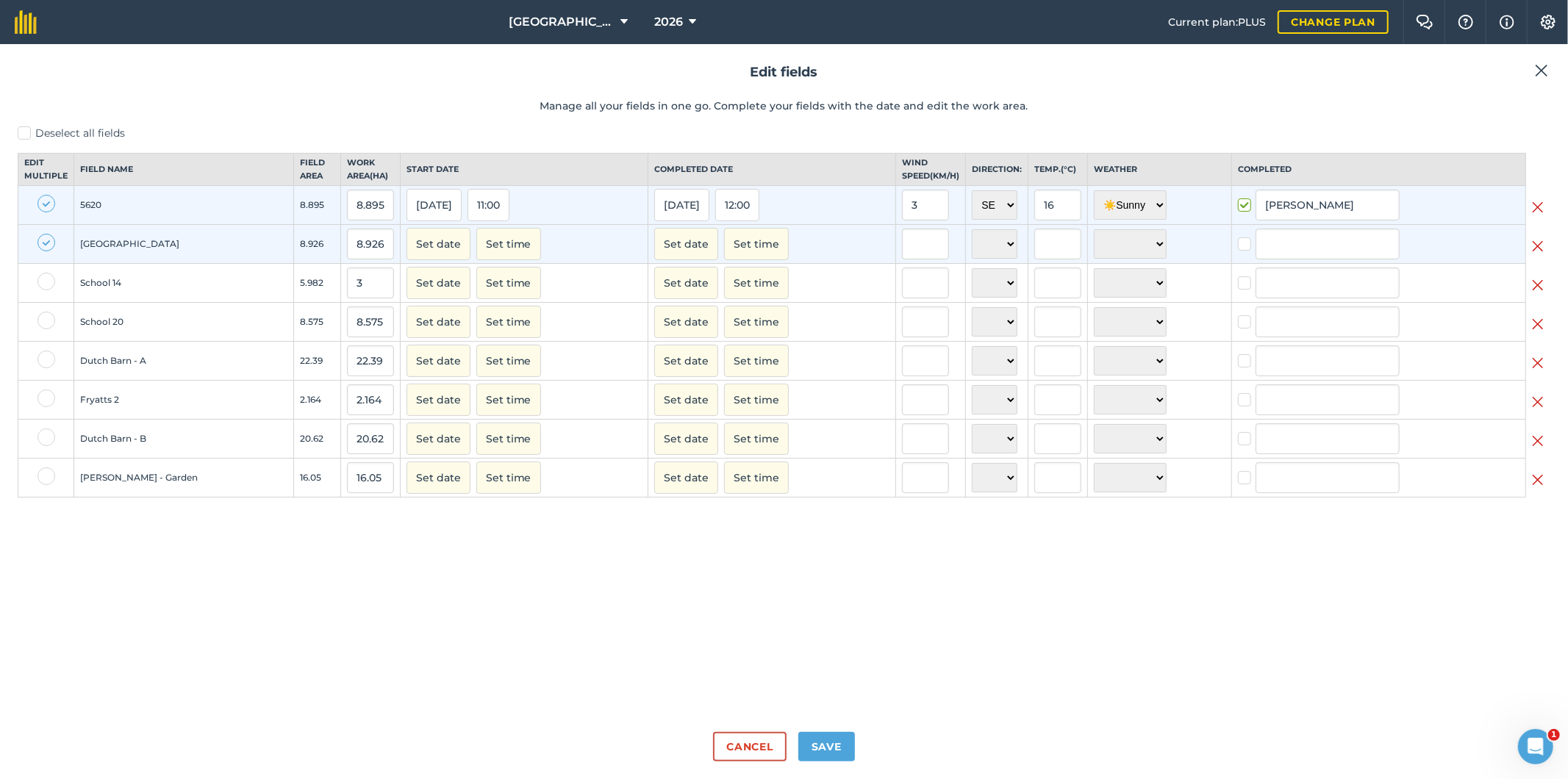
click at [41, 290] on label at bounding box center [46, 281] width 18 height 18
click at [41, 282] on input "checkbox" at bounding box center [42, 277] width 10 height 10
checkbox input "true"
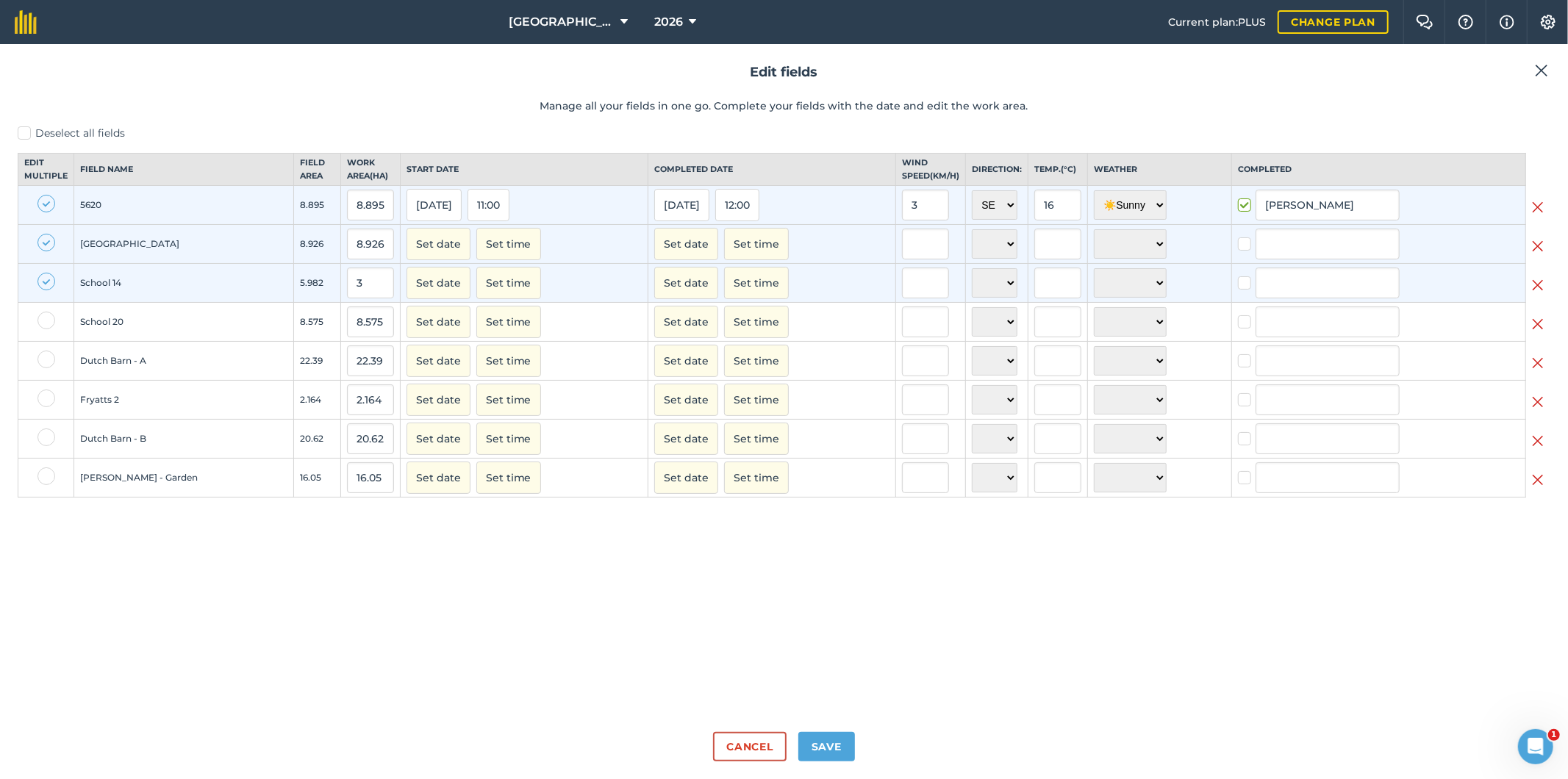
click at [42, 330] on label at bounding box center [46, 321] width 18 height 18
click at [42, 322] on input "checkbox" at bounding box center [42, 317] width 10 height 10
checkbox input "true"
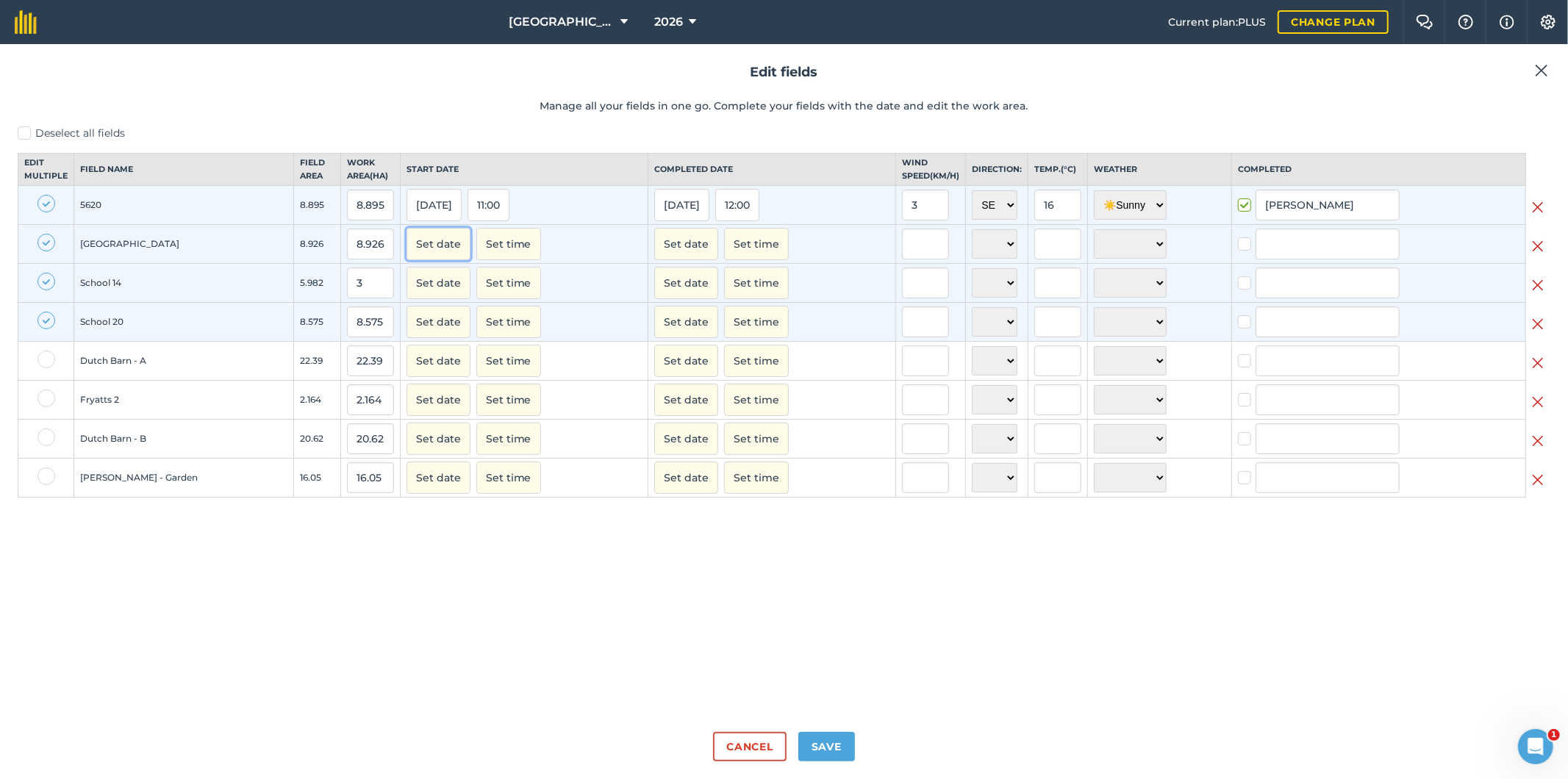
click at [438, 252] on button "Set date" at bounding box center [438, 244] width 64 height 32
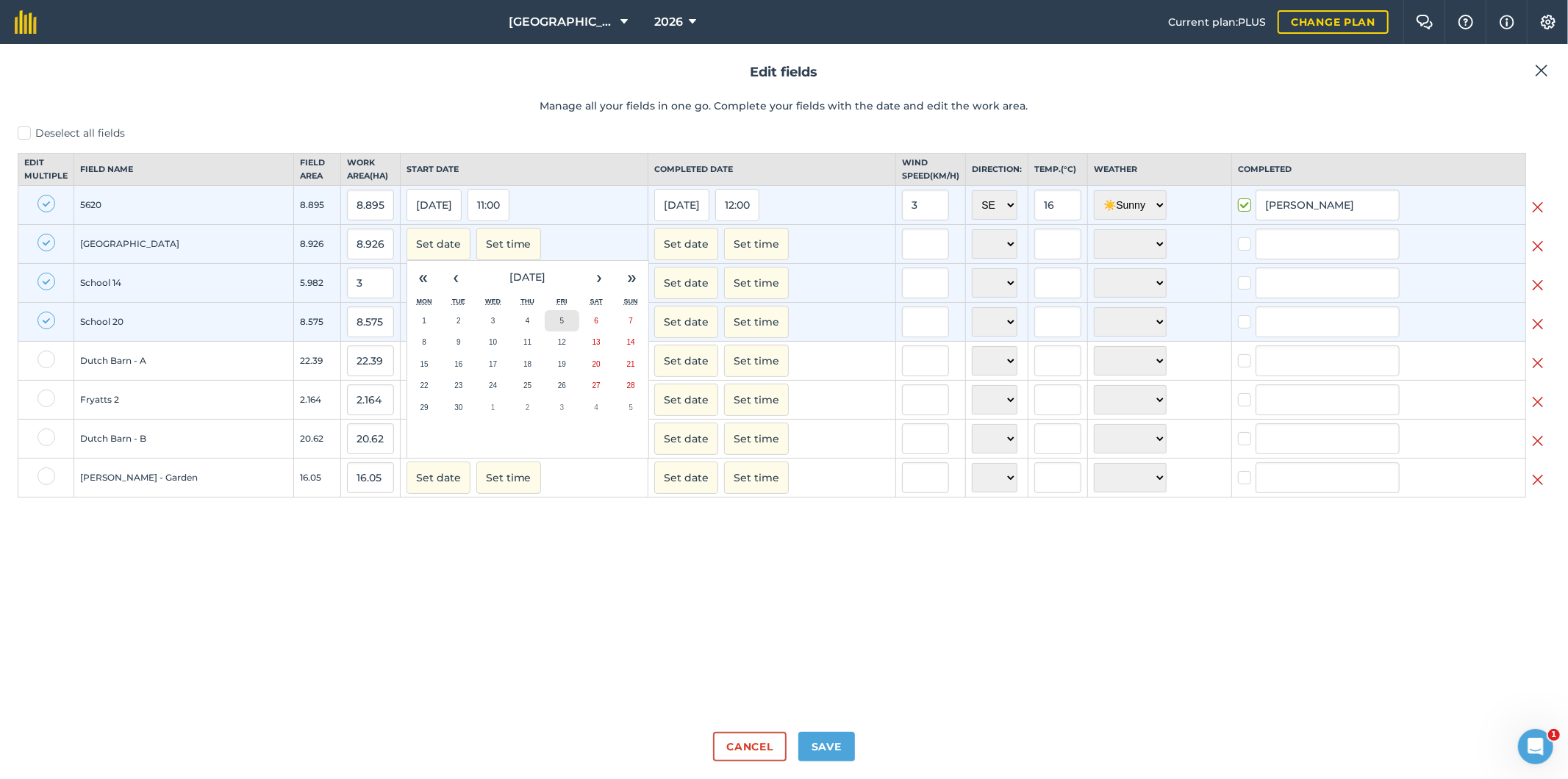
click at [561, 332] on button "5" at bounding box center [562, 321] width 34 height 22
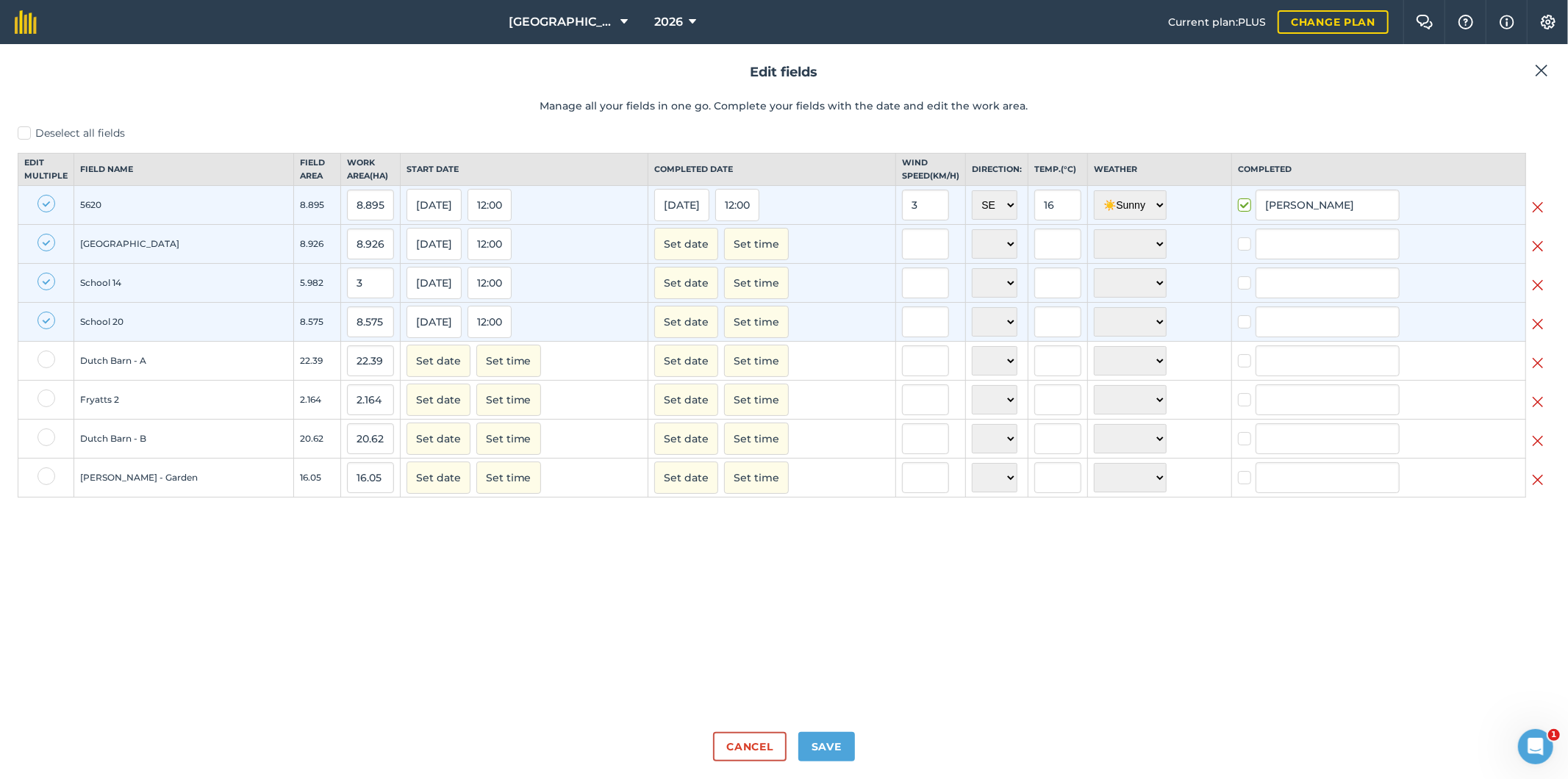
click at [48, 211] on label at bounding box center [46, 204] width 18 height 18
click at [47, 205] on input "checkbox" at bounding box center [42, 200] width 10 height 10
checkbox input "false"
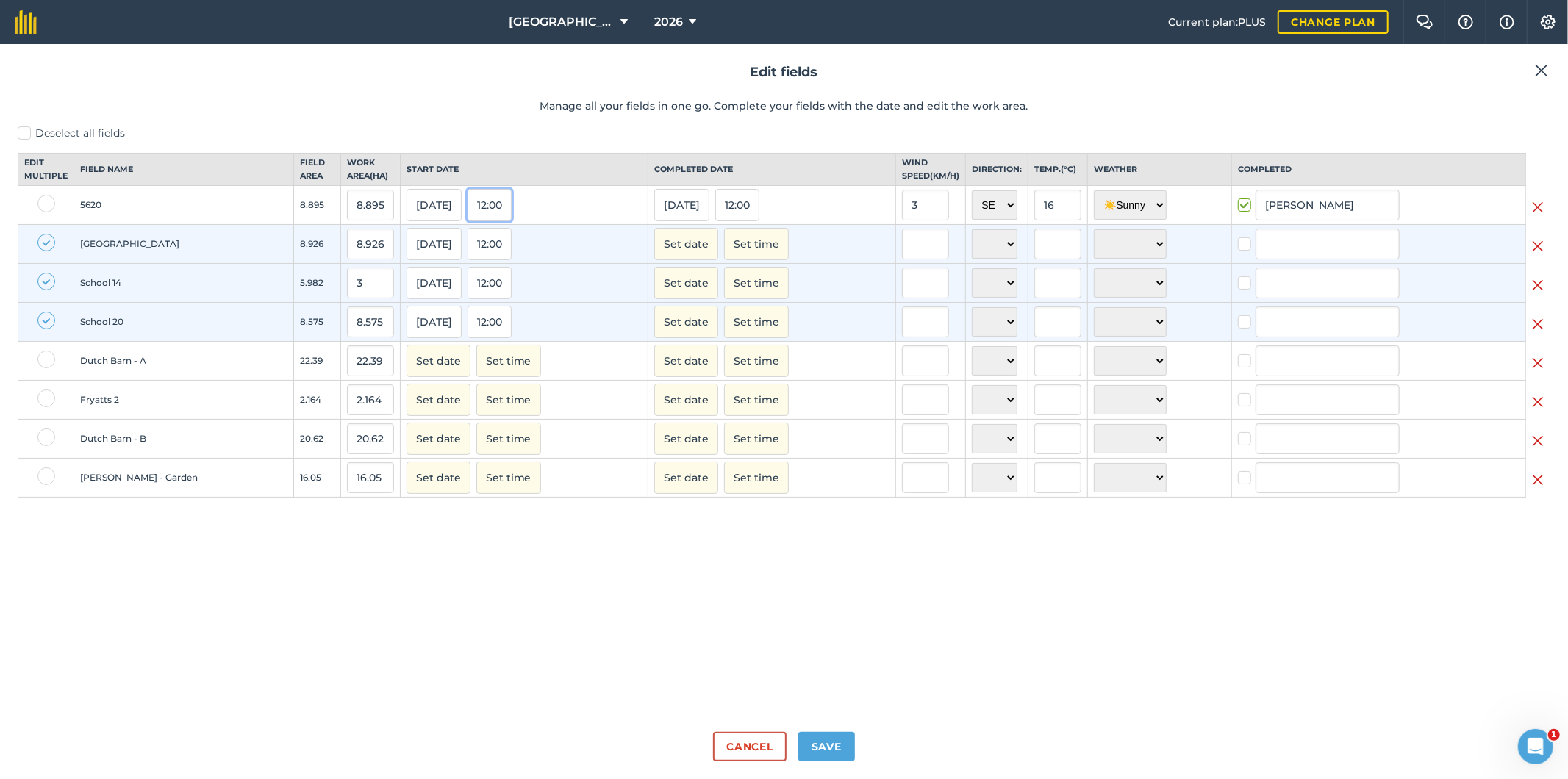
click at [505, 217] on button "12:00" at bounding box center [489, 205] width 44 height 32
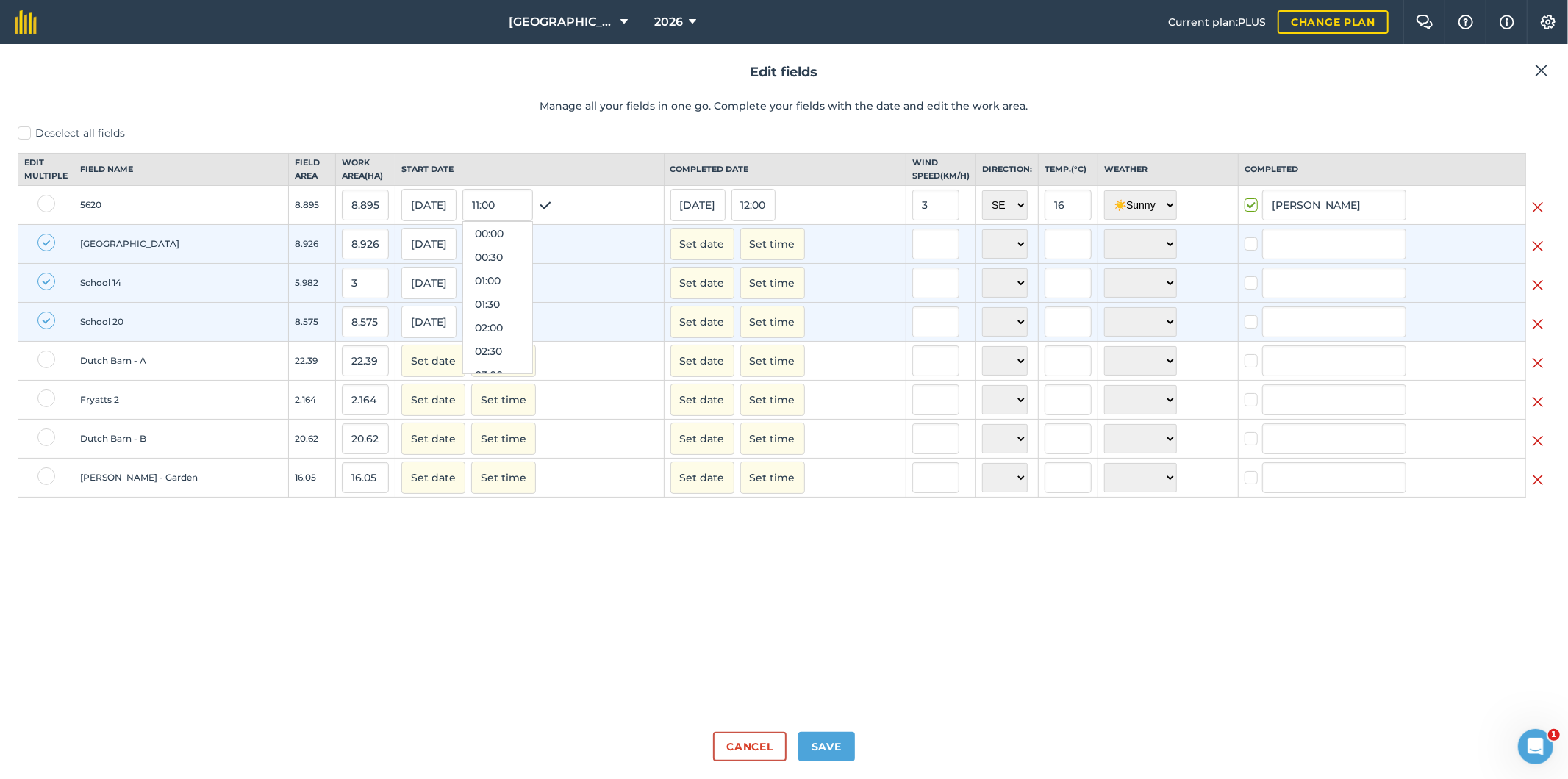
scroll to position [494, 0]
click at [496, 268] on button "11:00" at bounding box center [498, 258] width 69 height 24
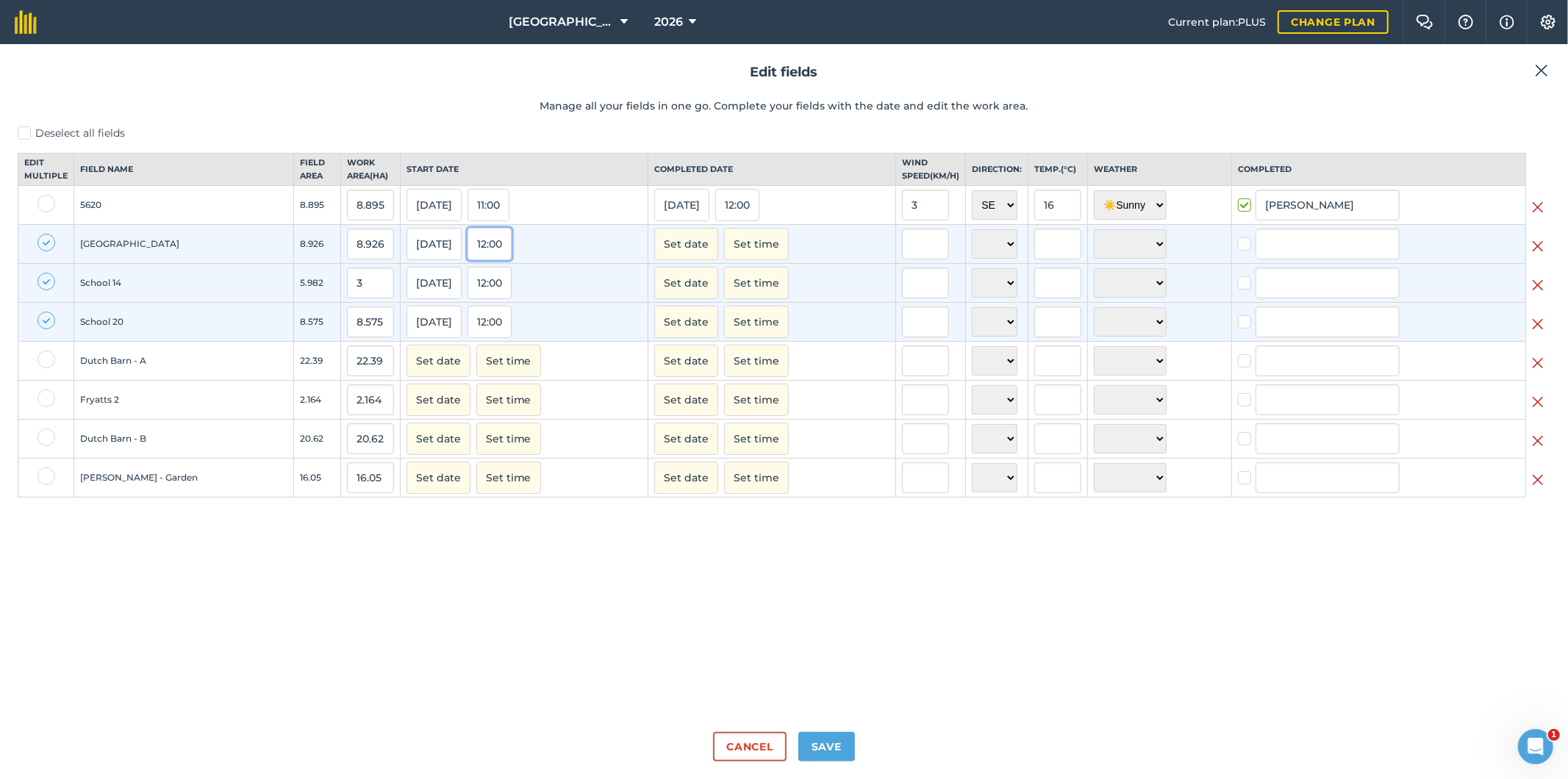
click at [508, 256] on button "12:00" at bounding box center [489, 244] width 44 height 32
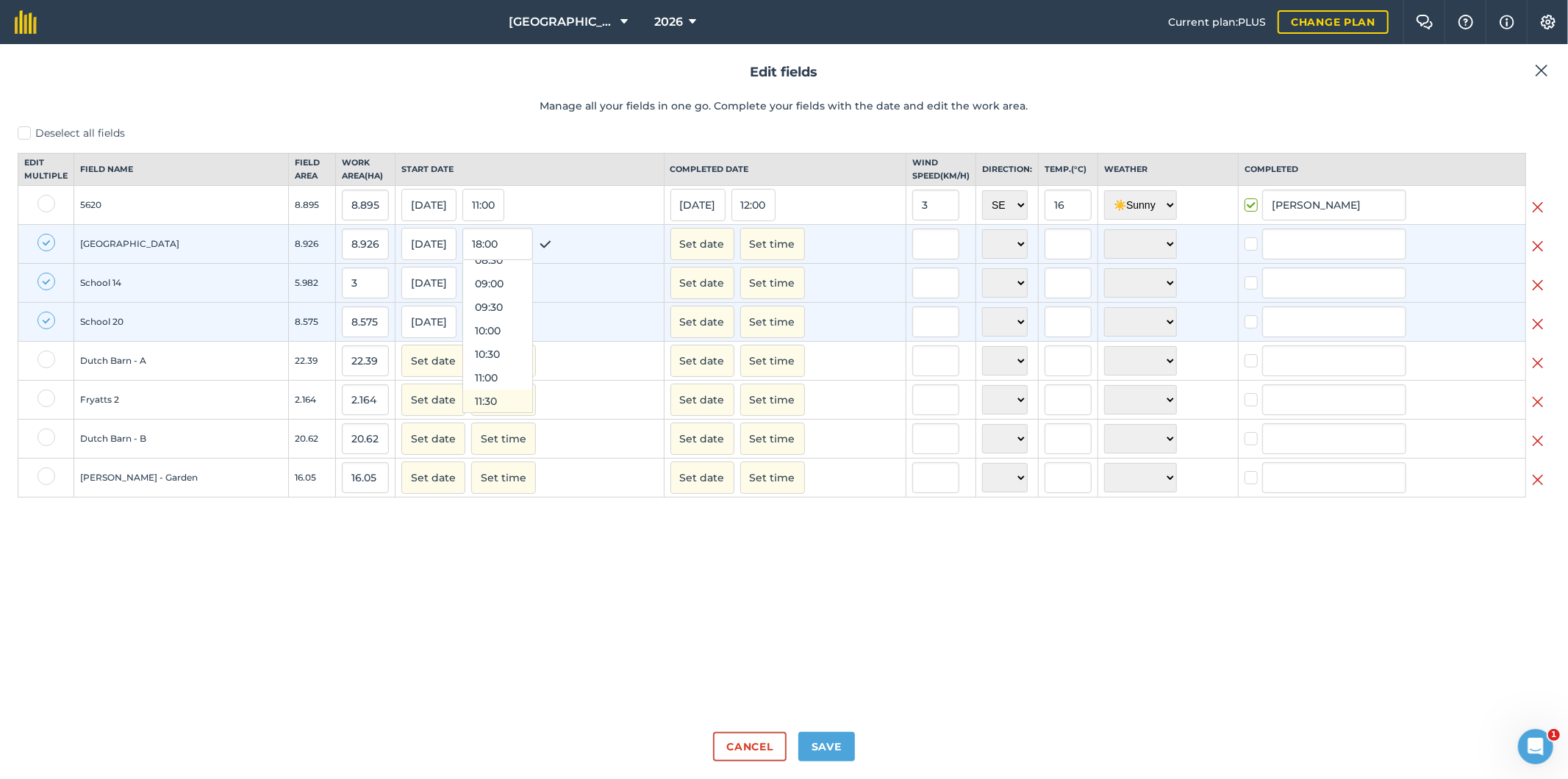
scroll to position [330, 0]
click at [494, 328] on button "08:00" at bounding box center [498, 319] width 69 height 24
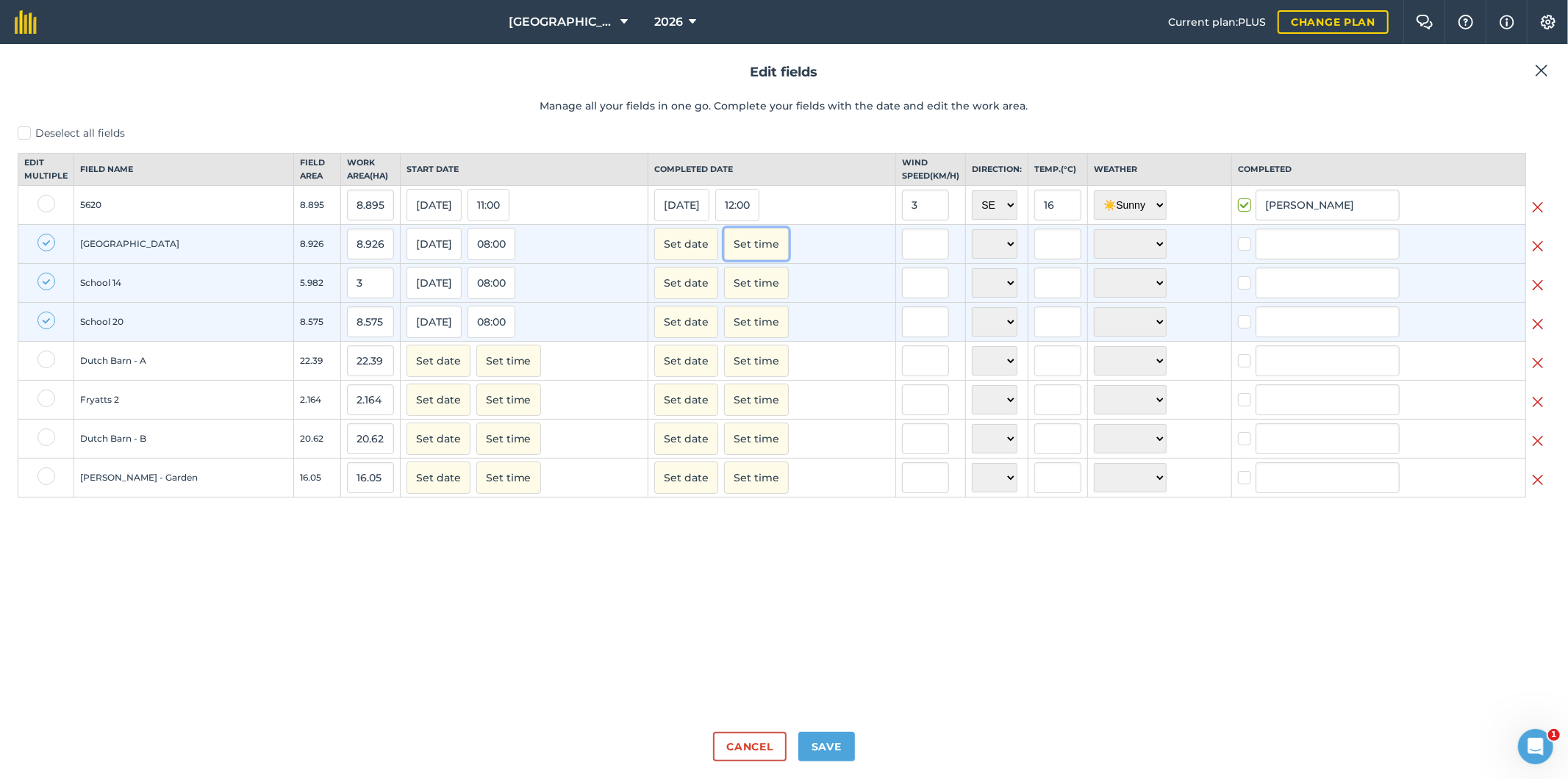
click at [763, 261] on button "Set time" at bounding box center [756, 244] width 65 height 32
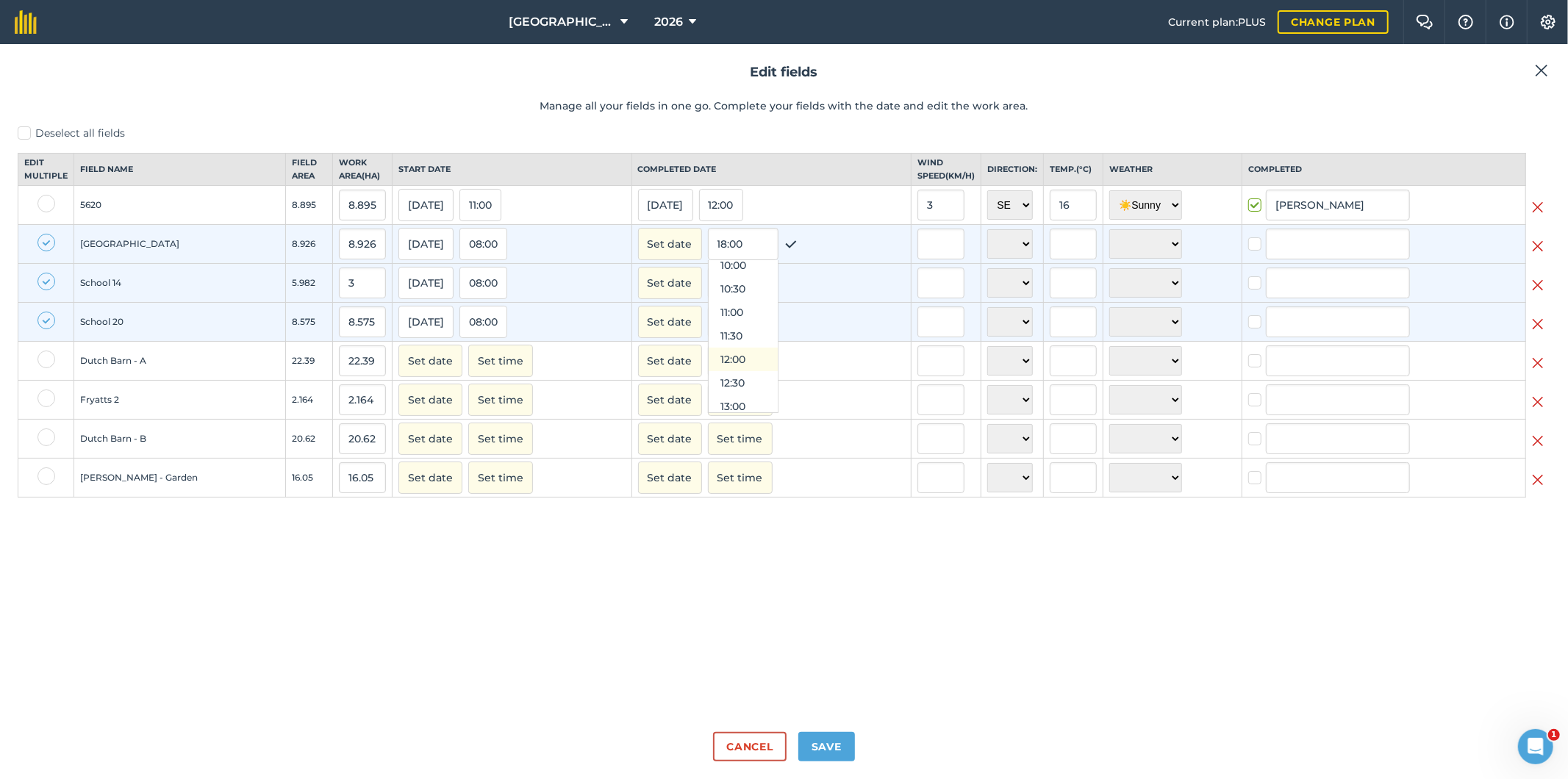
scroll to position [449, 0]
click at [729, 330] on button "10:30" at bounding box center [743, 318] width 69 height 24
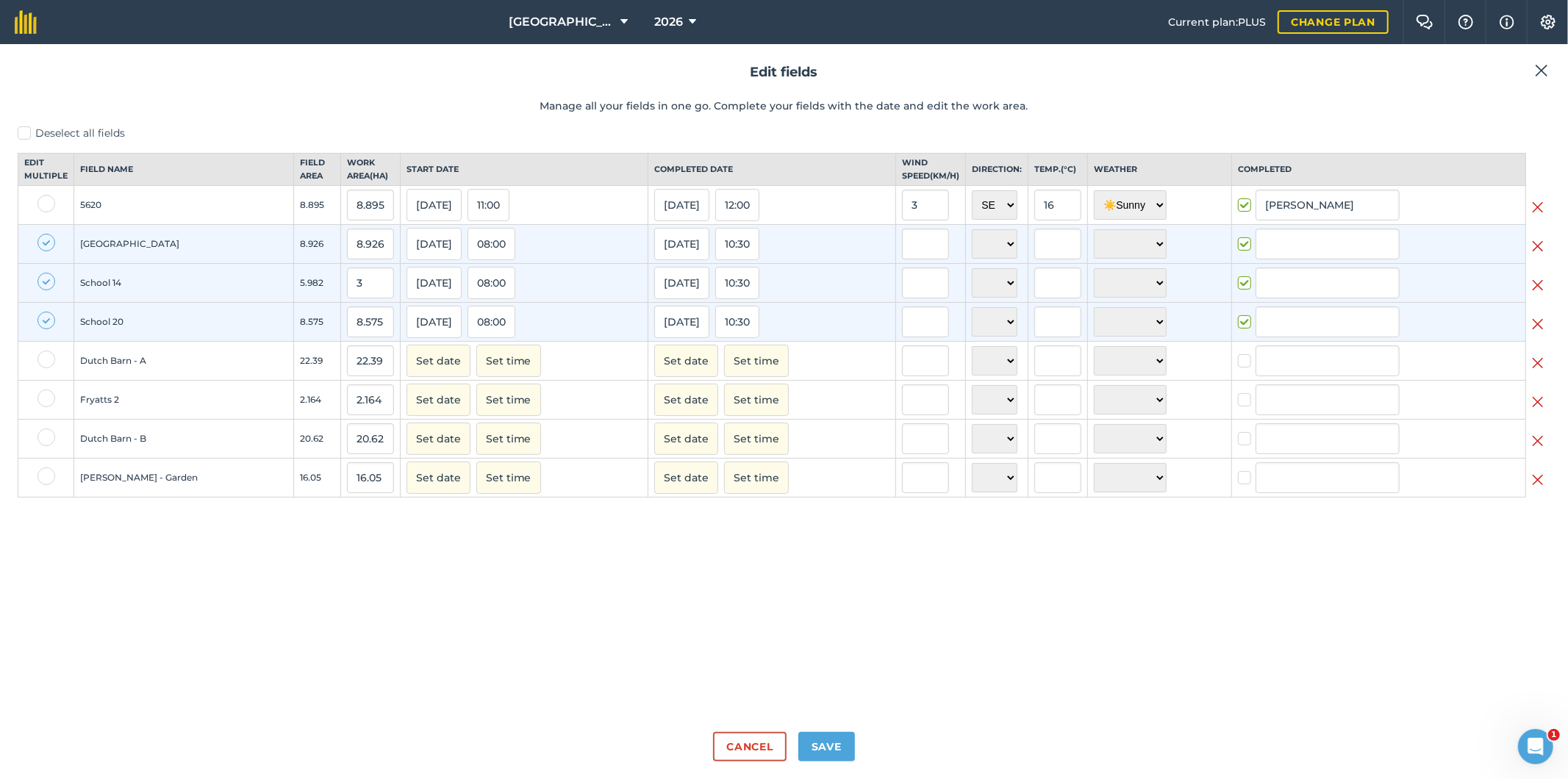
checkbox input "true"
type input "[PERSON_NAME]"
checkbox input "true"
type input "[PERSON_NAME]"
checkbox input "true"
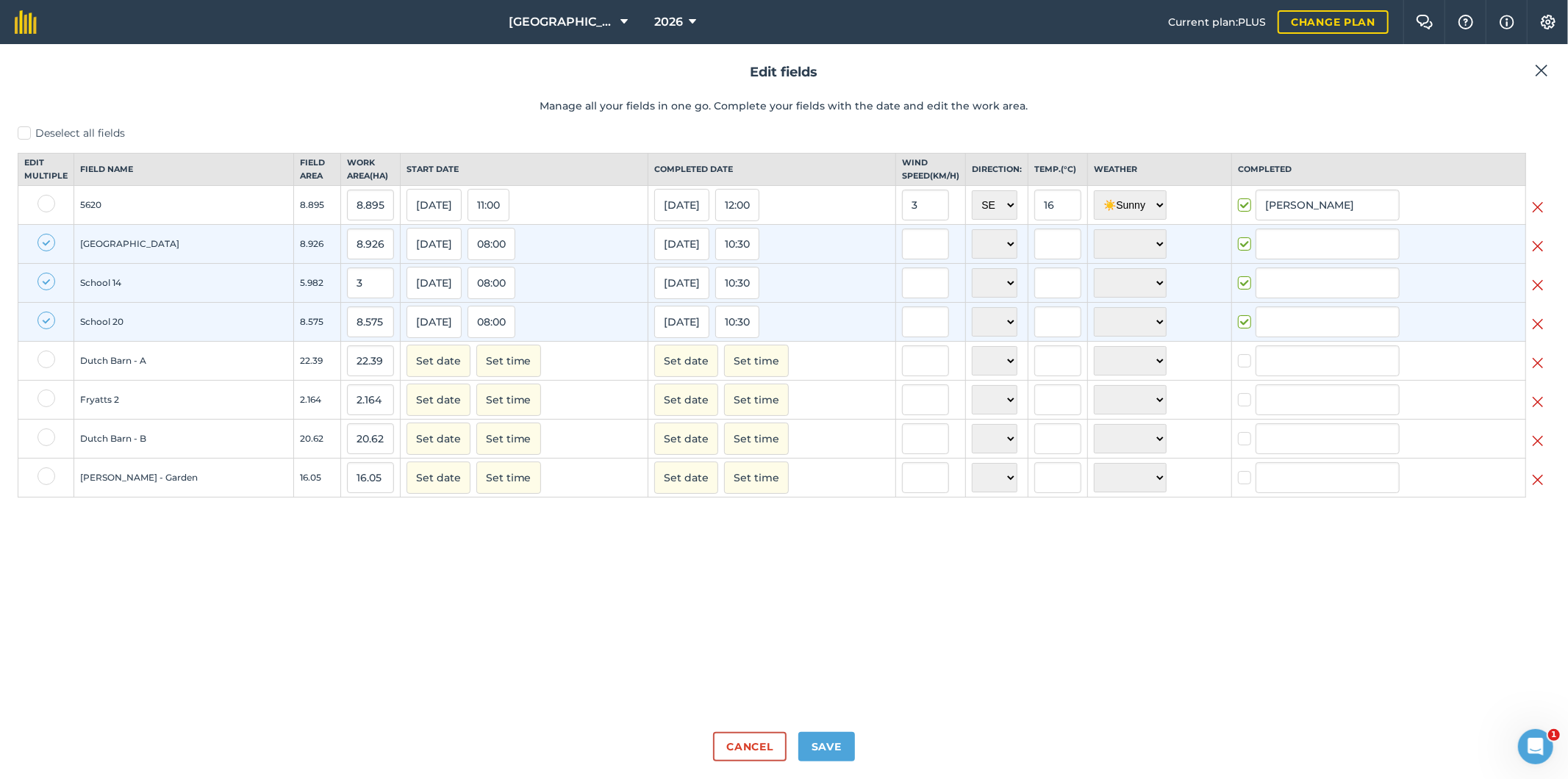
type input "[PERSON_NAME]"
click at [927, 256] on input "text" at bounding box center [926, 243] width 47 height 30
type input "3"
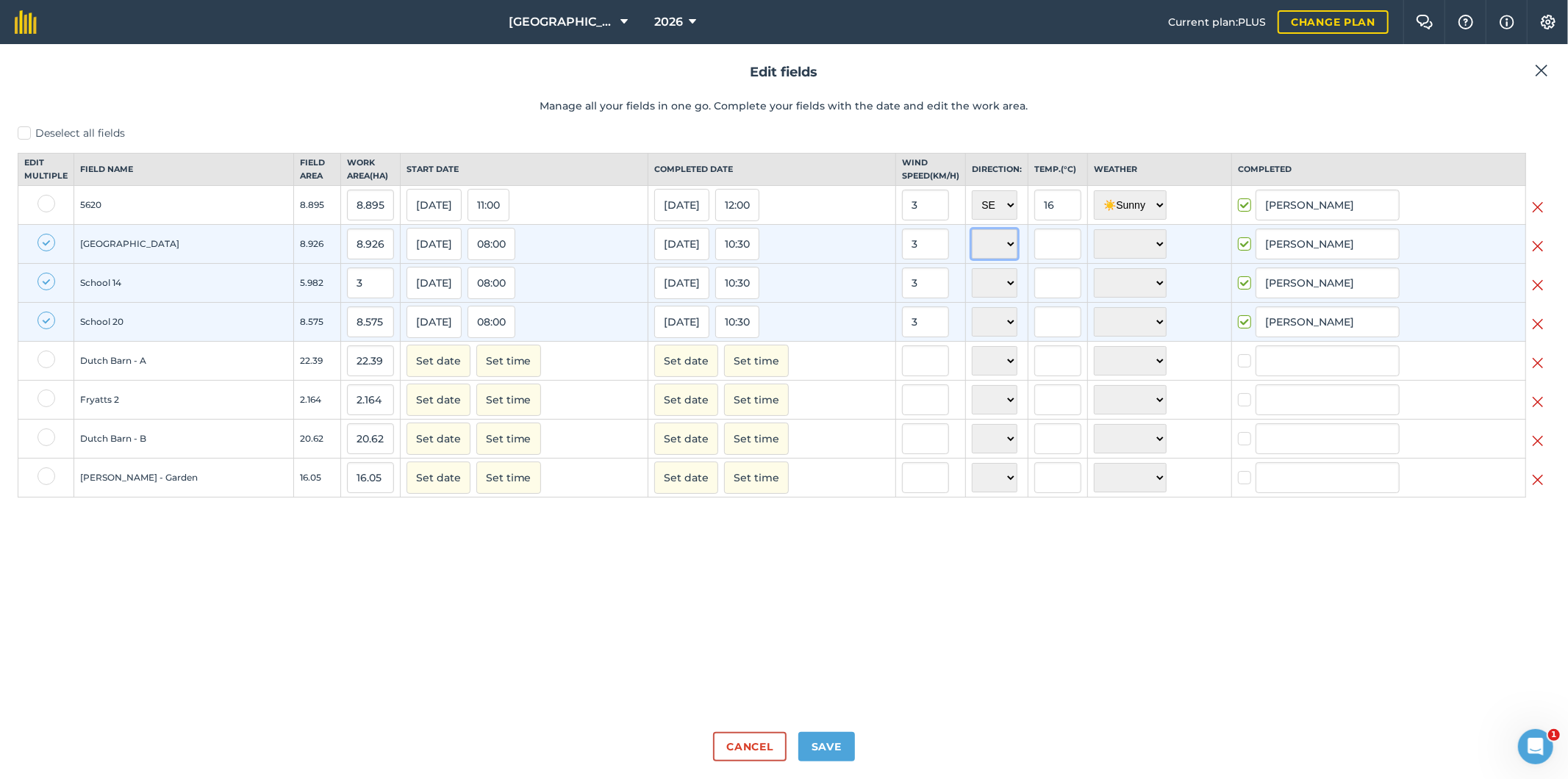
click at [995, 258] on select "N NE E SE S SW W NW" at bounding box center [995, 244] width 45 height 30
select select "SE"
click at [972, 243] on select "N NE E SE S SW W NW" at bounding box center [995, 244] width 45 height 30
select select "SE"
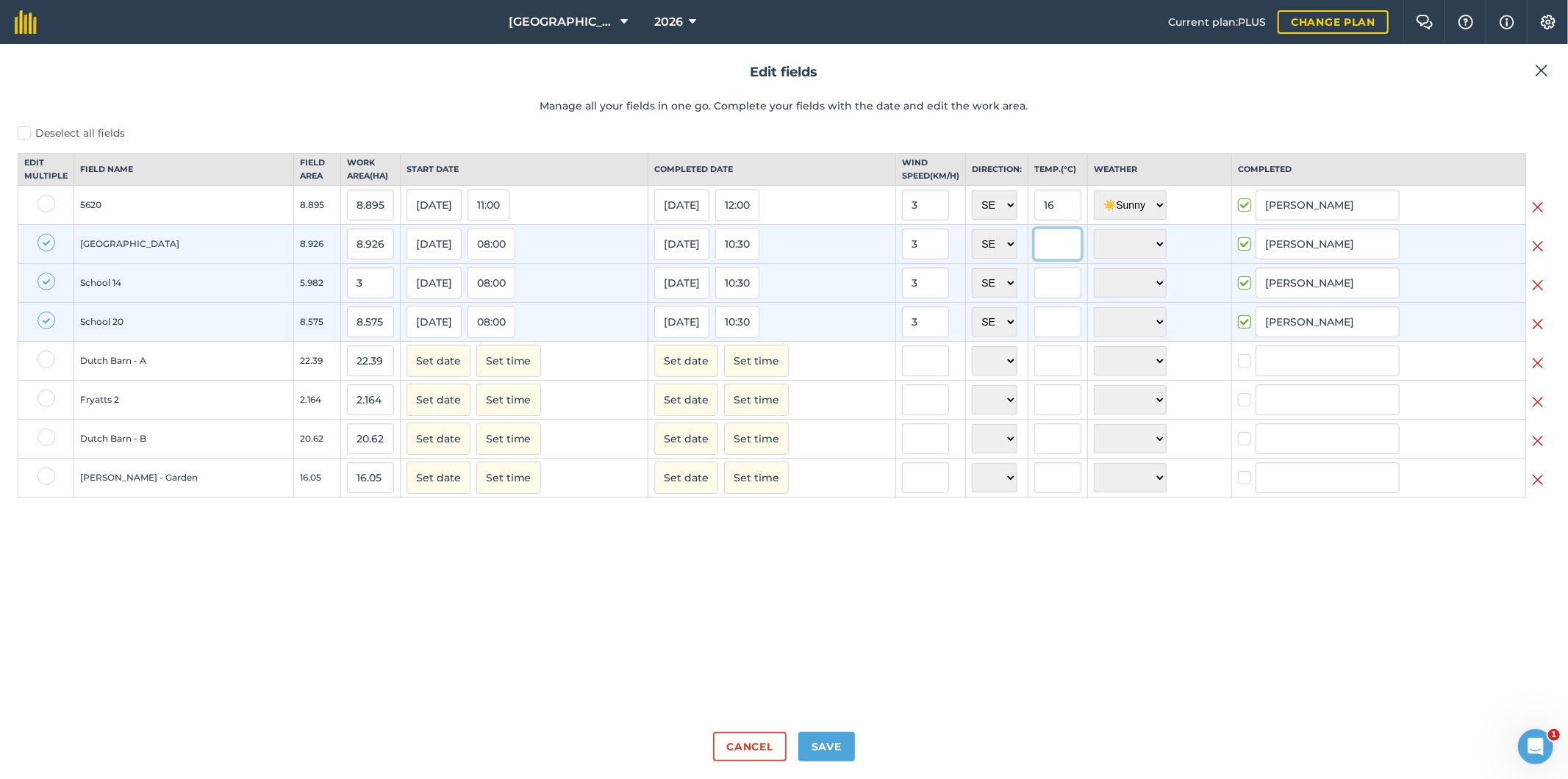
click at [1053, 254] on input "text" at bounding box center [1058, 243] width 47 height 30
type input "15"
click at [1123, 258] on select "☀️ Sunny 🌧 Rainy ⛅️ Cloudy 🌨 Snow ❄️ Icy" at bounding box center [1130, 244] width 73 height 30
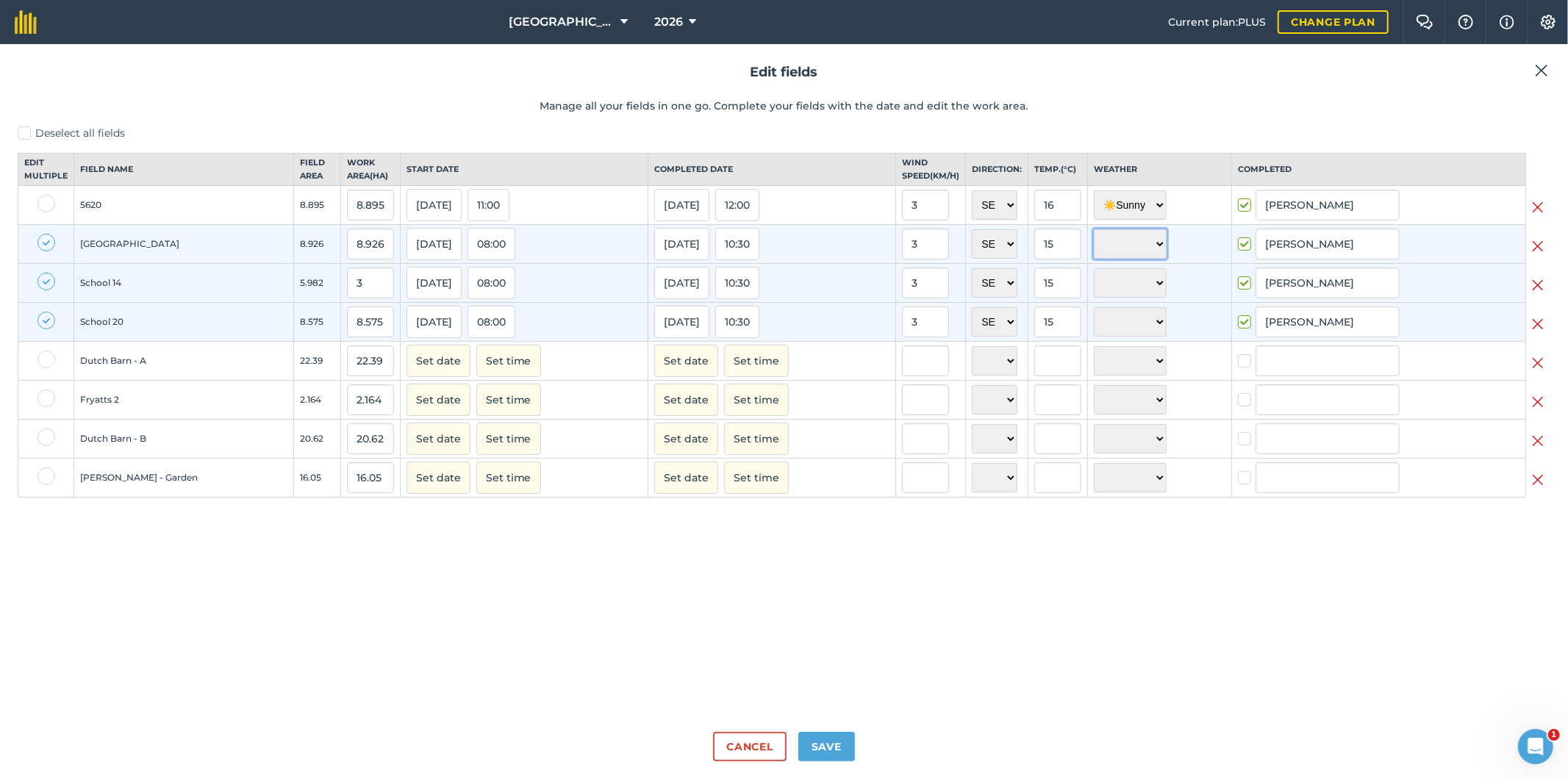
select select "Sunny"
click at [1094, 243] on select "☀️ Sunny 🌧 Rainy ⛅️ Cloudy 🌨 Snow ❄️ Icy" at bounding box center [1130, 244] width 73 height 30
select select "Sunny"
click at [1340, 256] on input "[PERSON_NAME]" at bounding box center [1328, 243] width 144 height 30
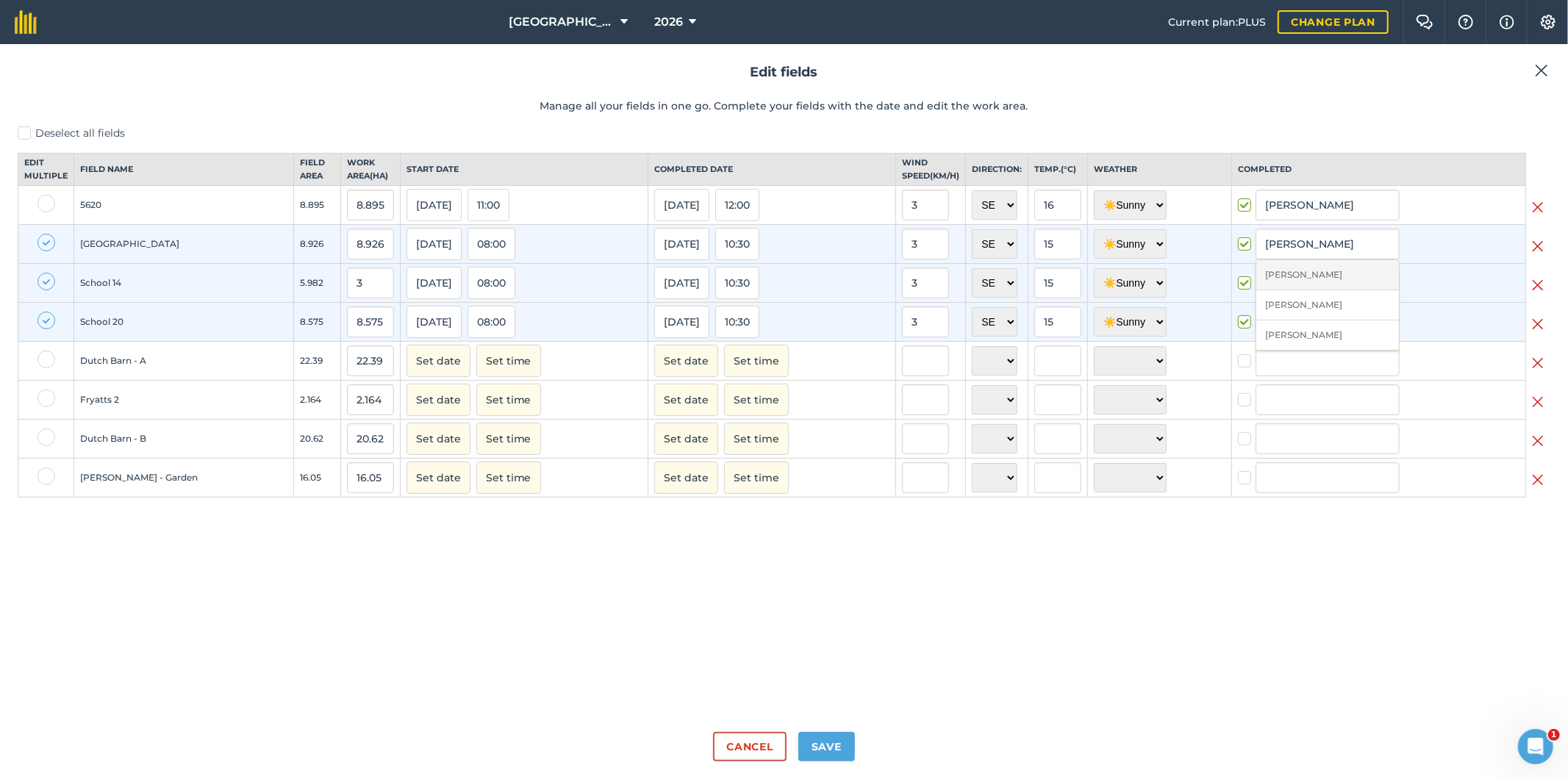
click at [1308, 290] on li "[PERSON_NAME]" at bounding box center [1327, 275] width 143 height 30
type input "[PERSON_NAME]"
click at [45, 407] on label at bounding box center [46, 398] width 18 height 18
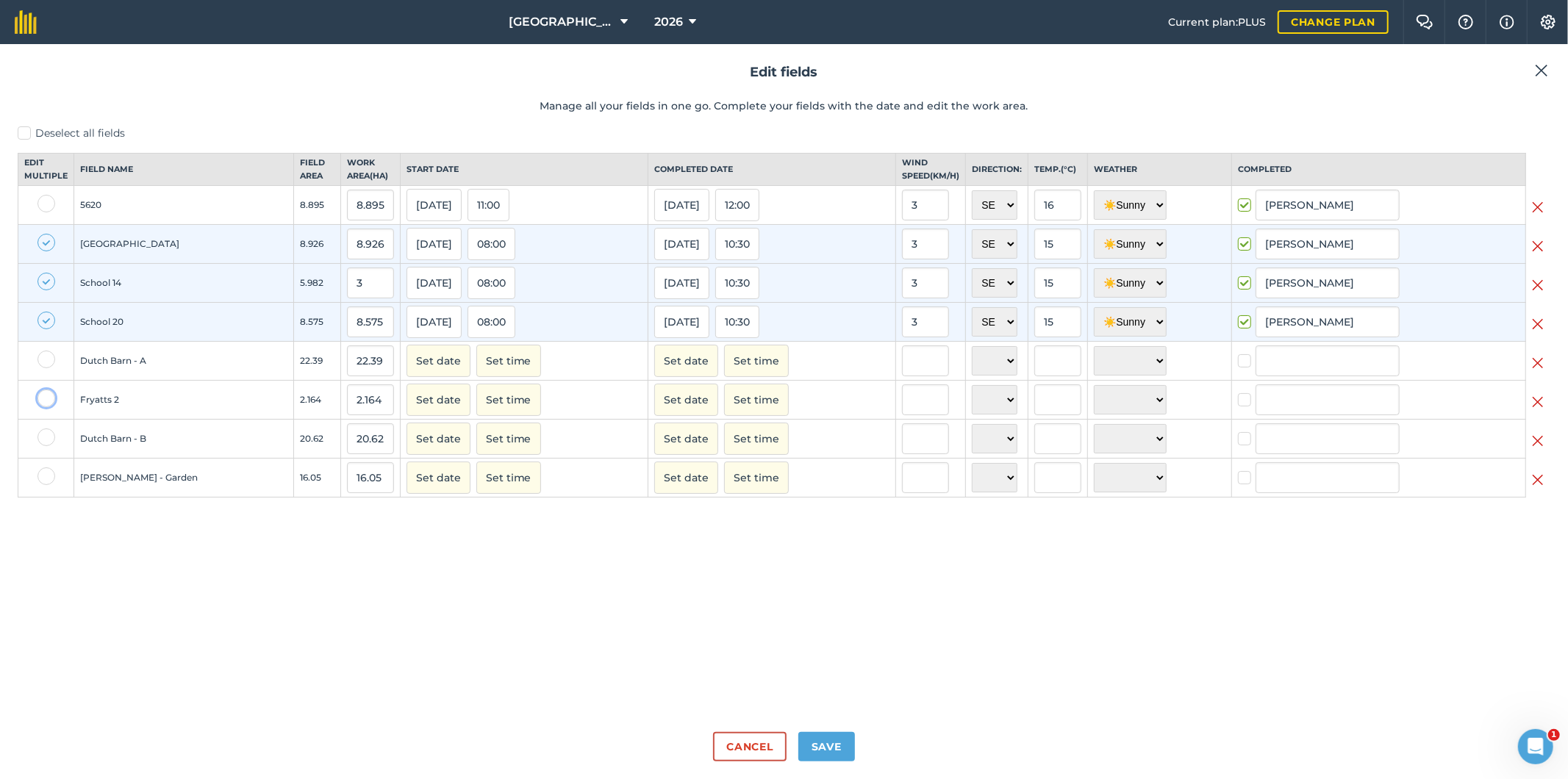
click at [45, 399] on input "checkbox" at bounding box center [42, 394] width 10 height 10
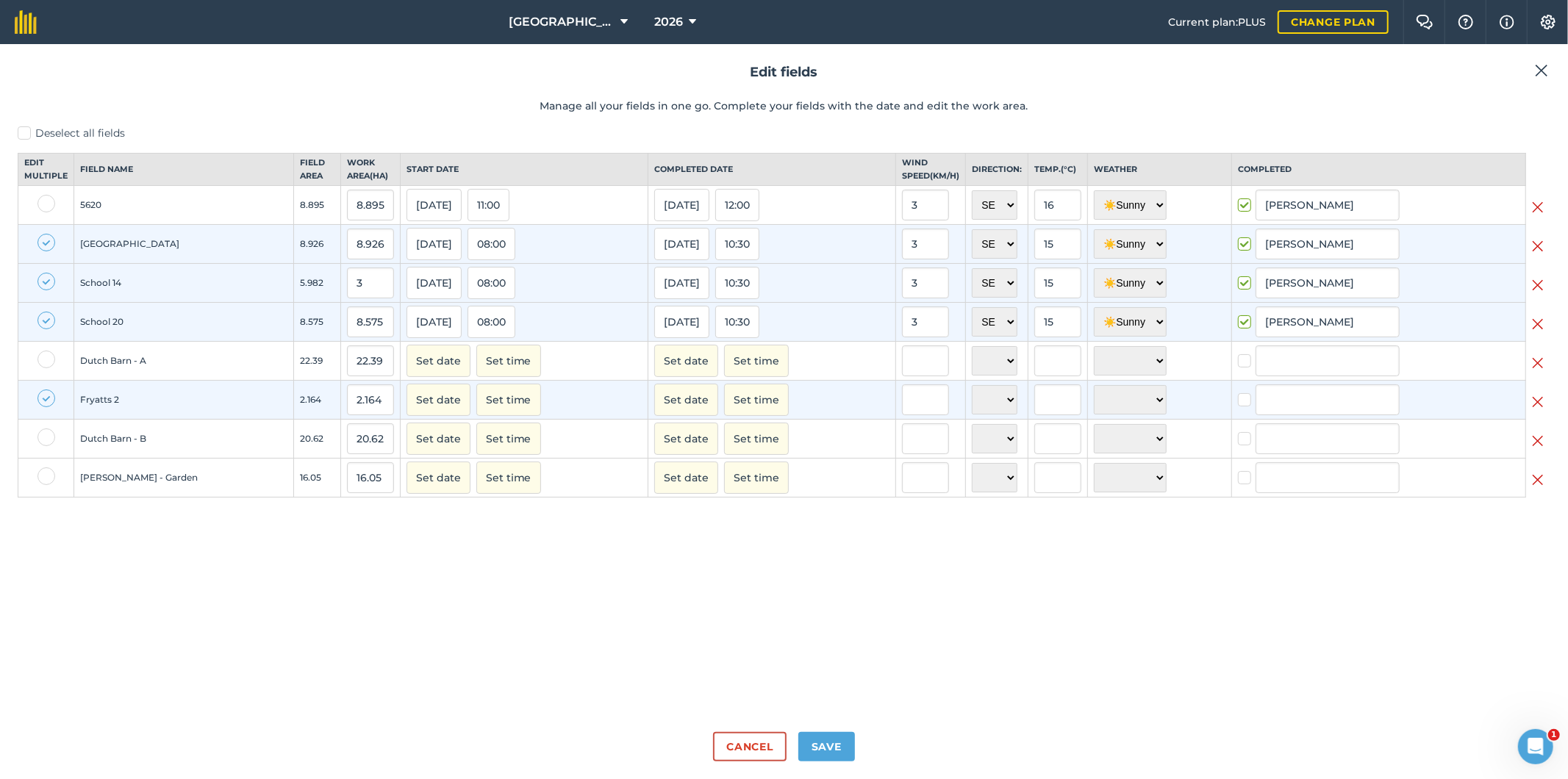
click at [44, 407] on label at bounding box center [46, 398] width 18 height 18
click at [44, 399] on input "checkbox" at bounding box center [42, 394] width 10 height 10
checkbox input "false"
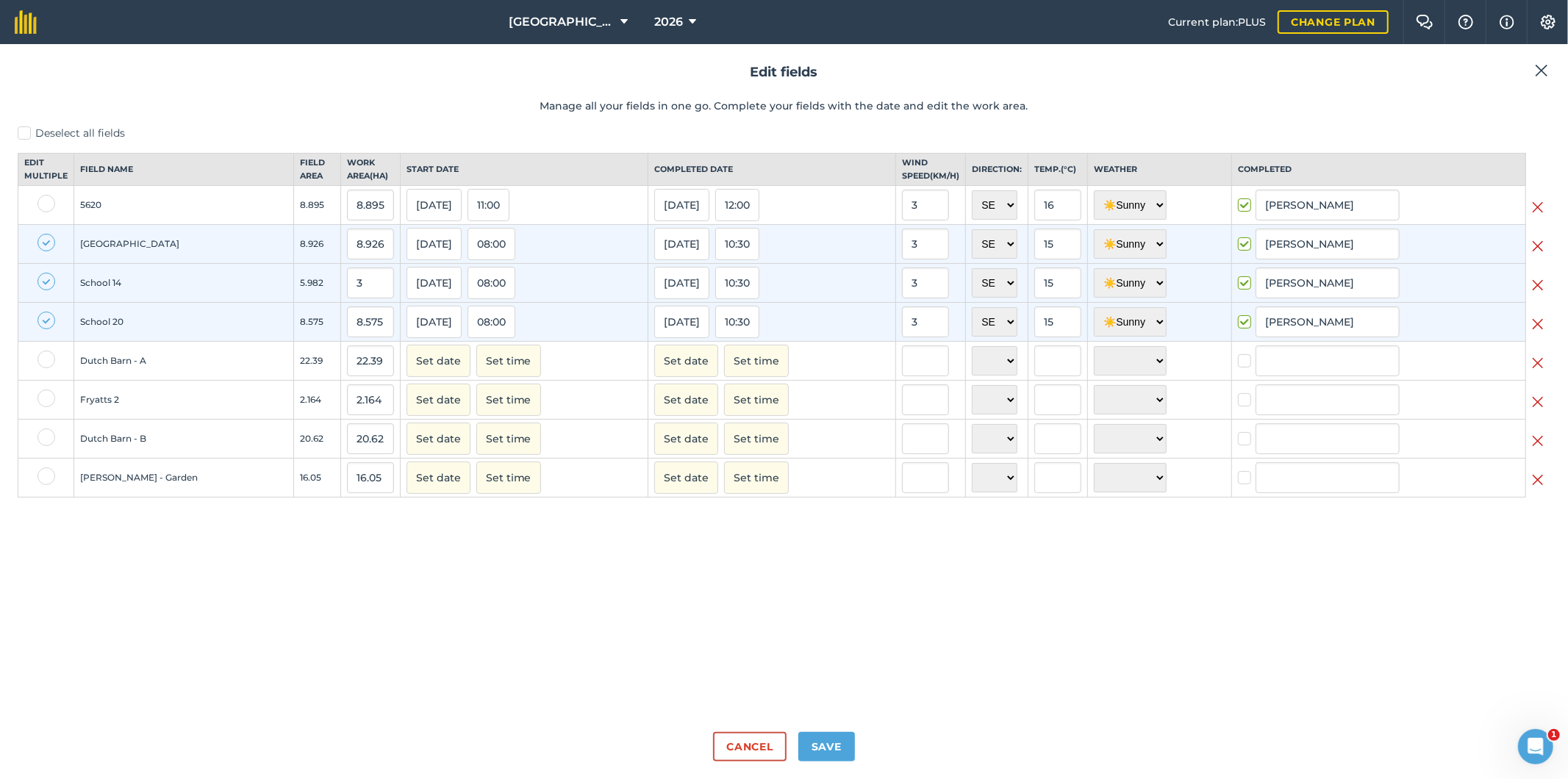
click at [46, 330] on label at bounding box center [46, 321] width 18 height 18
click at [46, 322] on input "checkbox" at bounding box center [42, 317] width 10 height 10
checkbox input "false"
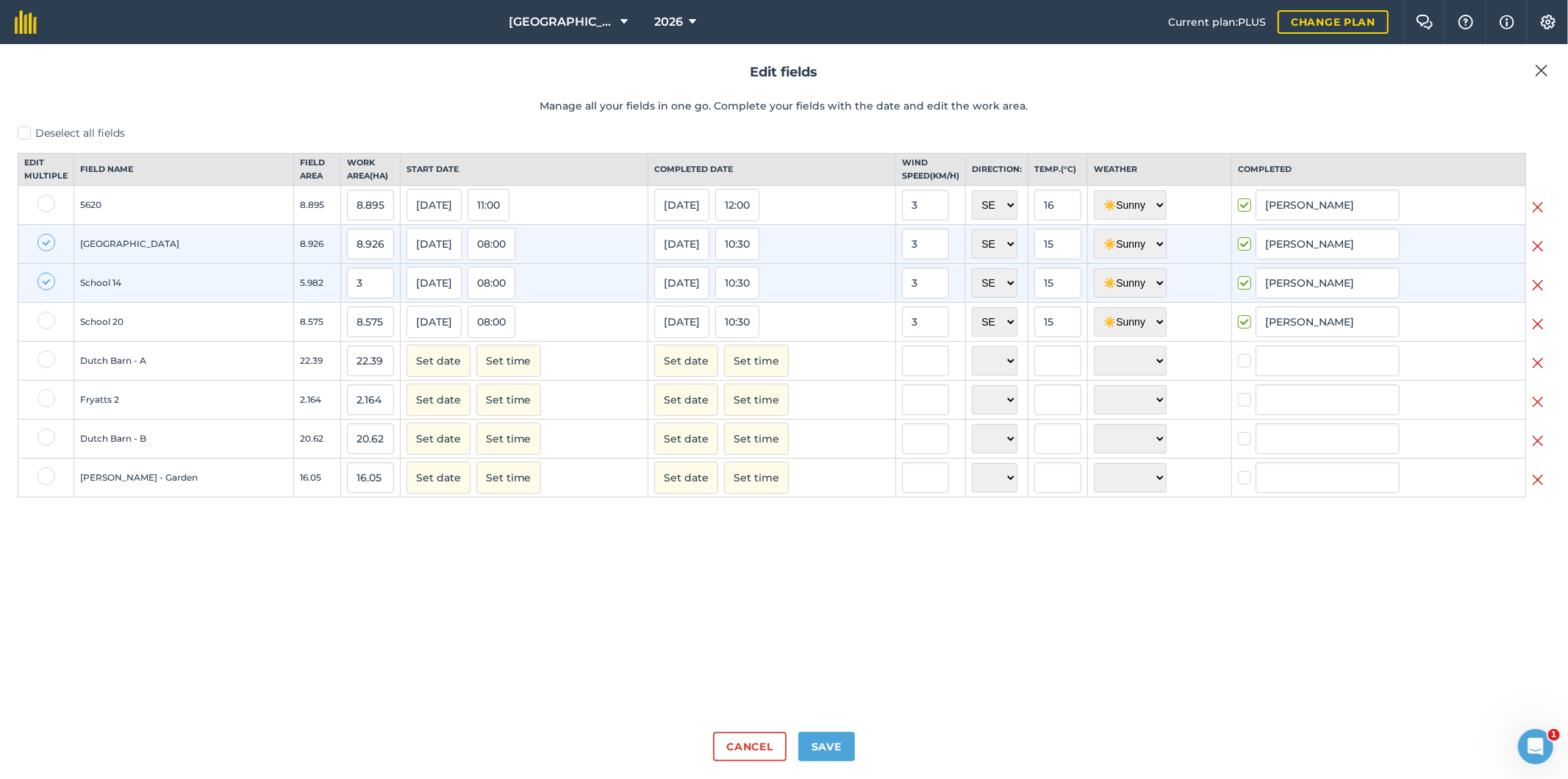
drag, startPoint x: 45, startPoint y: 295, endPoint x: 45, endPoint y: 266, distance: 29.0
click at [45, 290] on label at bounding box center [46, 281] width 18 height 18
click at [45, 282] on input "checkbox" at bounding box center [42, 277] width 10 height 10
checkbox input "false"
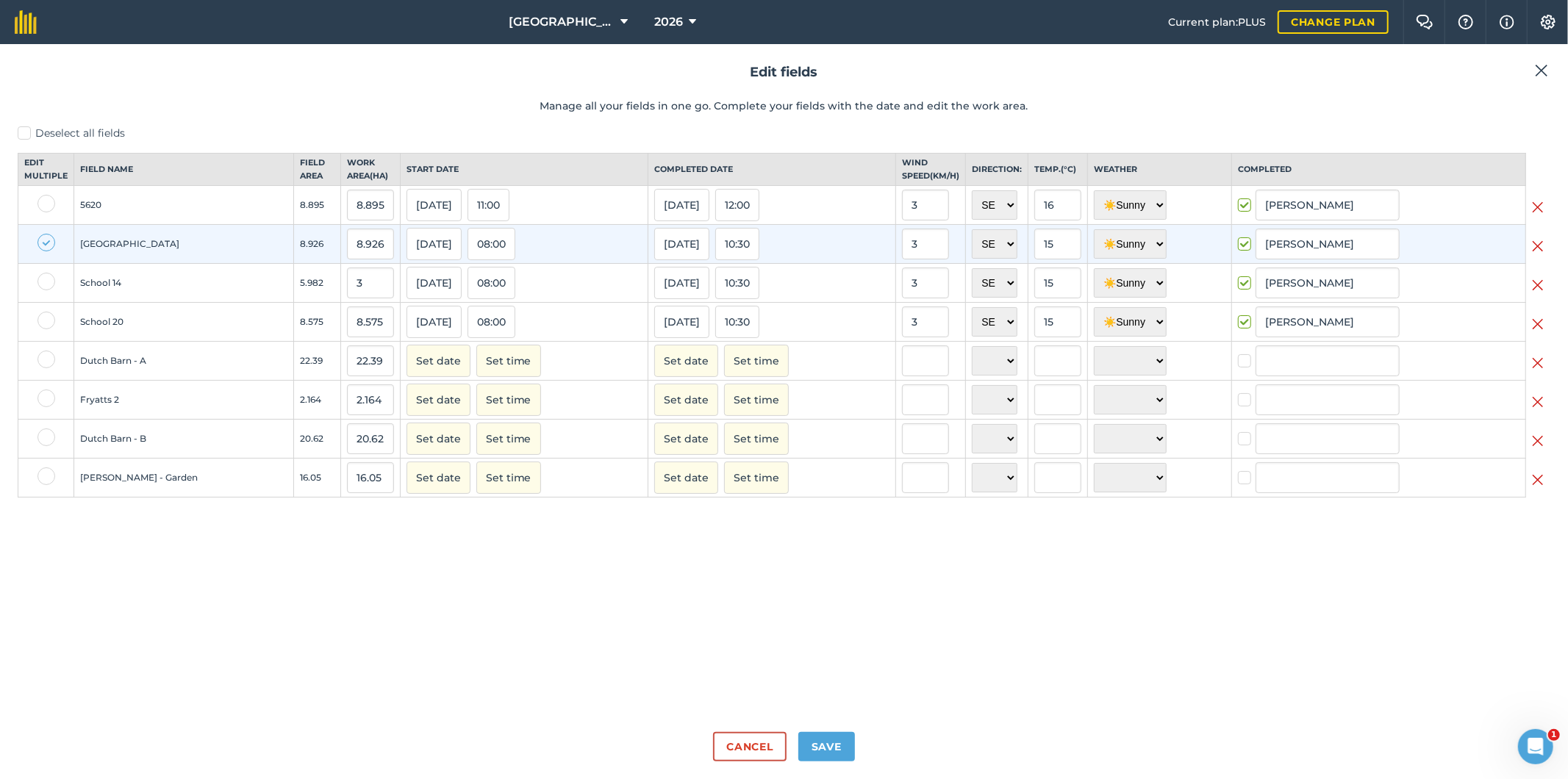
click at [46, 252] on label at bounding box center [46, 243] width 18 height 18
click at [46, 243] on input "checkbox" at bounding box center [42, 239] width 10 height 10
checkbox input "false"
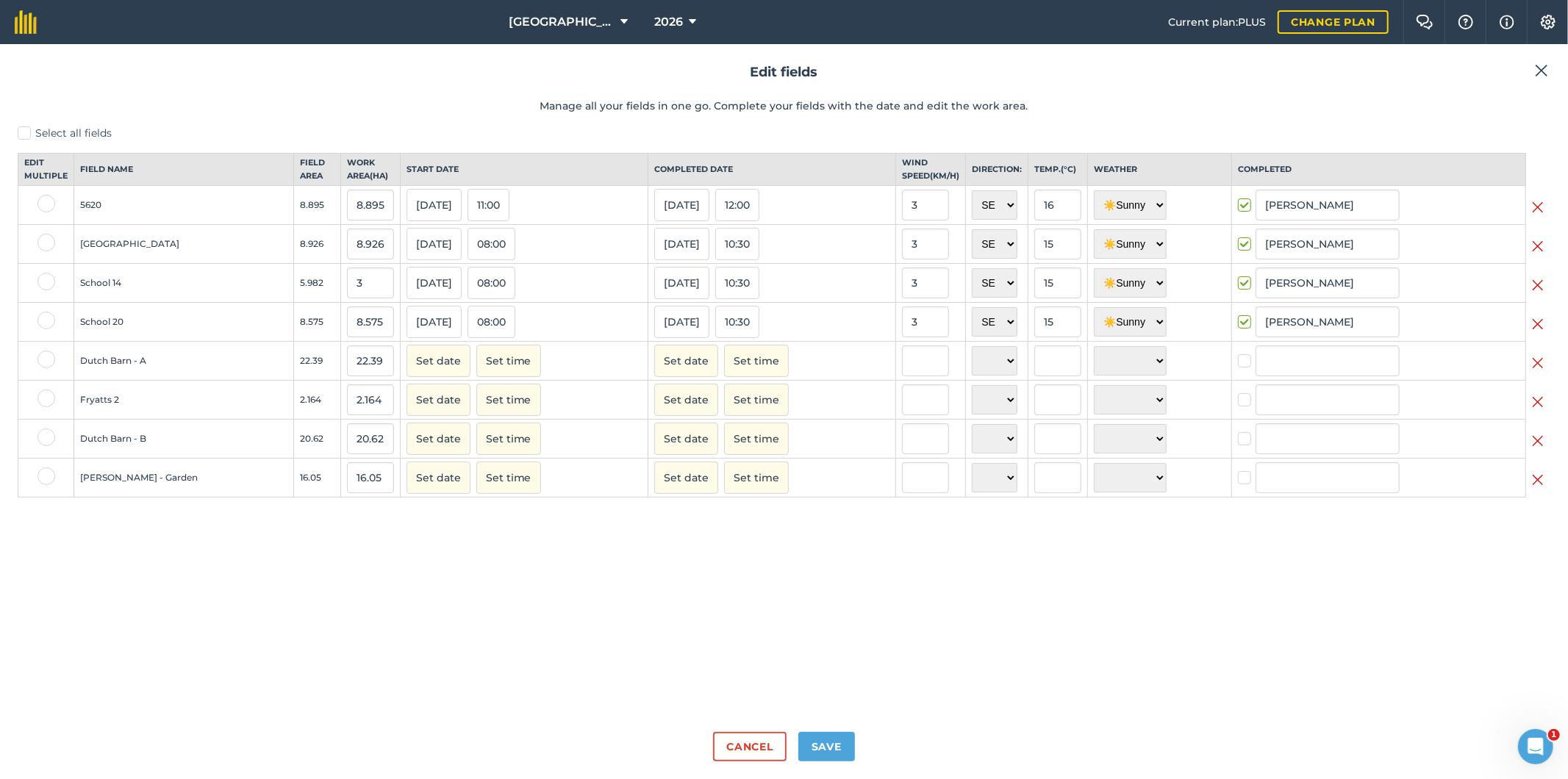
click at [46, 368] on label at bounding box center [46, 360] width 18 height 18
click at [46, 360] on input "checkbox" at bounding box center [42, 356] width 10 height 10
checkbox input "true"
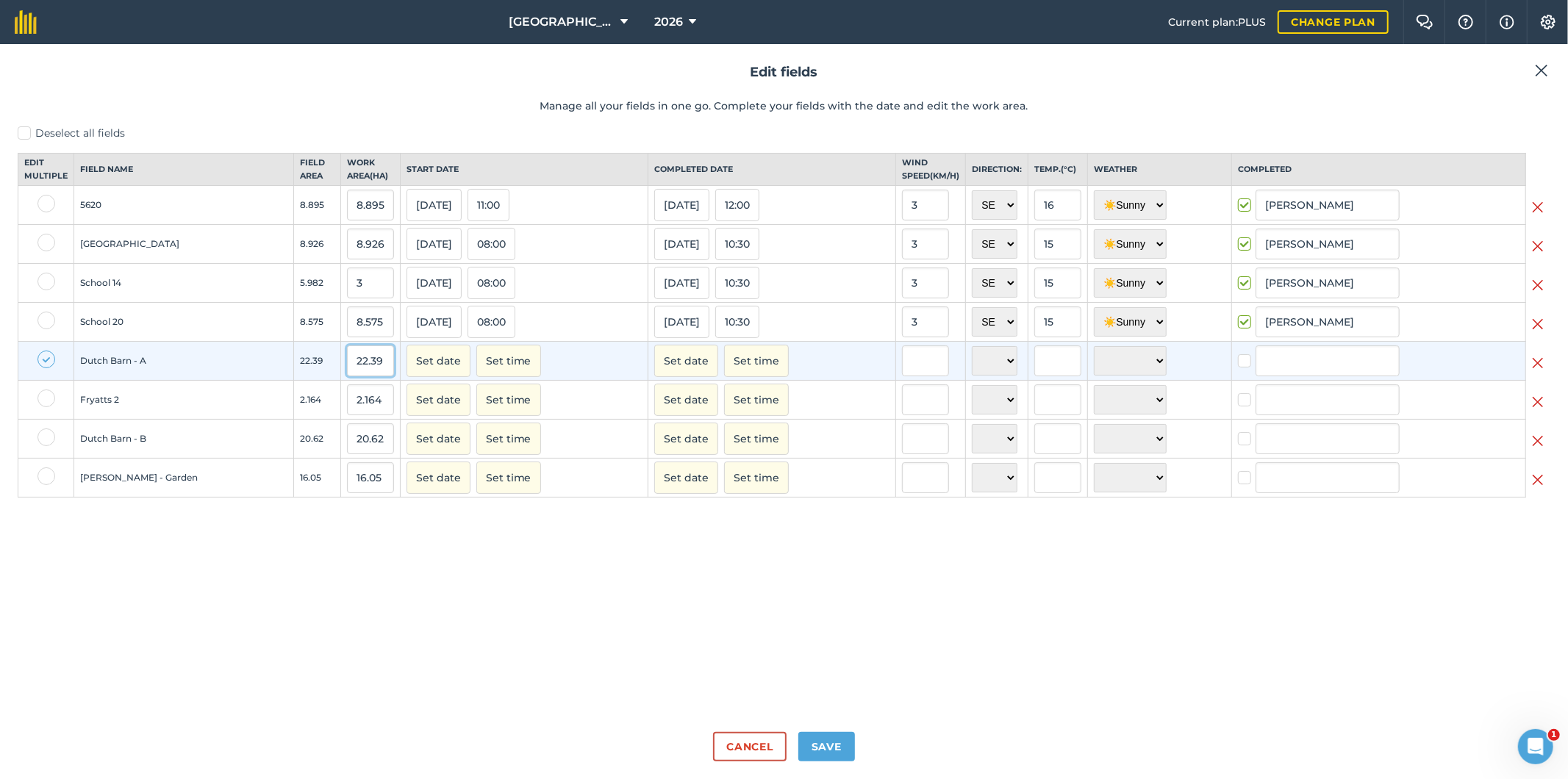
click at [381, 377] on input "22.39" at bounding box center [371, 360] width 47 height 30
type input "2"
type input "5"
click at [454, 377] on button "Set date" at bounding box center [438, 361] width 64 height 32
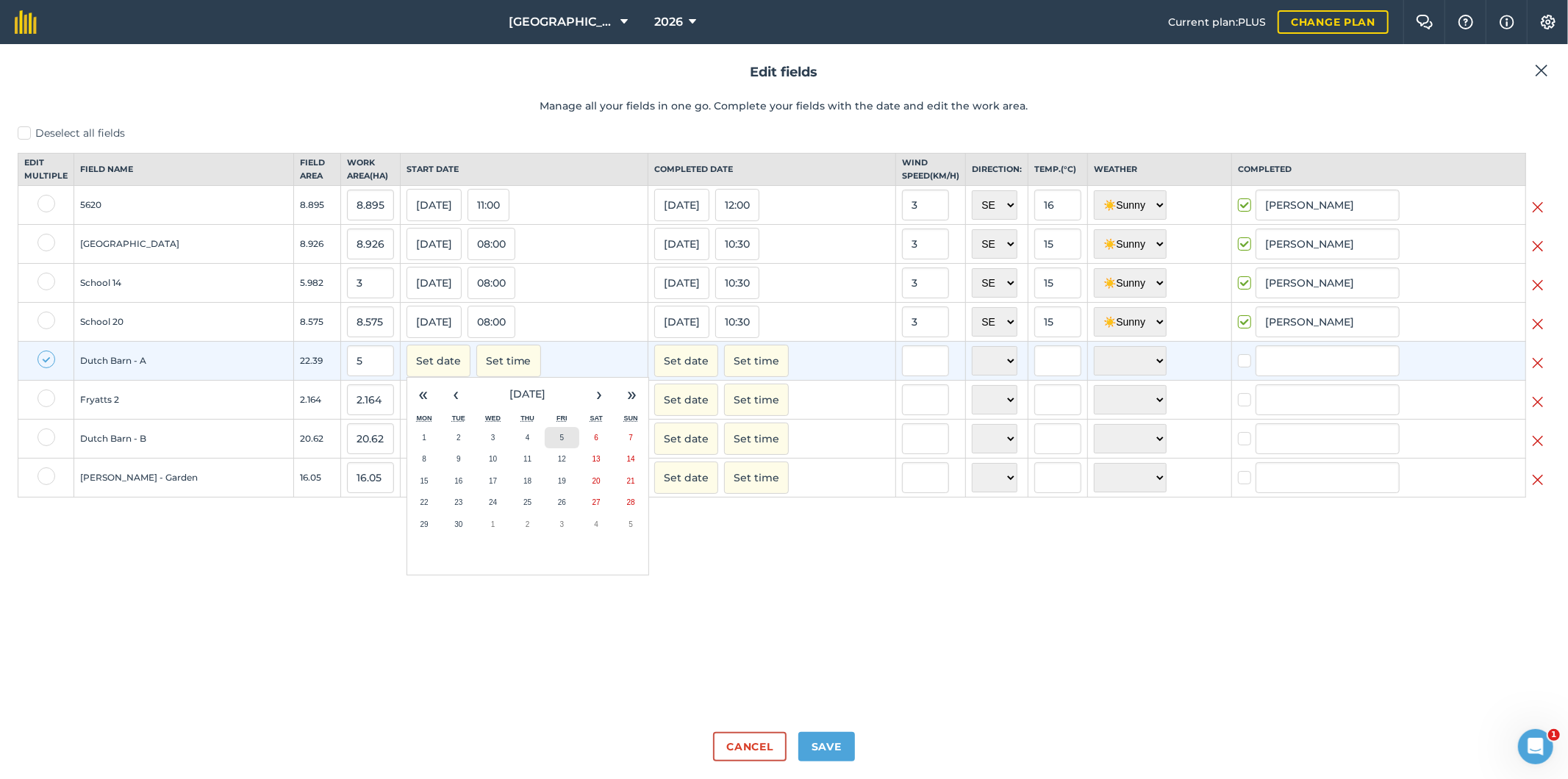
click at [563, 449] on button "5" at bounding box center [562, 438] width 34 height 22
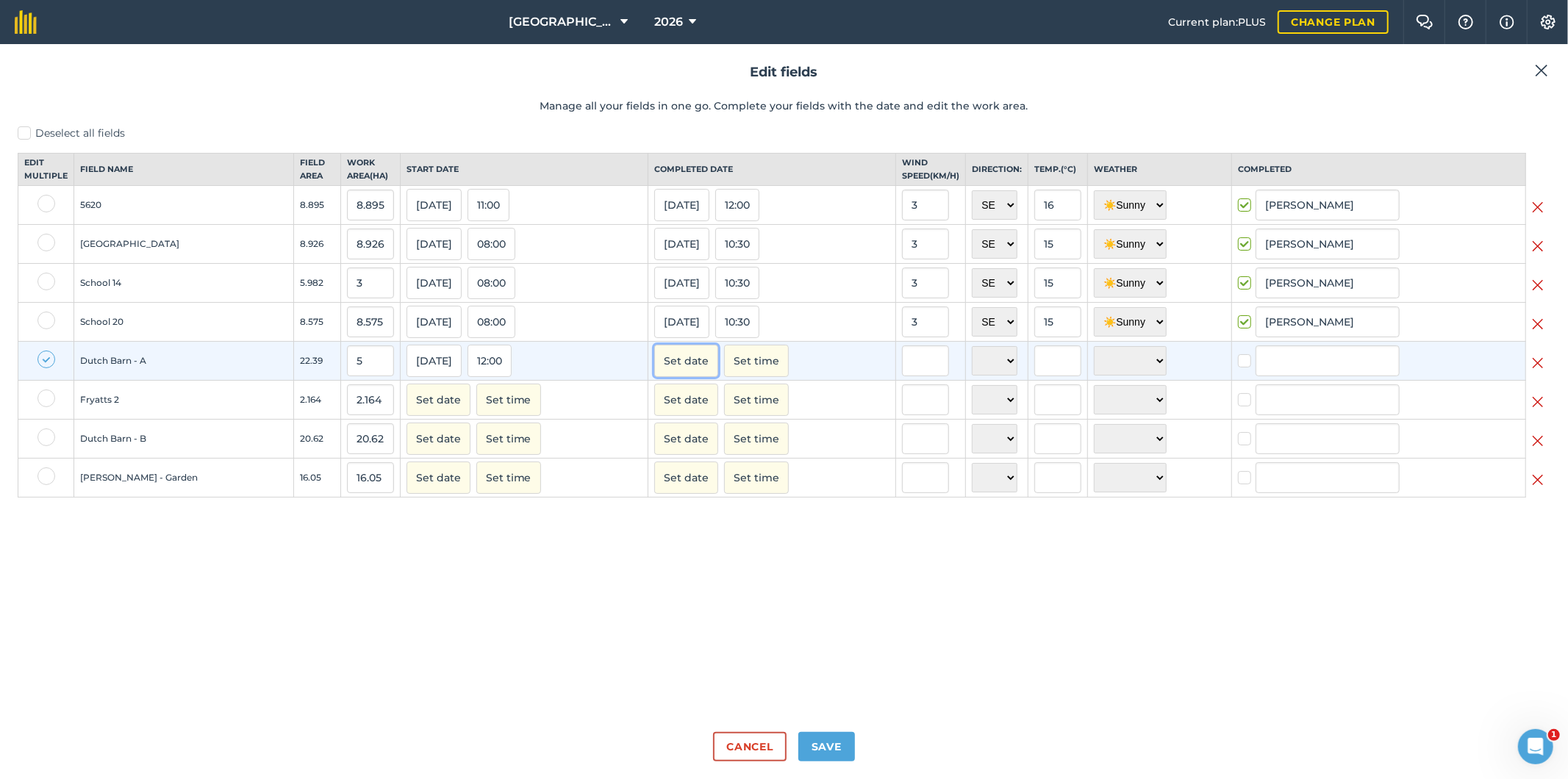
click at [682, 377] on button "Set date" at bounding box center [686, 361] width 64 height 32
click at [811, 449] on button "5" at bounding box center [810, 438] width 34 height 22
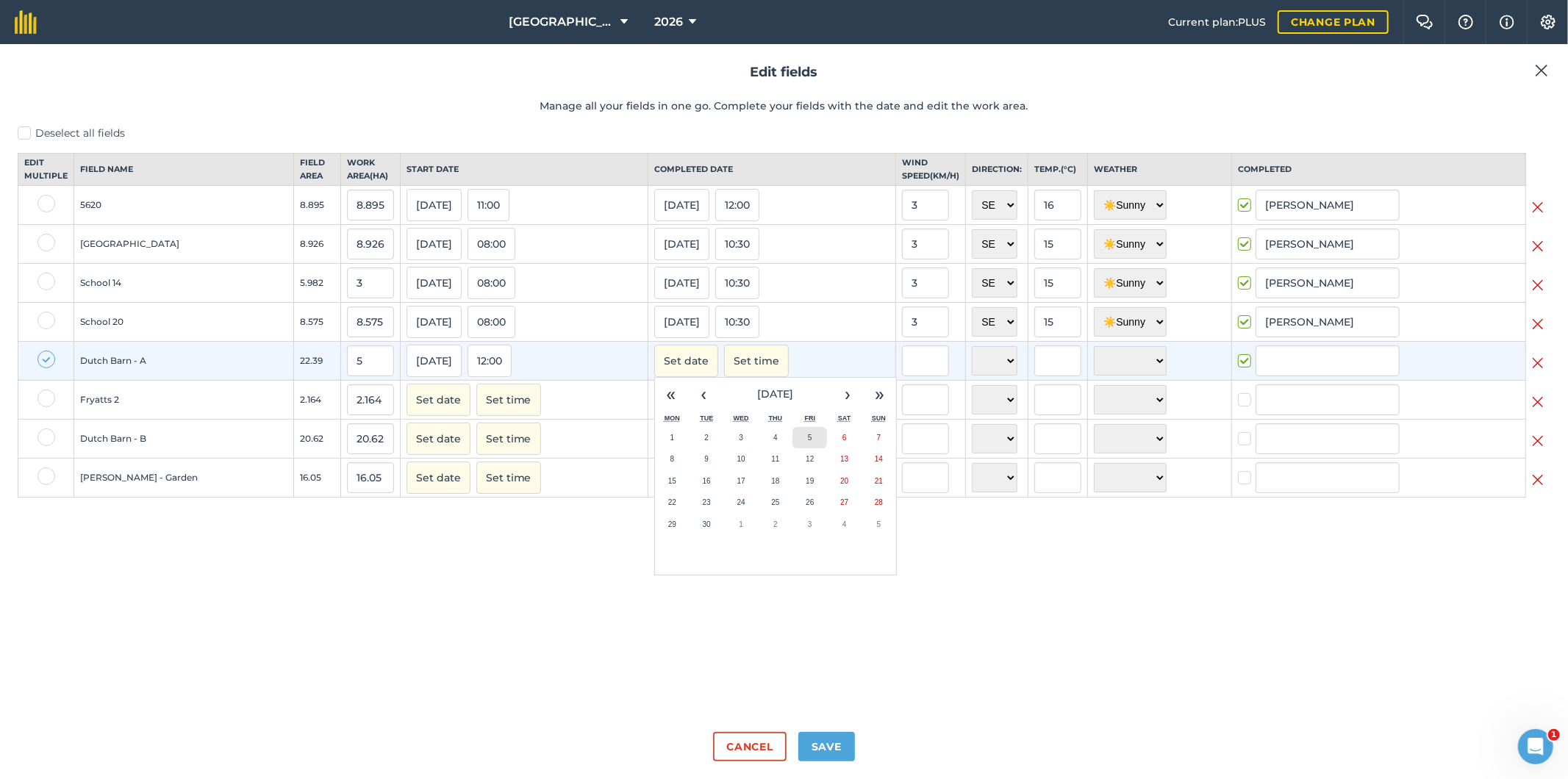
checkbox input "true"
type input "[PERSON_NAME]"
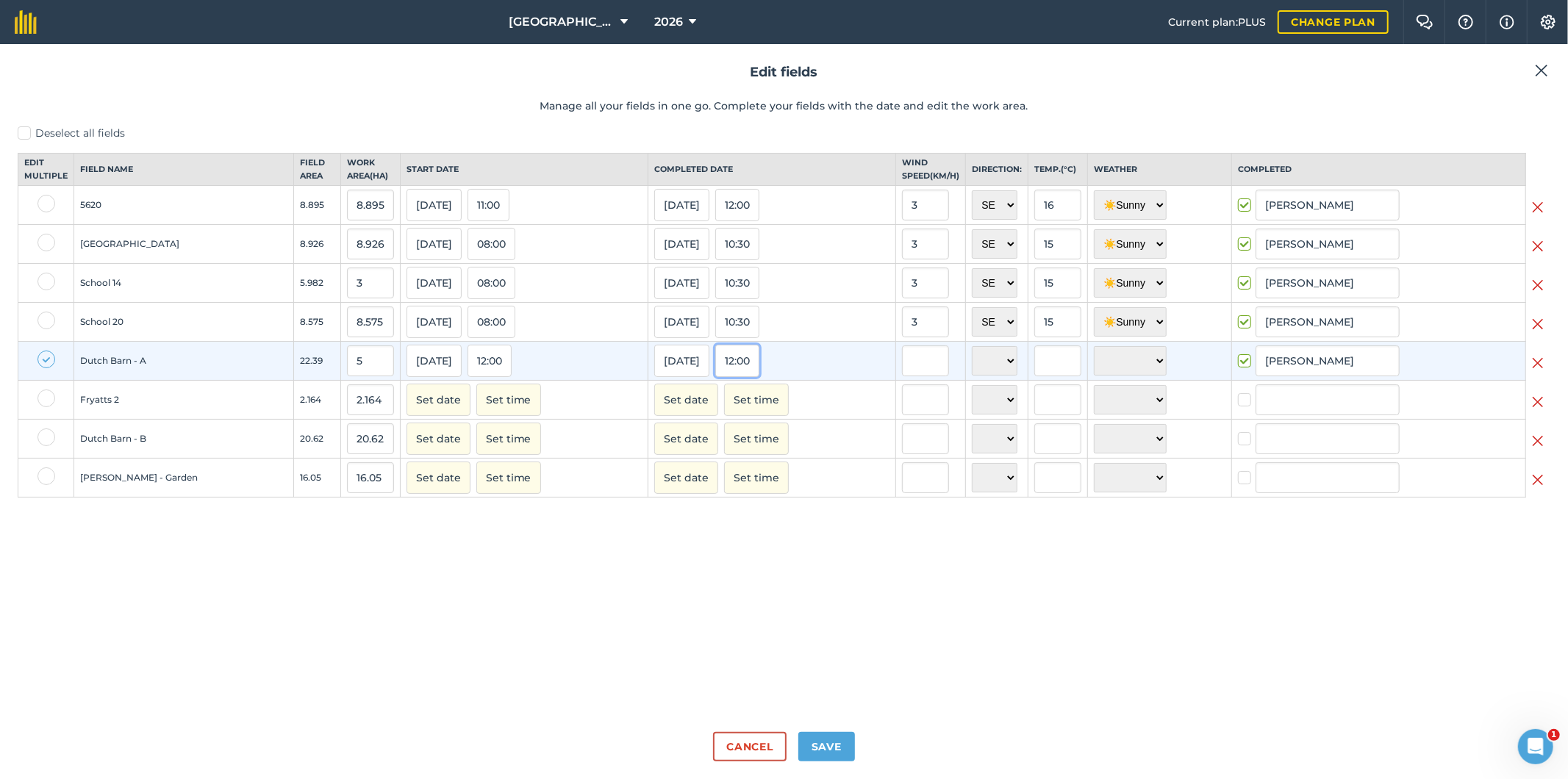
click at [746, 374] on button "12:00" at bounding box center [737, 361] width 44 height 32
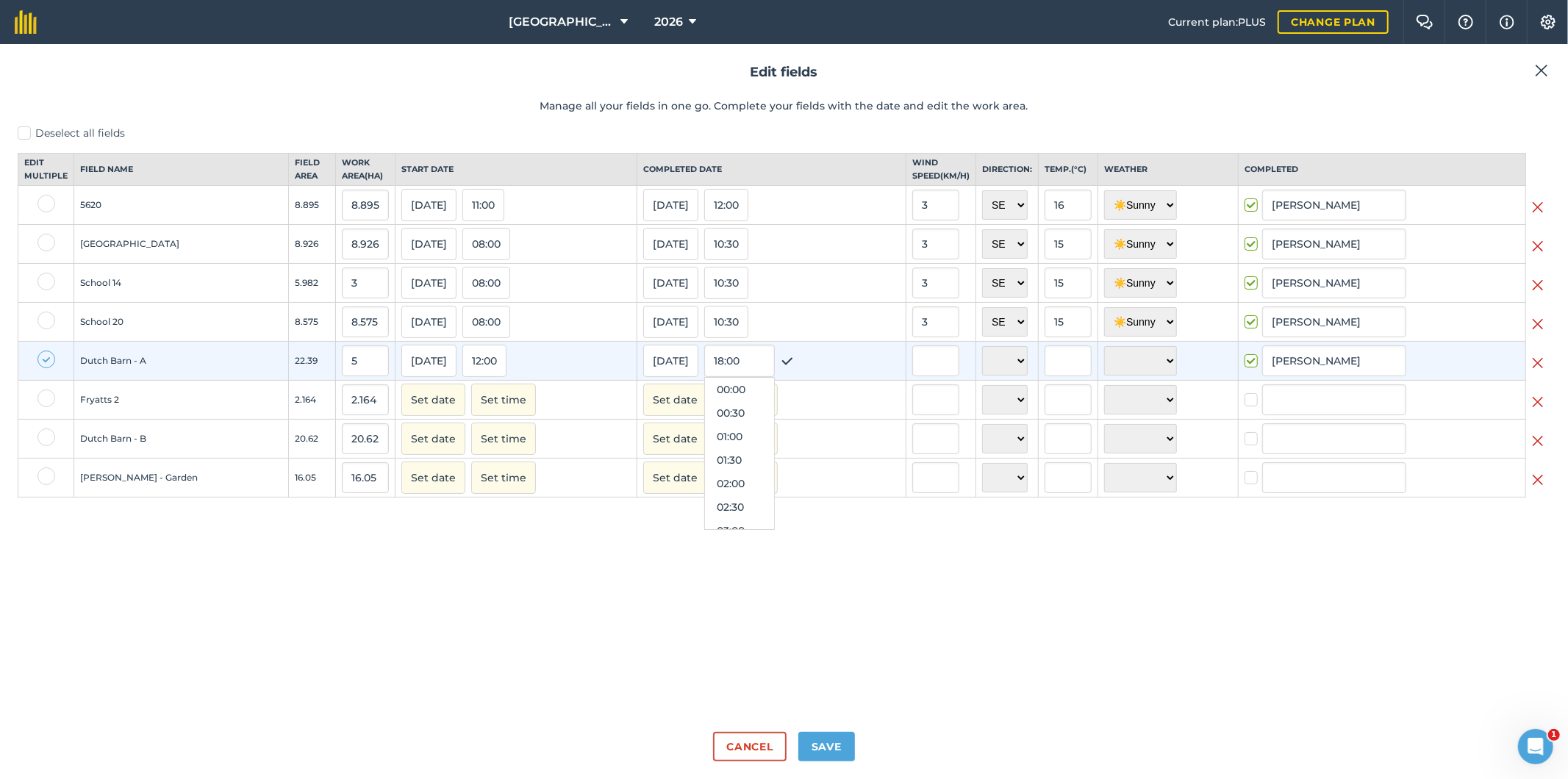
scroll to position [494, 0]
click at [730, 514] on button "13:00" at bounding box center [740, 508] width 69 height 24
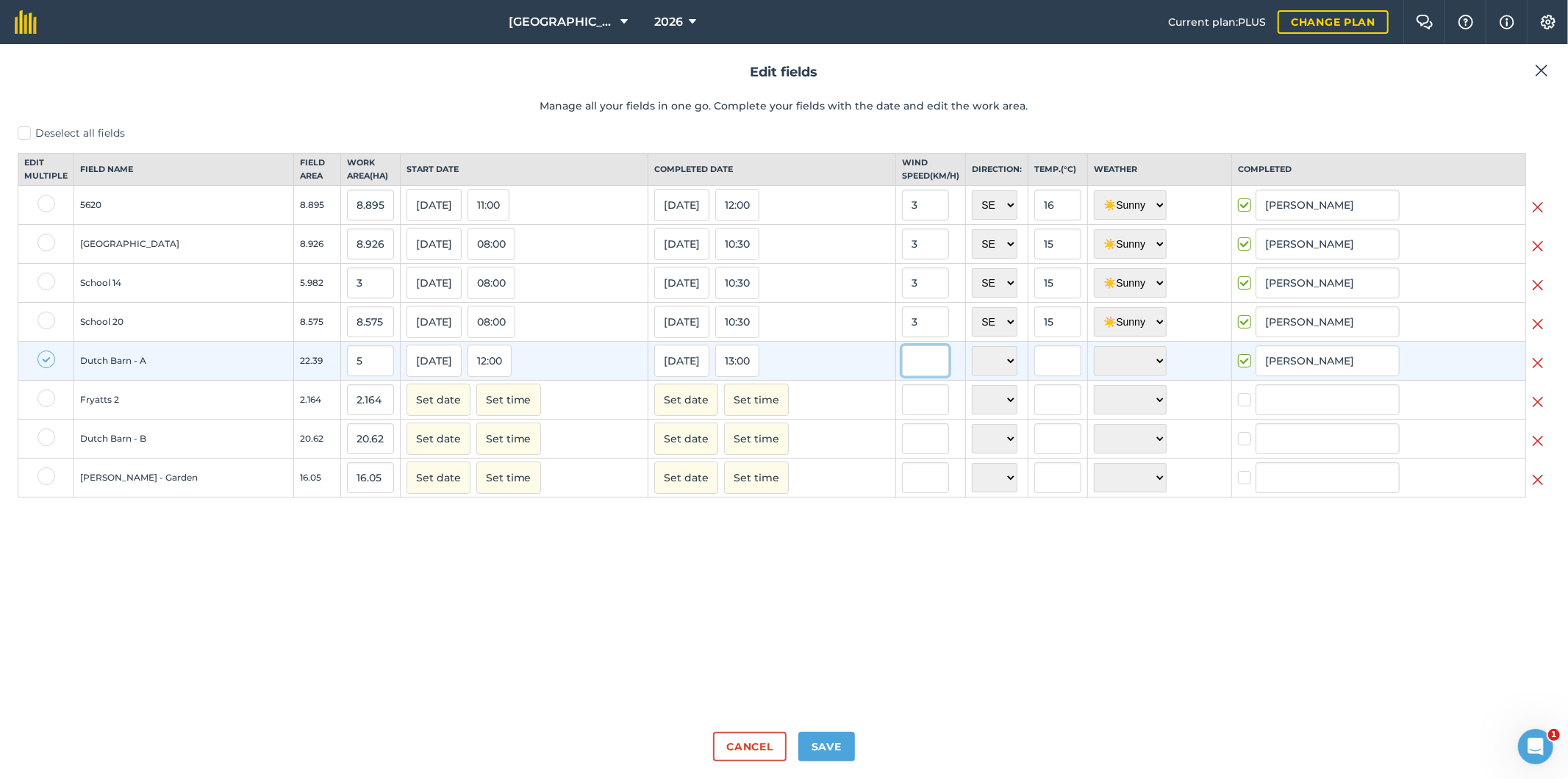
click at [927, 377] on input "text" at bounding box center [926, 360] width 47 height 30
type input "3"
click at [989, 376] on select "N NE E SE S SW W NW" at bounding box center [995, 361] width 45 height 30
select select "SE"
click at [972, 359] on select "N NE E SE S SW W NW" at bounding box center [995, 361] width 45 height 30
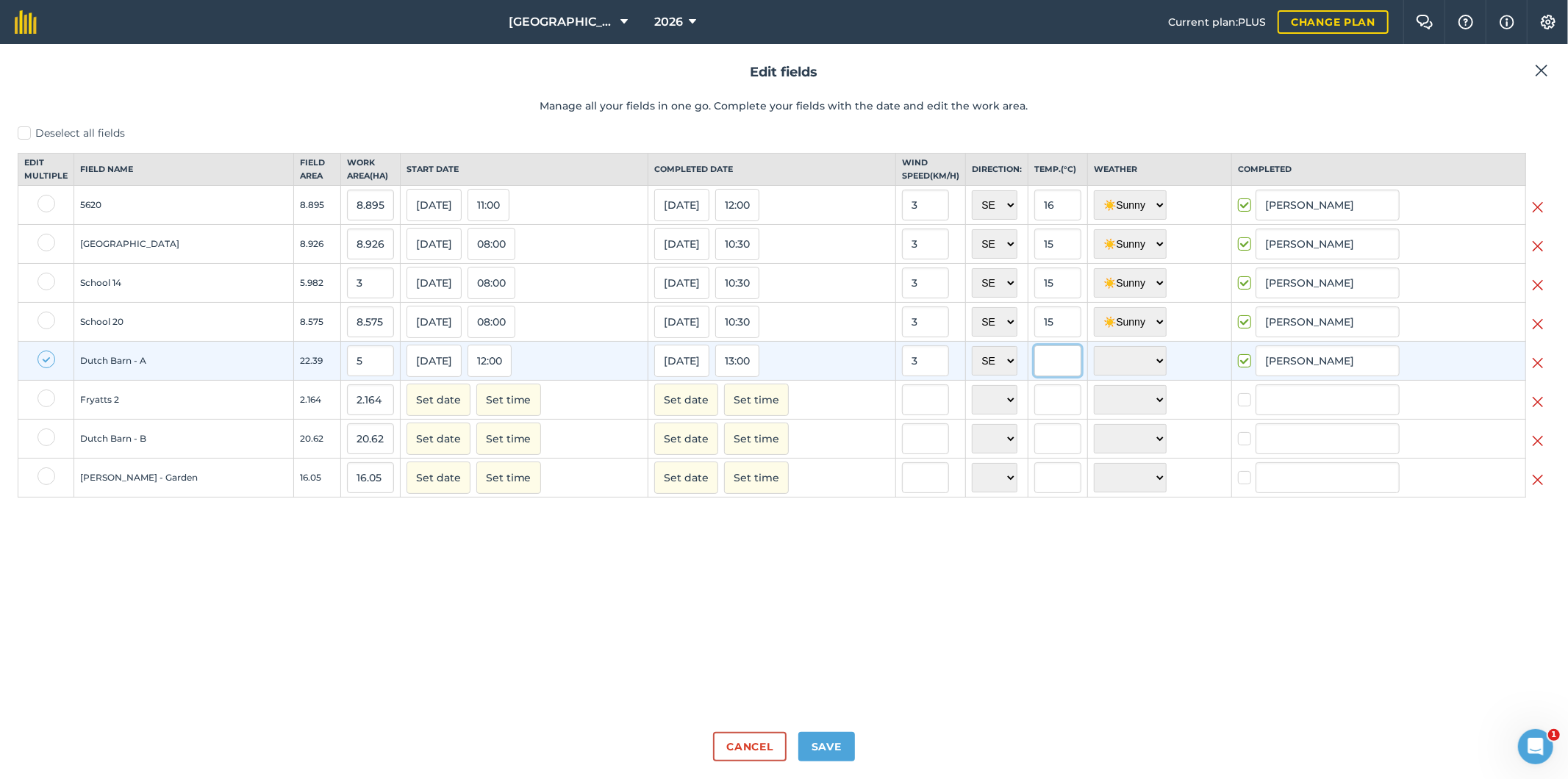
click at [1042, 377] on input "text" at bounding box center [1058, 360] width 47 height 30
type input "16"
click at [1126, 376] on select "☀️ Sunny 🌧 Rainy ⛅️ Cloudy 🌨 Snow ❄️ Icy" at bounding box center [1130, 361] width 73 height 30
select select "Sunny"
click at [1094, 359] on select "☀️ Sunny 🌧 Rainy ⛅️ Cloudy 🌨 Snow ❄️ Icy" at bounding box center [1130, 361] width 73 height 30
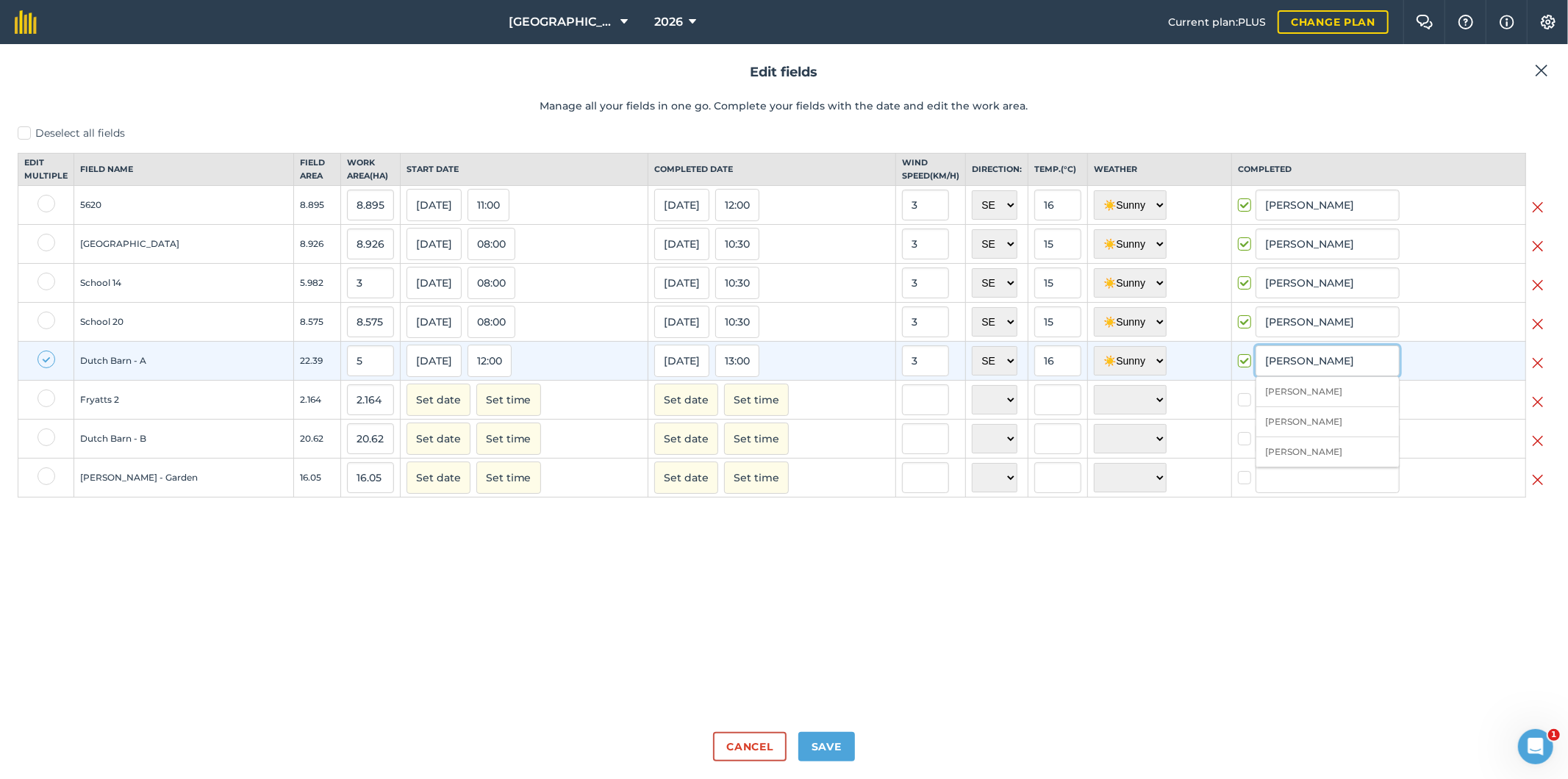
click at [1299, 377] on input "[PERSON_NAME]" at bounding box center [1328, 360] width 144 height 30
click at [1289, 407] on li "[PERSON_NAME]" at bounding box center [1327, 391] width 143 height 30
type input "[PERSON_NAME]"
click at [787, 582] on div "Deselect all fields Edit multiple Field name Field Area Work area ( Ha ) Start …" at bounding box center [784, 423] width 1533 height 595
click at [45, 372] on div at bounding box center [46, 362] width 18 height 22
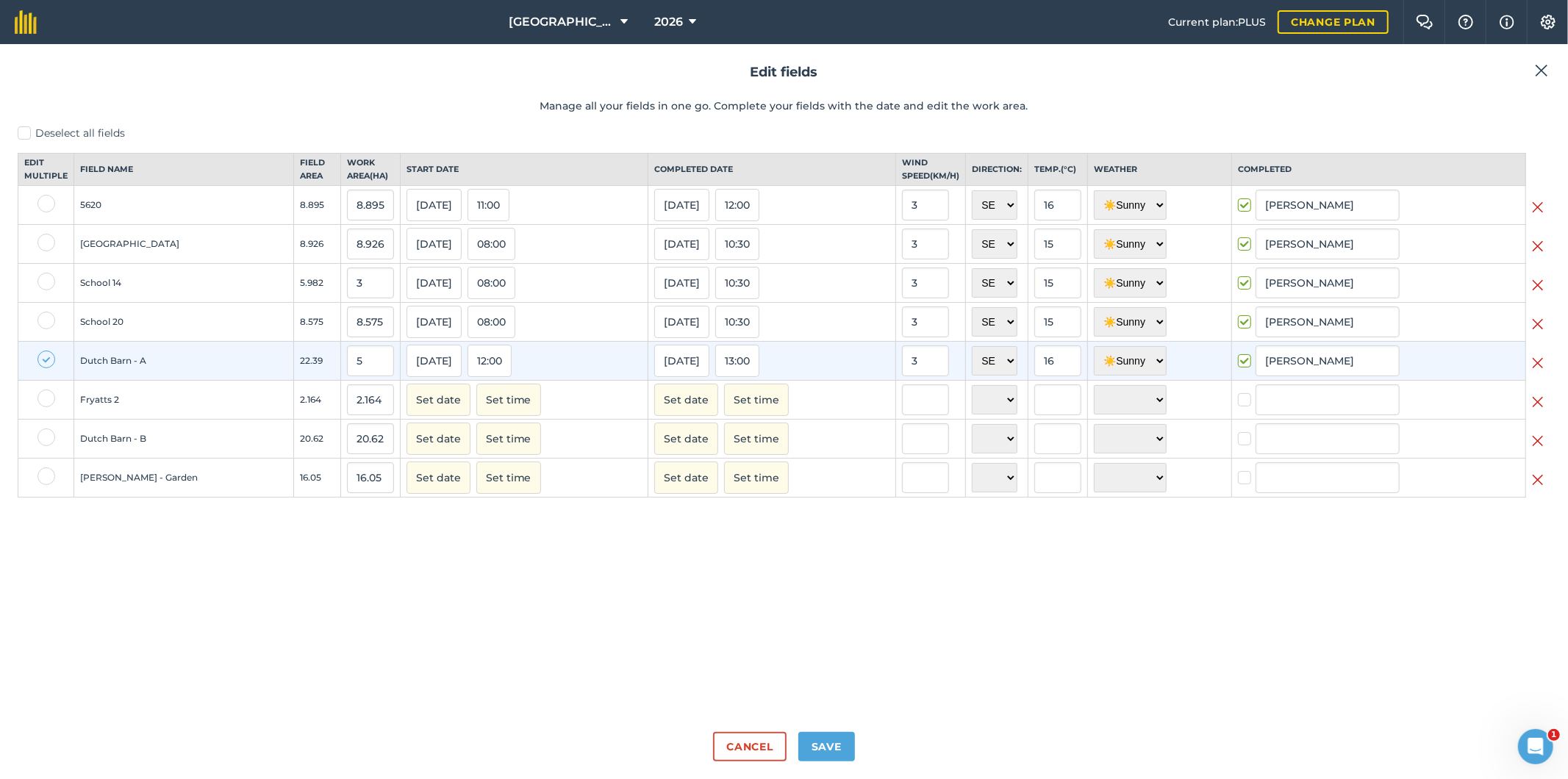
click at [46, 368] on label at bounding box center [46, 360] width 18 height 18
click at [46, 360] on input "checkbox" at bounding box center [42, 356] width 10 height 10
checkbox input "false"
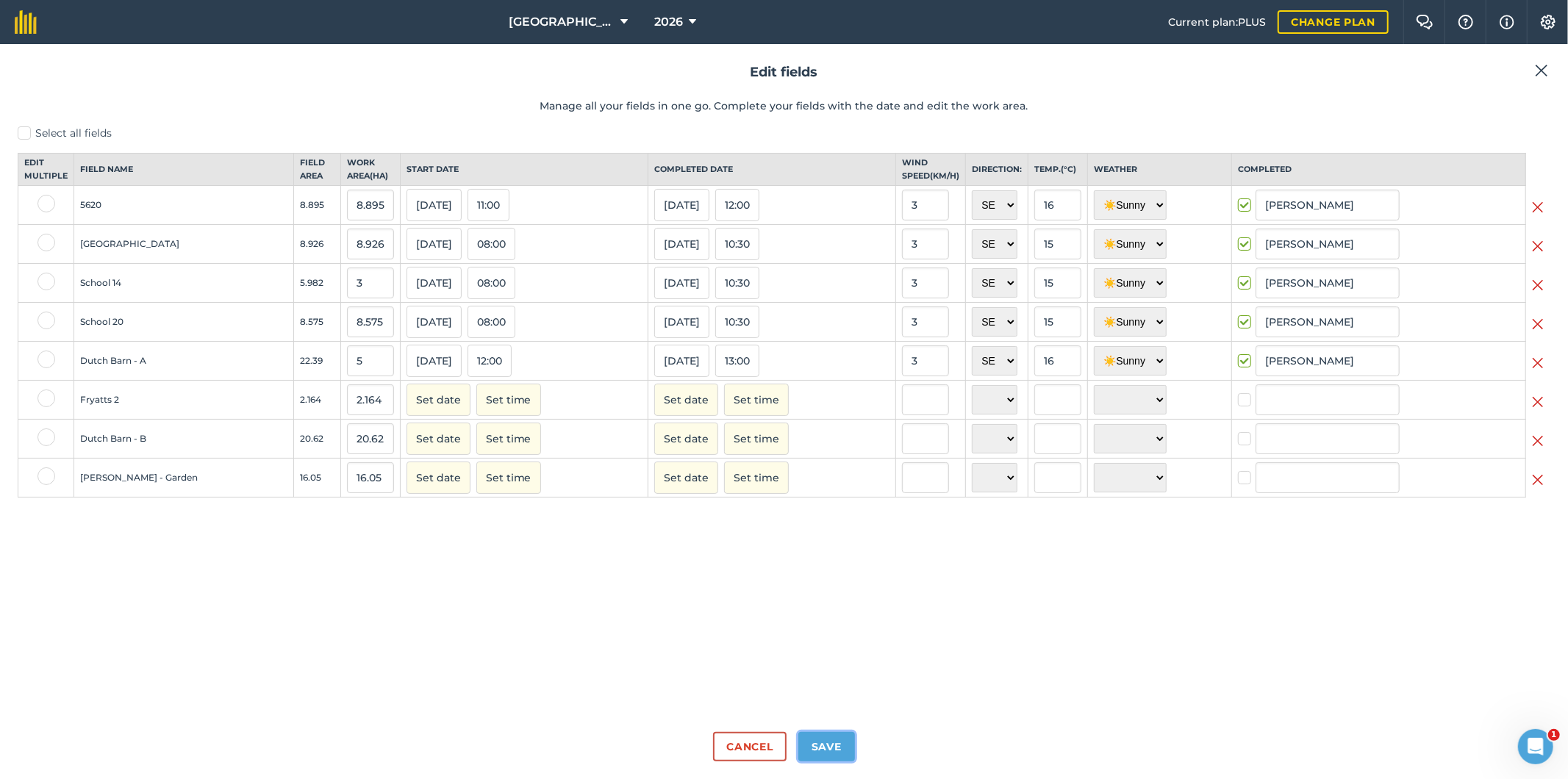
click at [833, 752] on button "Save" at bounding box center [827, 747] width 57 height 30
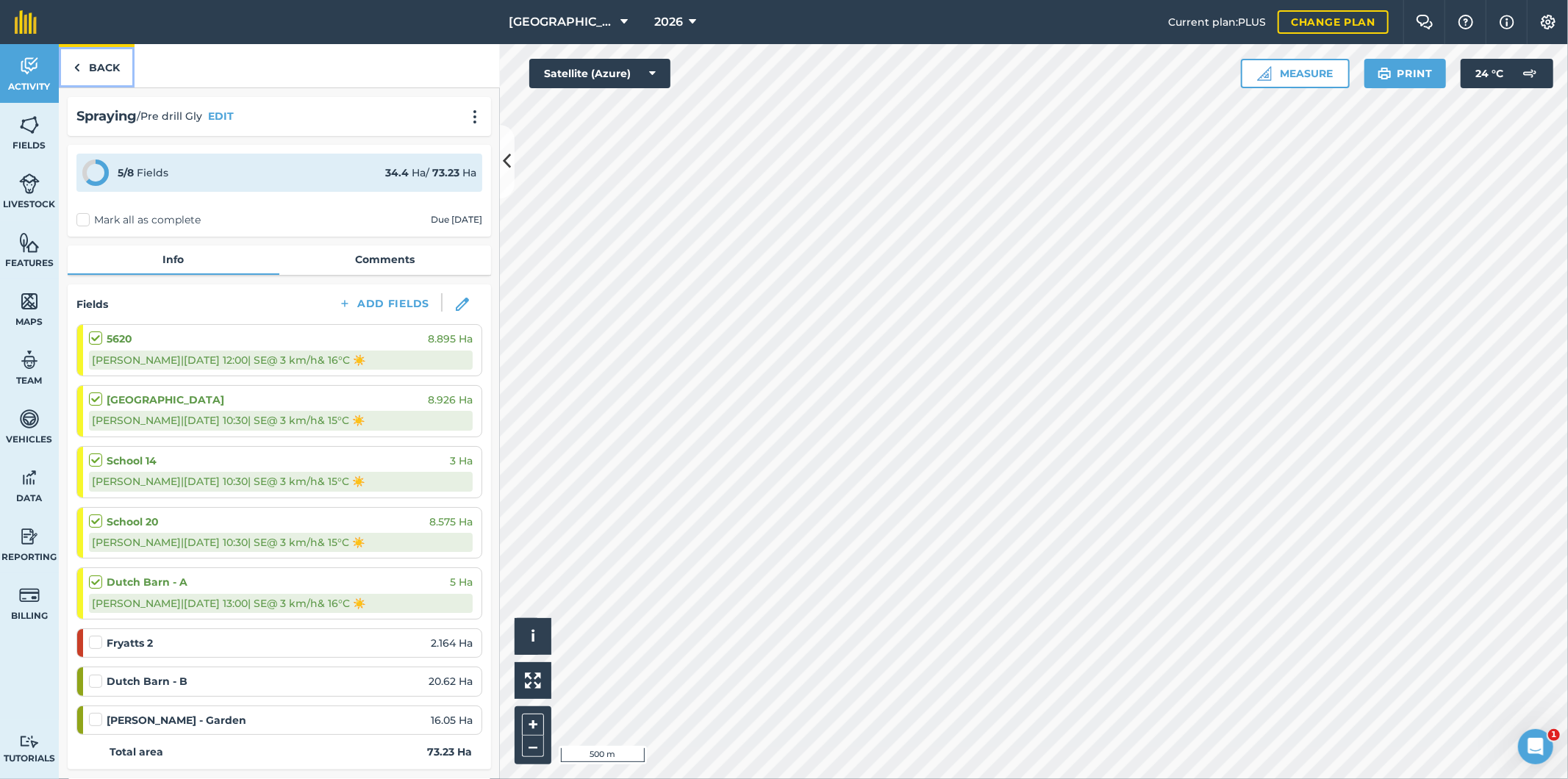
click at [106, 71] on link "Back" at bounding box center [96, 66] width 76 height 43
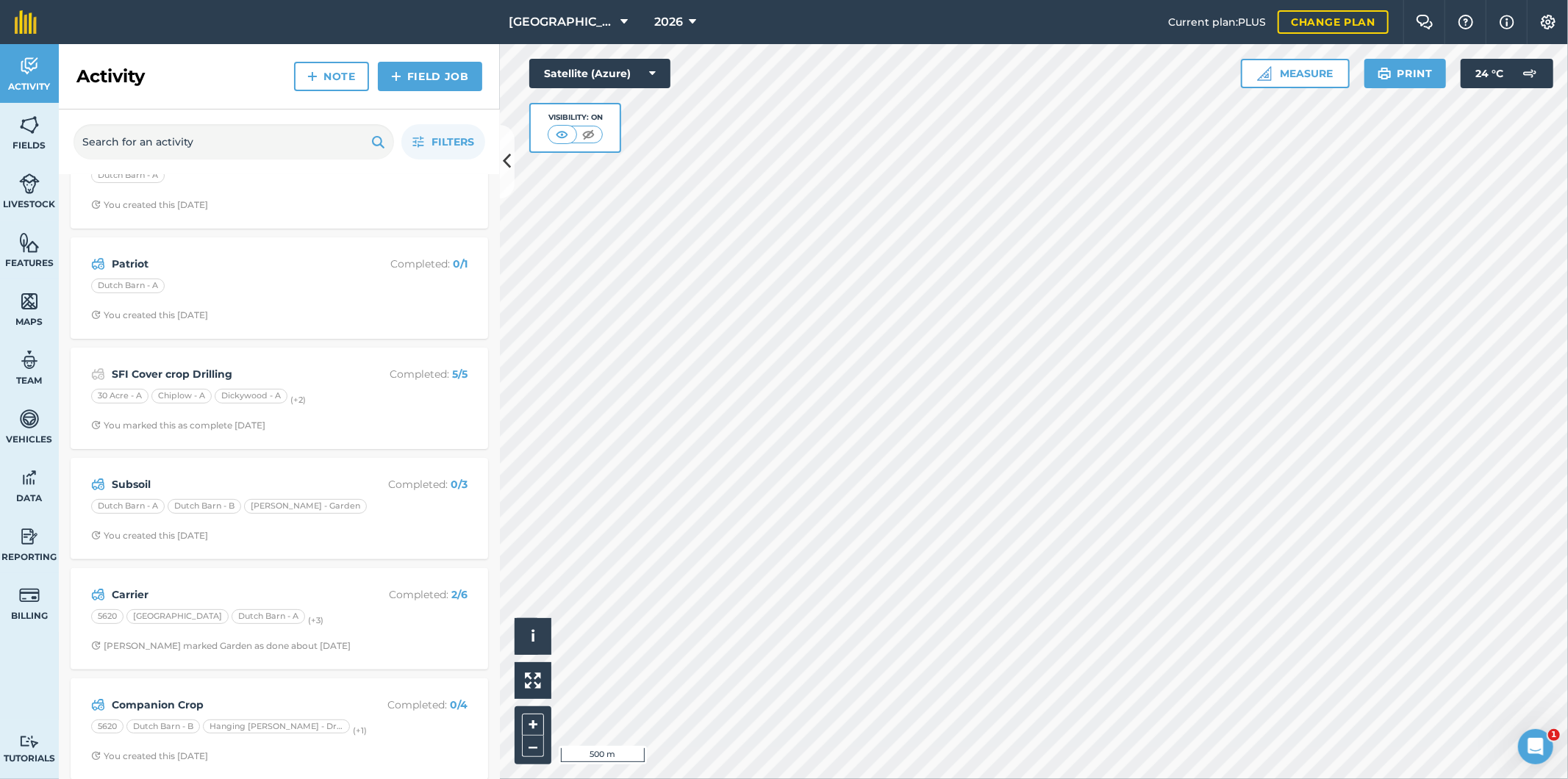
scroll to position [289, 0]
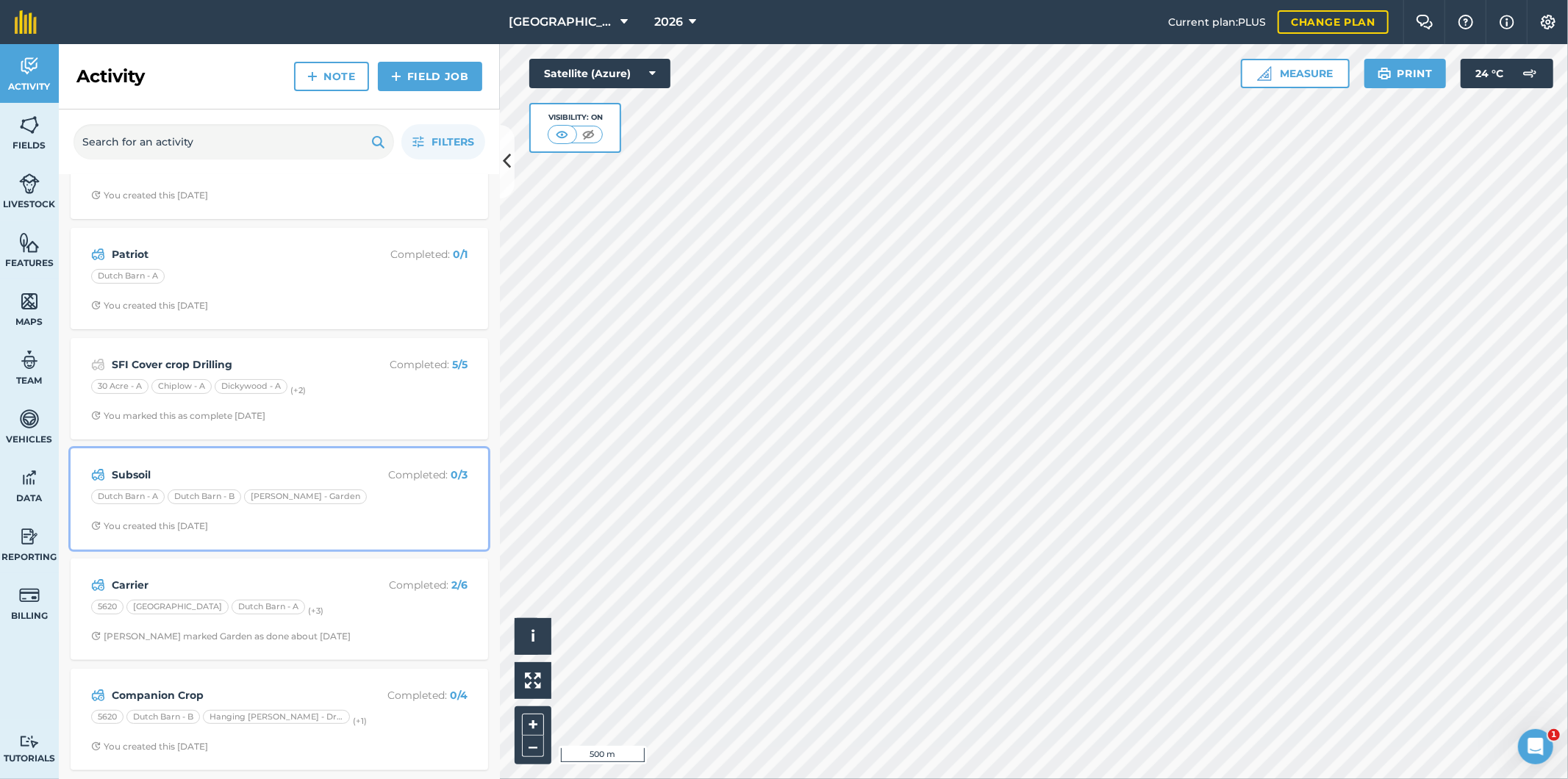
click at [409, 494] on div "Dutch Barn - A Dutch Barn - B [PERSON_NAME][GEOGRAPHIC_DATA]" at bounding box center [279, 499] width 377 height 19
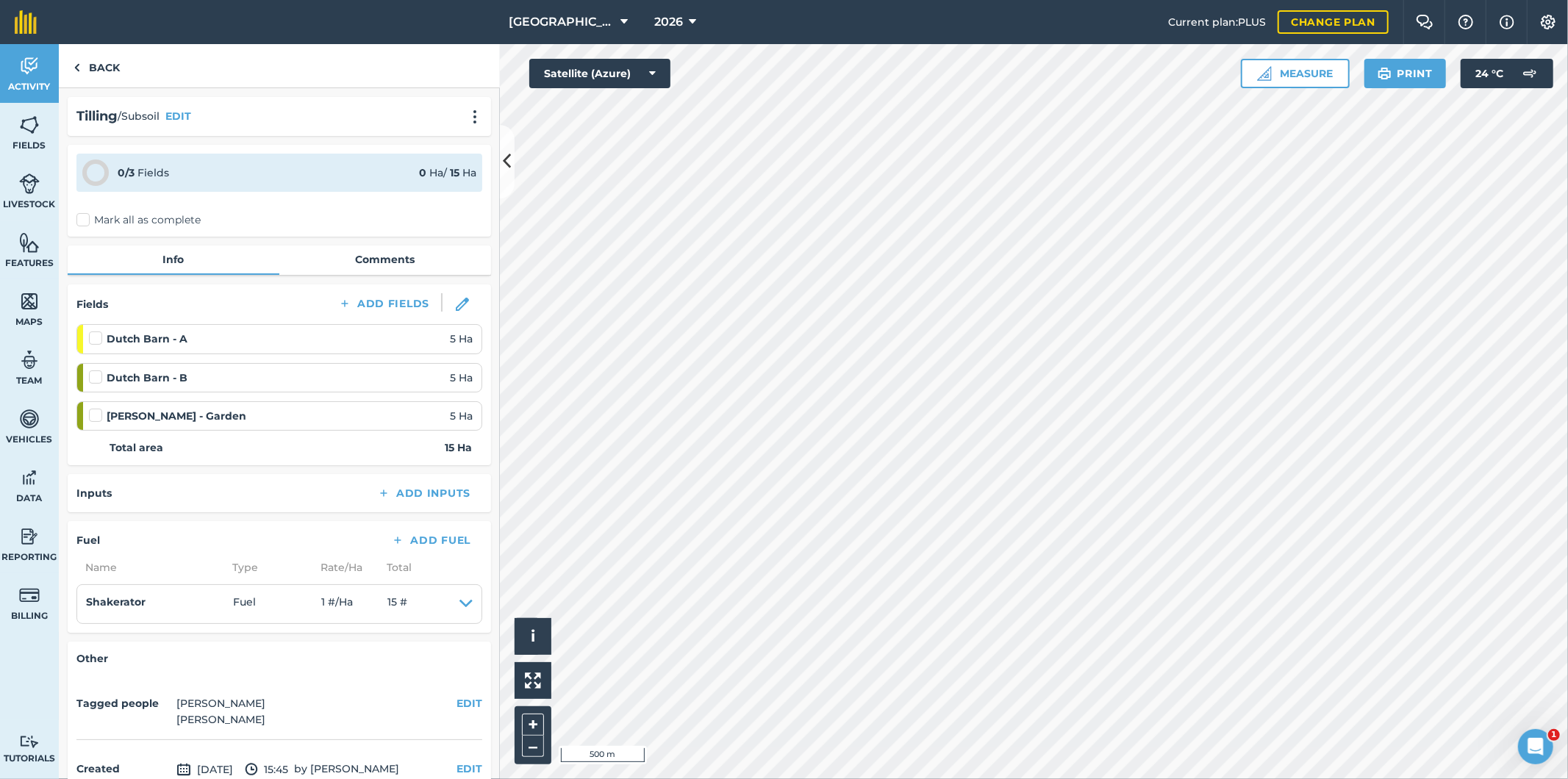
click at [84, 219] on label "Mark all as complete" at bounding box center [139, 220] width 124 height 16
click at [84, 219] on input "Mark all as complete" at bounding box center [82, 217] width 10 height 10
checkbox input "false"
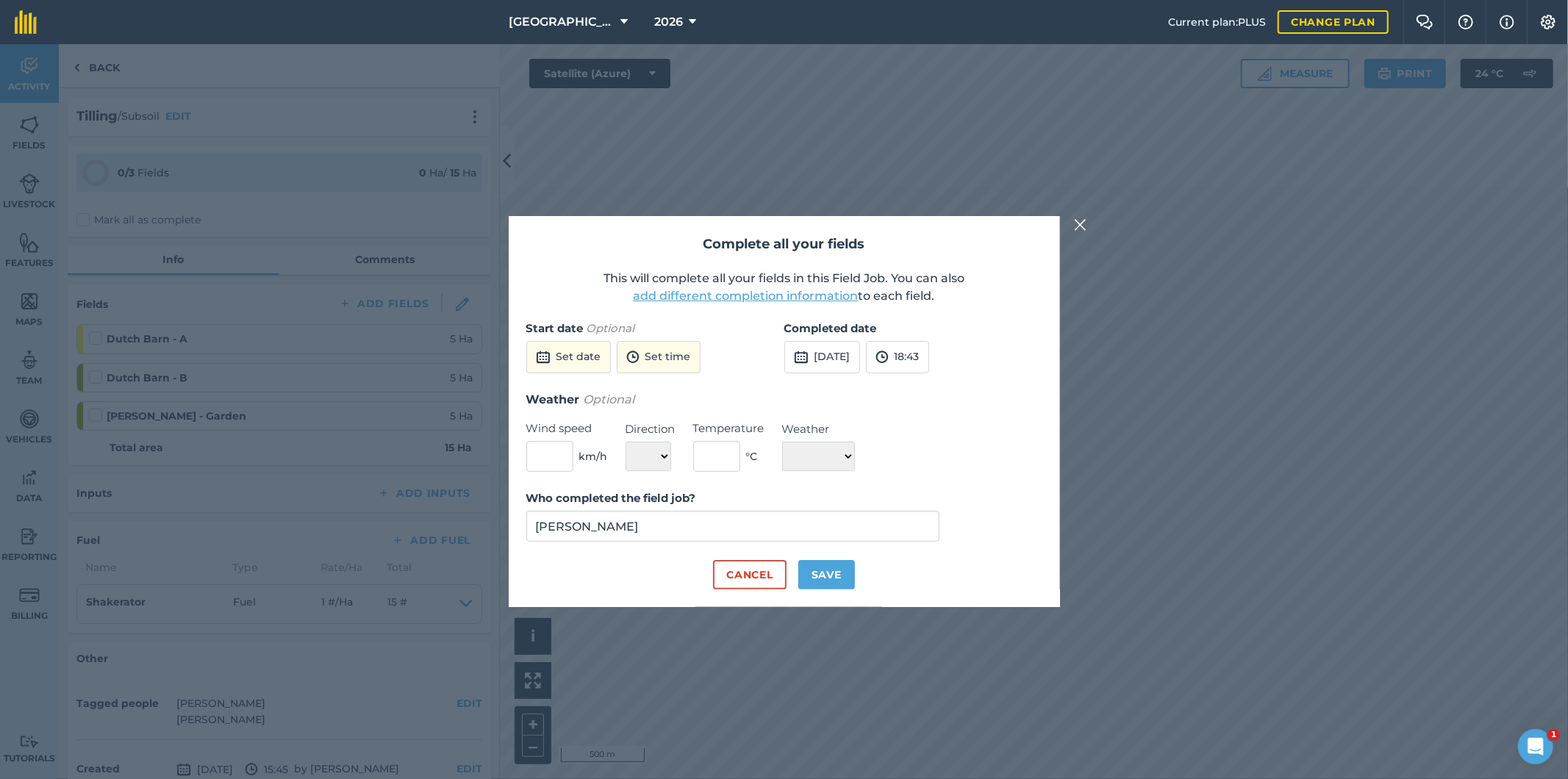
click at [773, 299] on button "add different completion information" at bounding box center [746, 296] width 225 height 18
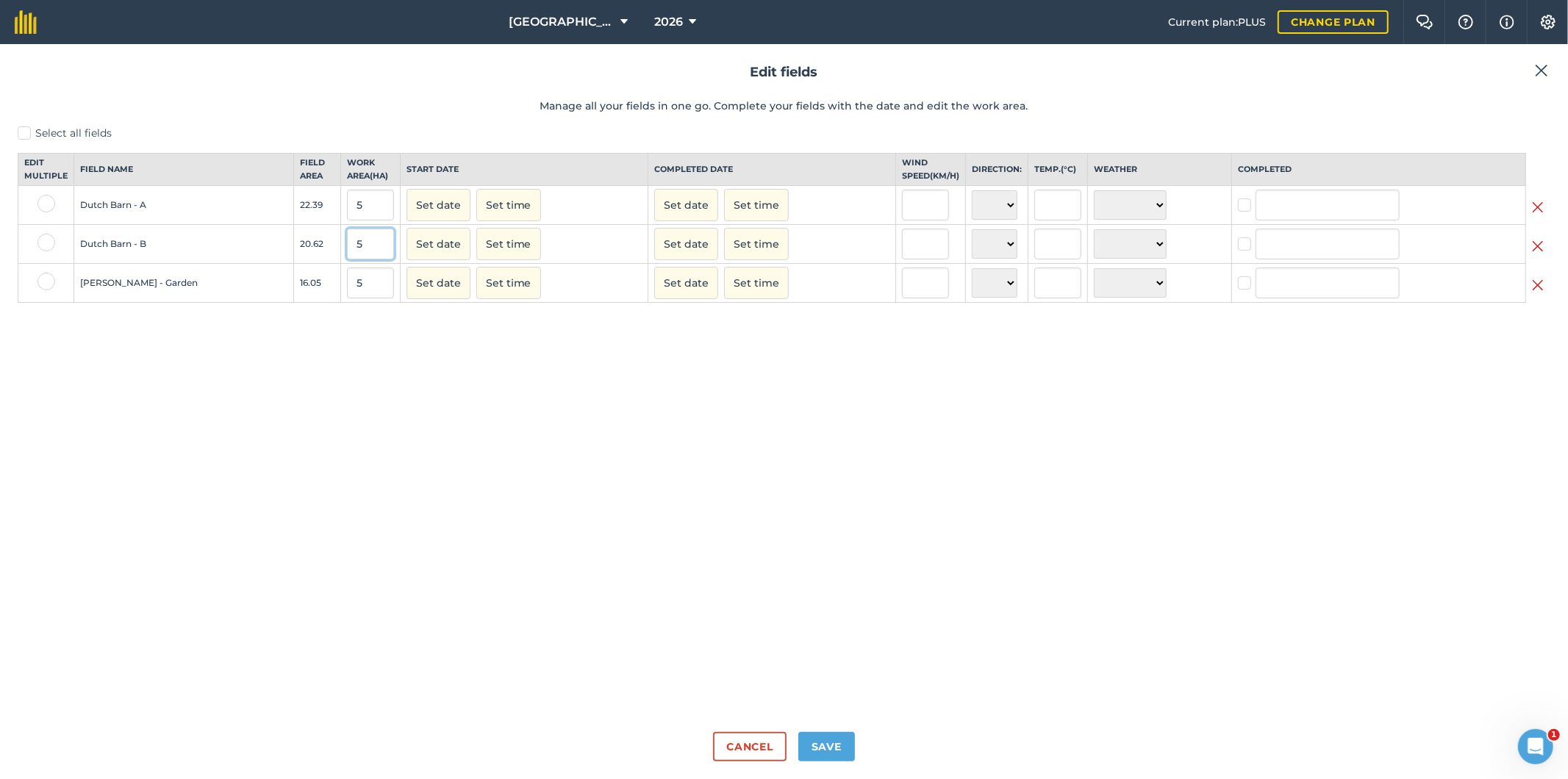
click at [374, 260] on input "5" at bounding box center [371, 243] width 47 height 30
type input "4"
click at [371, 298] on input "5" at bounding box center [371, 282] width 47 height 30
type input "5"
drag, startPoint x: 371, startPoint y: 298, endPoint x: 297, endPoint y: 292, distance: 74.2
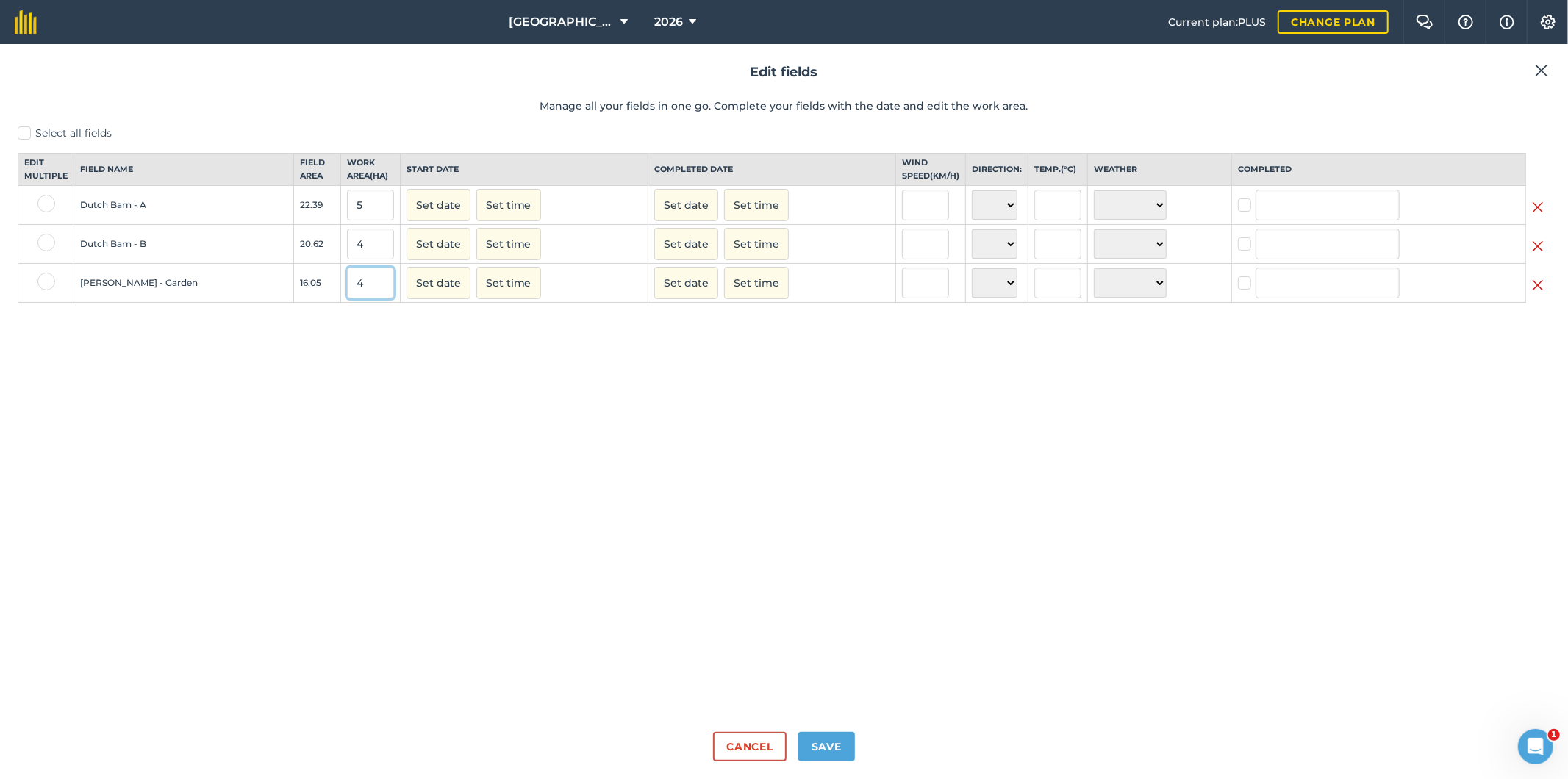
click at [297, 292] on tr "[PERSON_NAME] - Garden 16.05 4 Set date Set time Set date Set time N NE E SE S …" at bounding box center [785, 283] width 1533 height 39
type input "5"
drag, startPoint x: 372, startPoint y: 267, endPoint x: 348, endPoint y: 261, distance: 24.7
click at [348, 260] on input "4" at bounding box center [371, 243] width 47 height 30
type input "5"
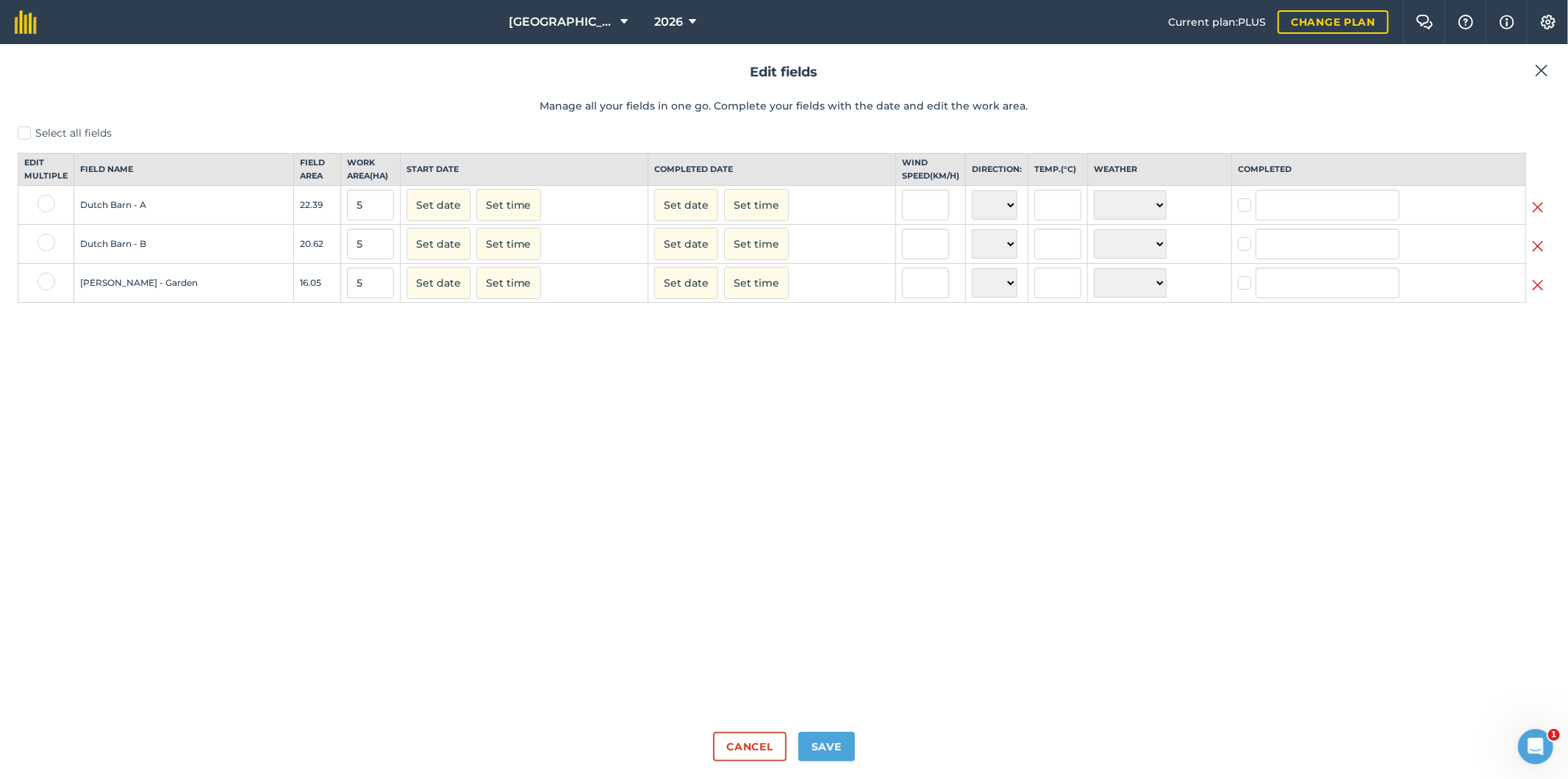
click at [38, 212] on label at bounding box center [46, 204] width 18 height 18
click at [38, 205] on input "checkbox" at bounding box center [42, 200] width 10 height 10
checkbox input "true"
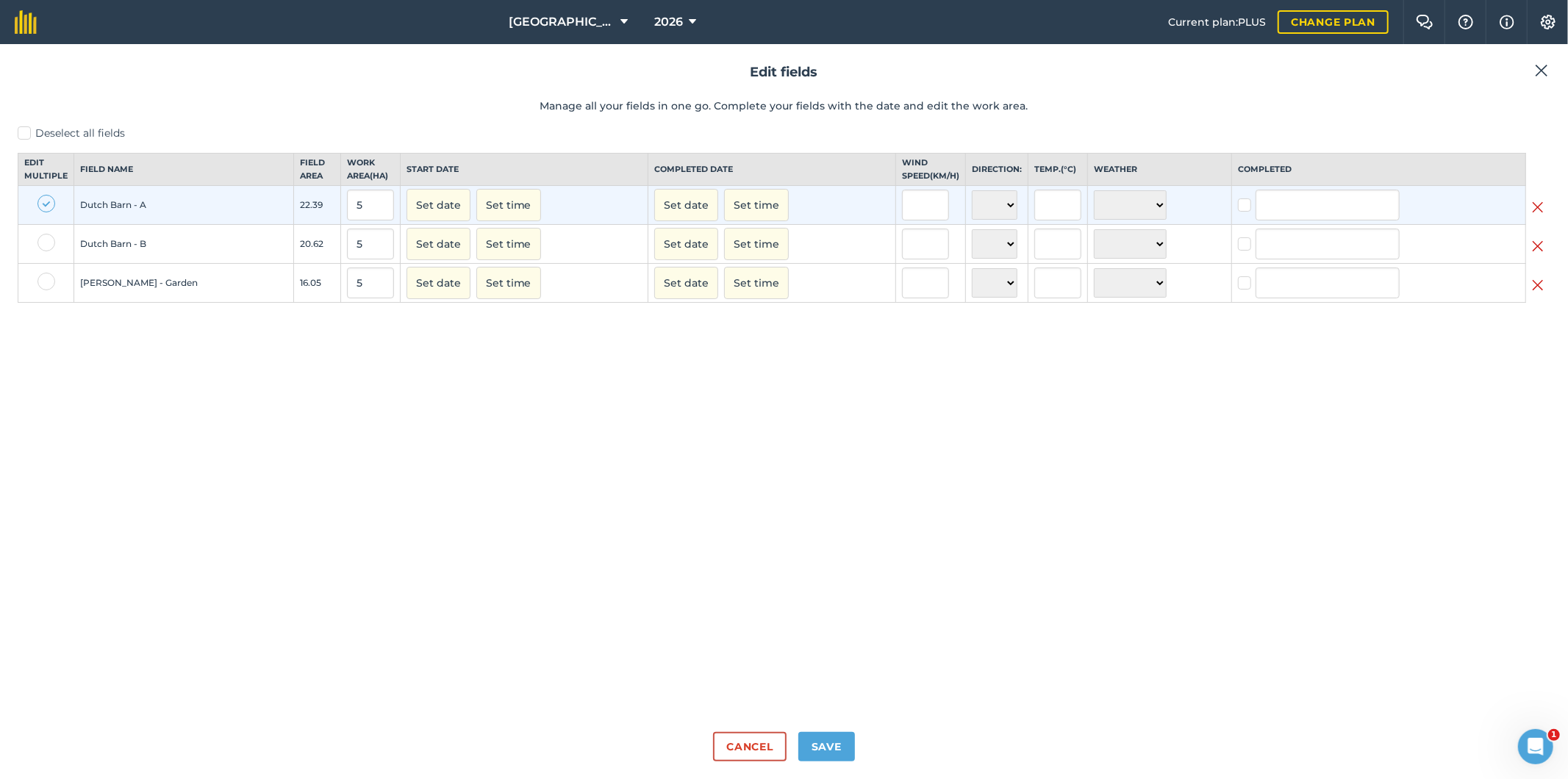
click at [37, 252] on label at bounding box center [46, 243] width 18 height 18
click at [37, 243] on input "checkbox" at bounding box center [42, 239] width 10 height 10
checkbox input "true"
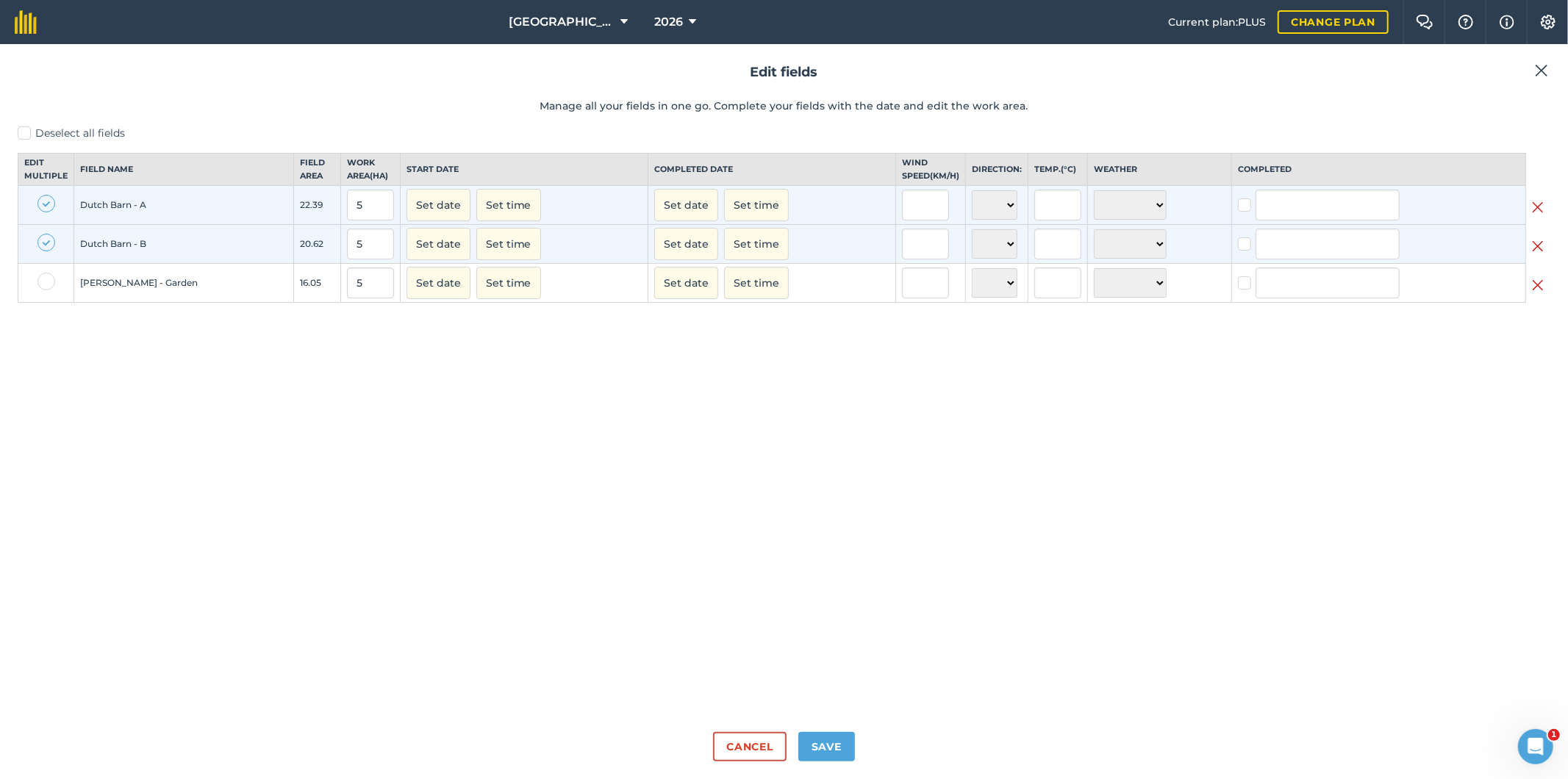
click at [27, 294] on div at bounding box center [46, 283] width 43 height 22
click at [44, 290] on label at bounding box center [46, 281] width 18 height 18
click at [44, 282] on input "checkbox" at bounding box center [42, 277] width 10 height 10
checkbox input "true"
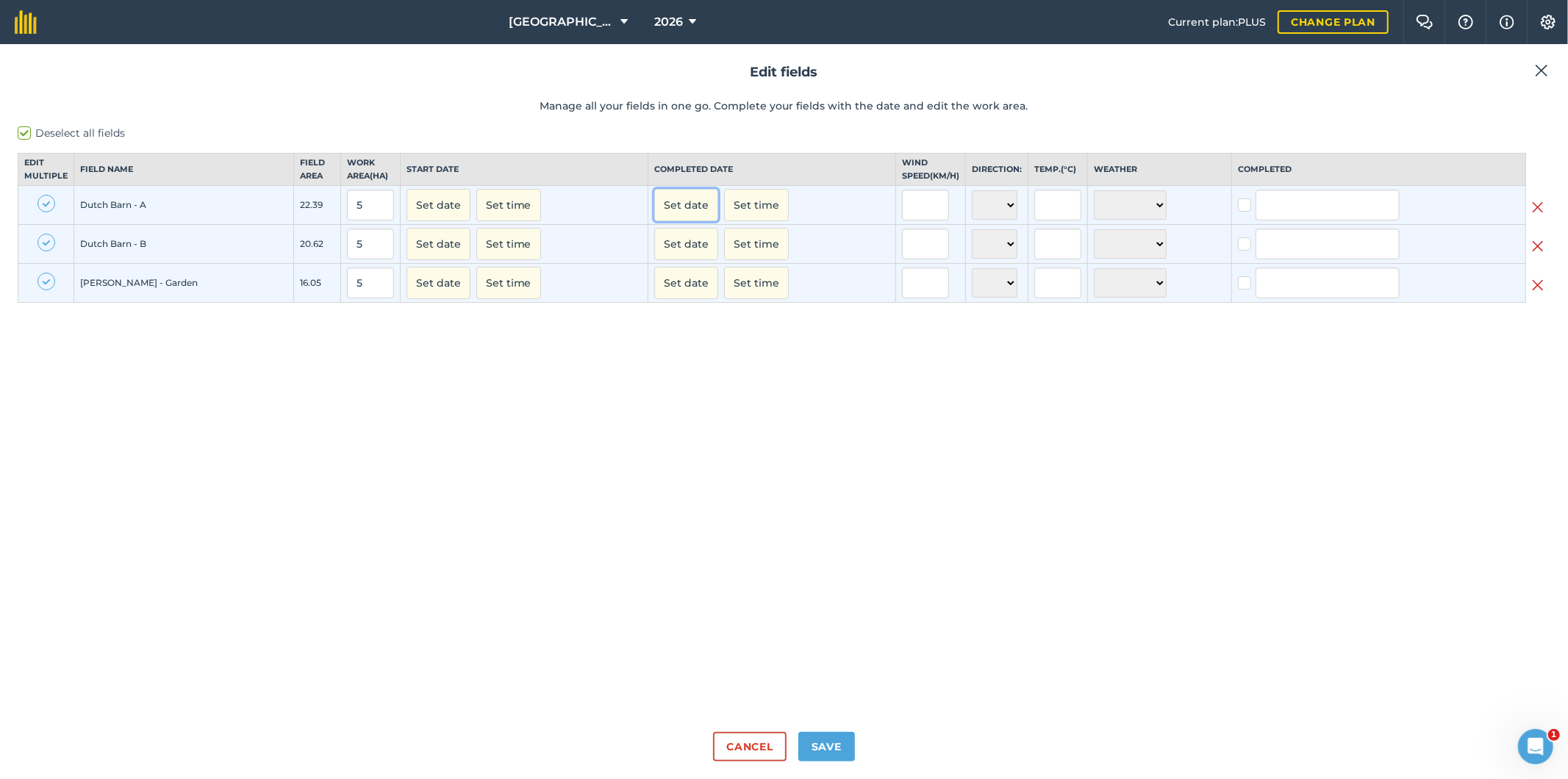
click at [695, 218] on button "Set date" at bounding box center [686, 205] width 64 height 32
click at [706, 252] on button "‹" at bounding box center [703, 238] width 32 height 32
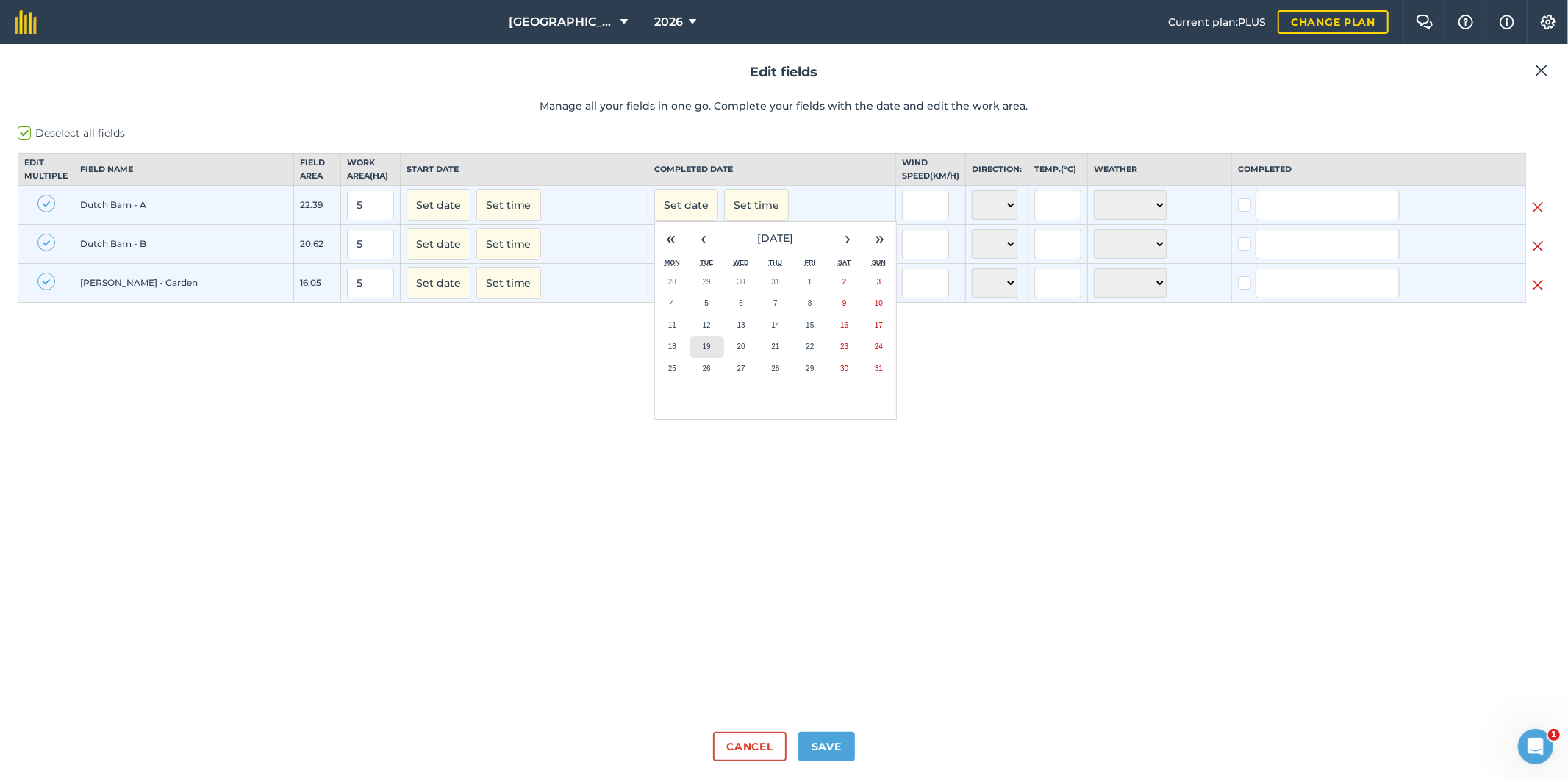
click at [707, 358] on button "19" at bounding box center [706, 347] width 34 height 22
checkbox input "true"
type input "[PERSON_NAME]"
checkbox input "true"
type input "[PERSON_NAME]"
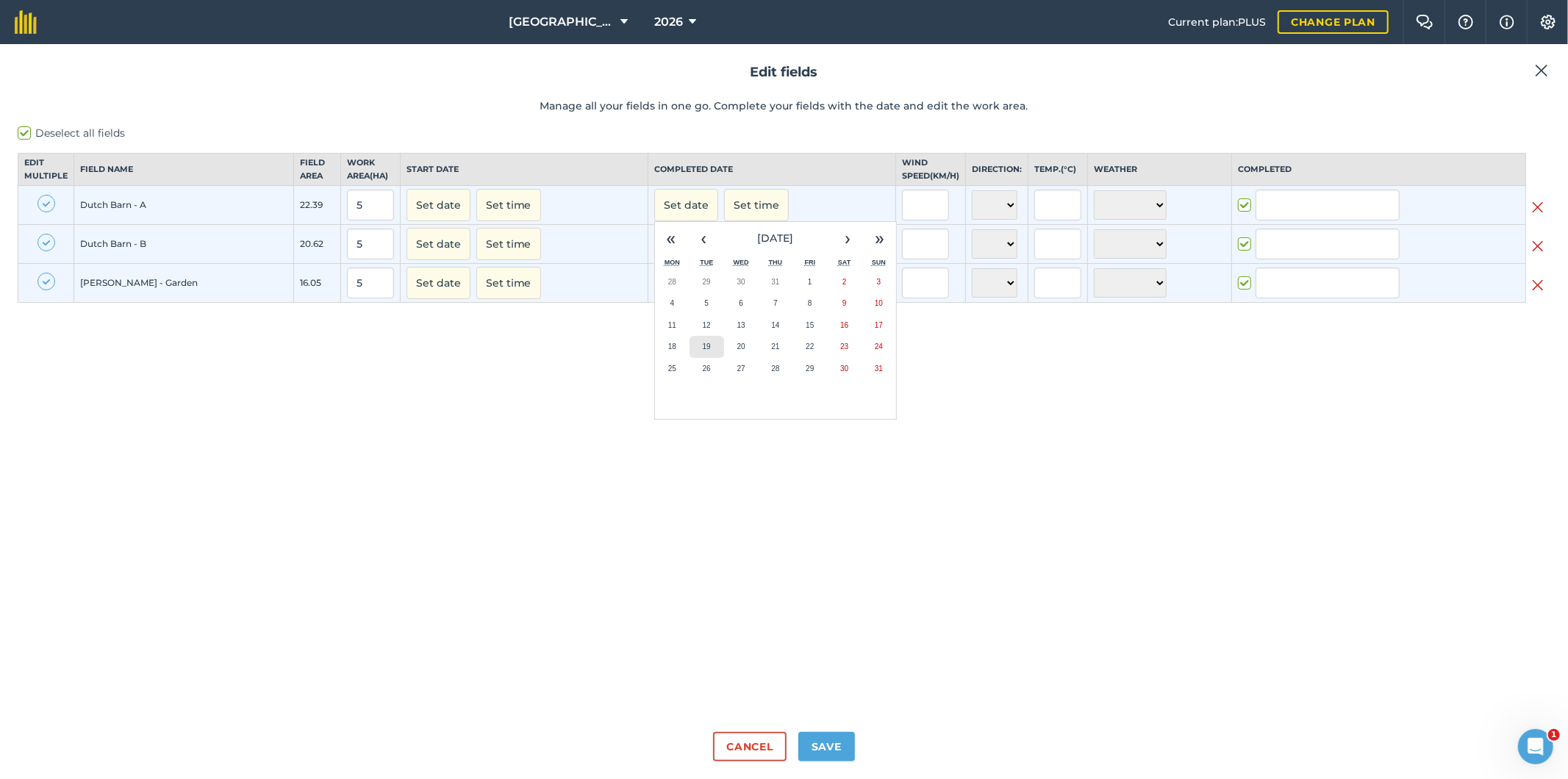
checkbox input "true"
type input "[PERSON_NAME]"
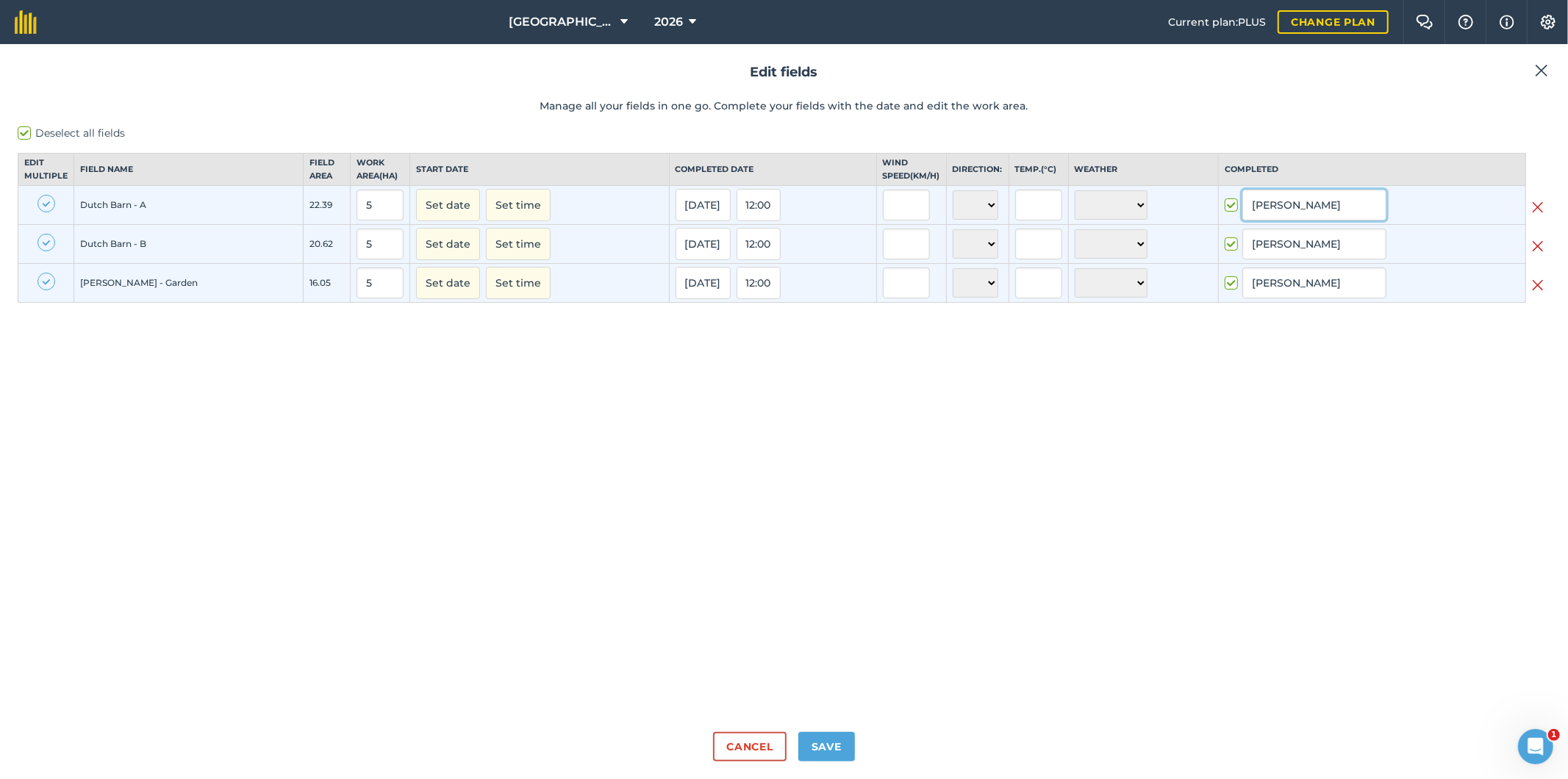
click at [1348, 216] on input "[PERSON_NAME]" at bounding box center [1314, 205] width 144 height 30
click at [1293, 250] on li "[PERSON_NAME]" at bounding box center [1314, 236] width 143 height 30
type input "[PERSON_NAME]"
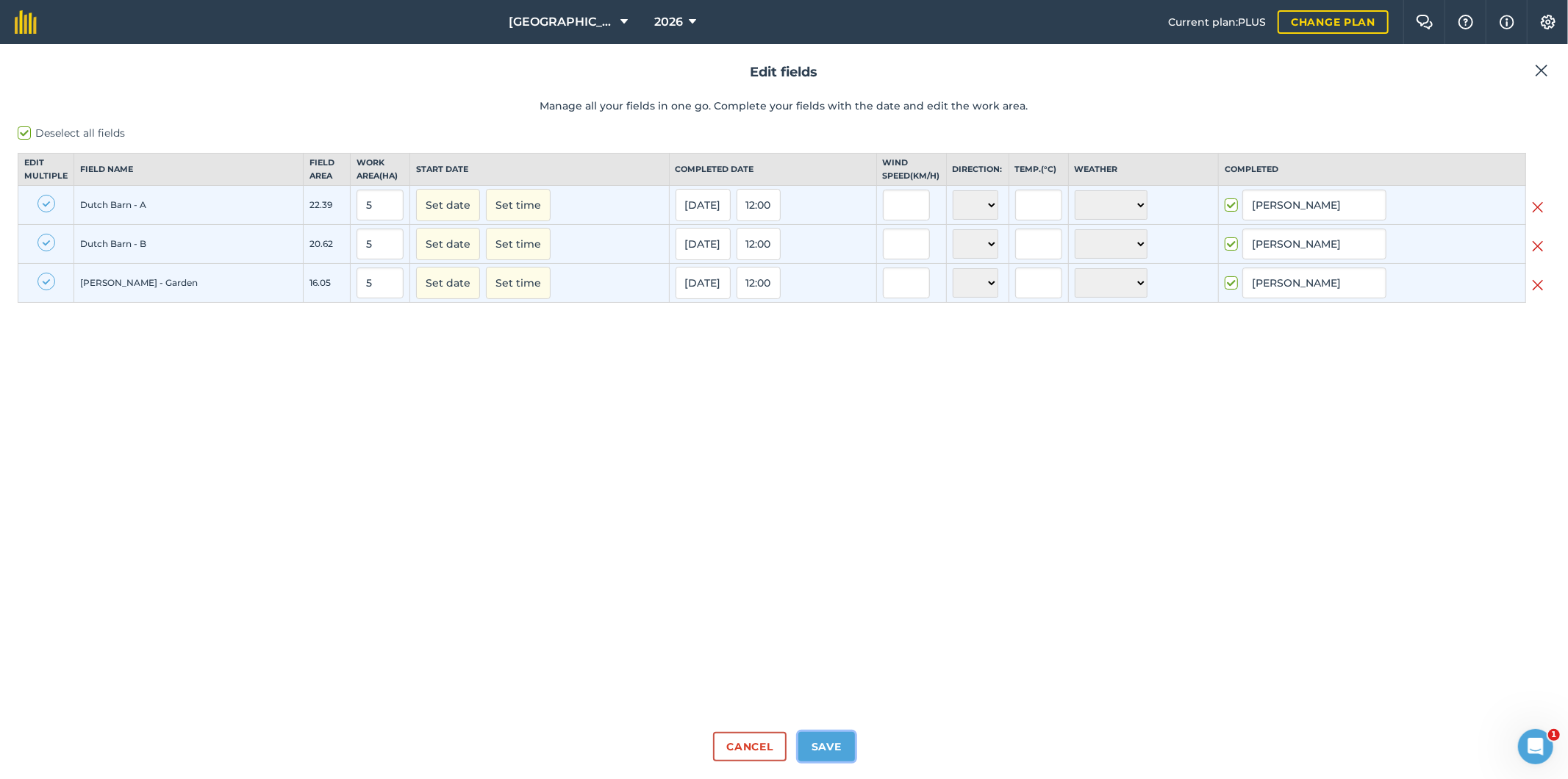
click at [832, 751] on button "Save" at bounding box center [827, 747] width 57 height 30
checkbox input "true"
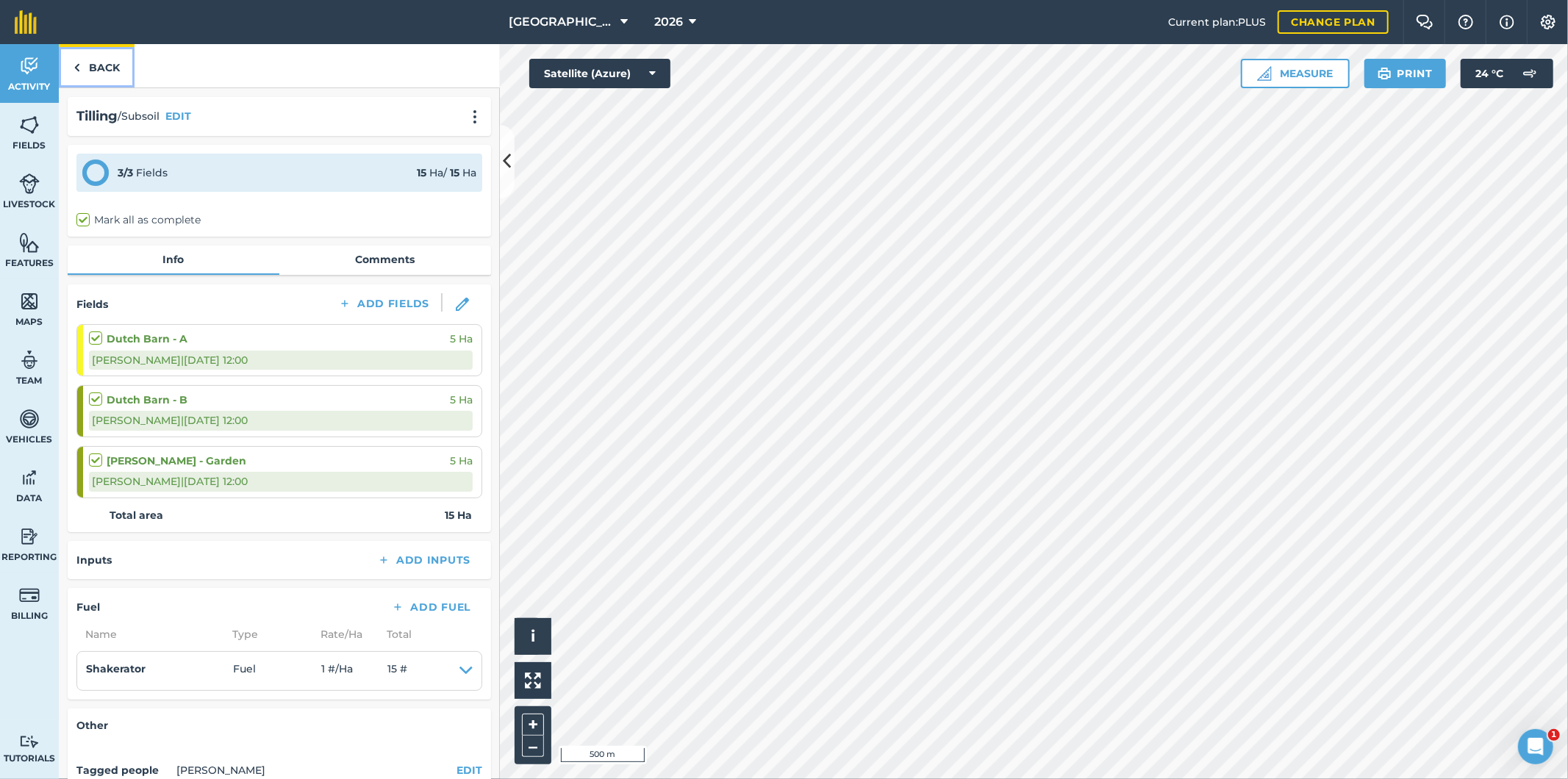
click at [90, 69] on link "Back" at bounding box center [96, 66] width 76 height 43
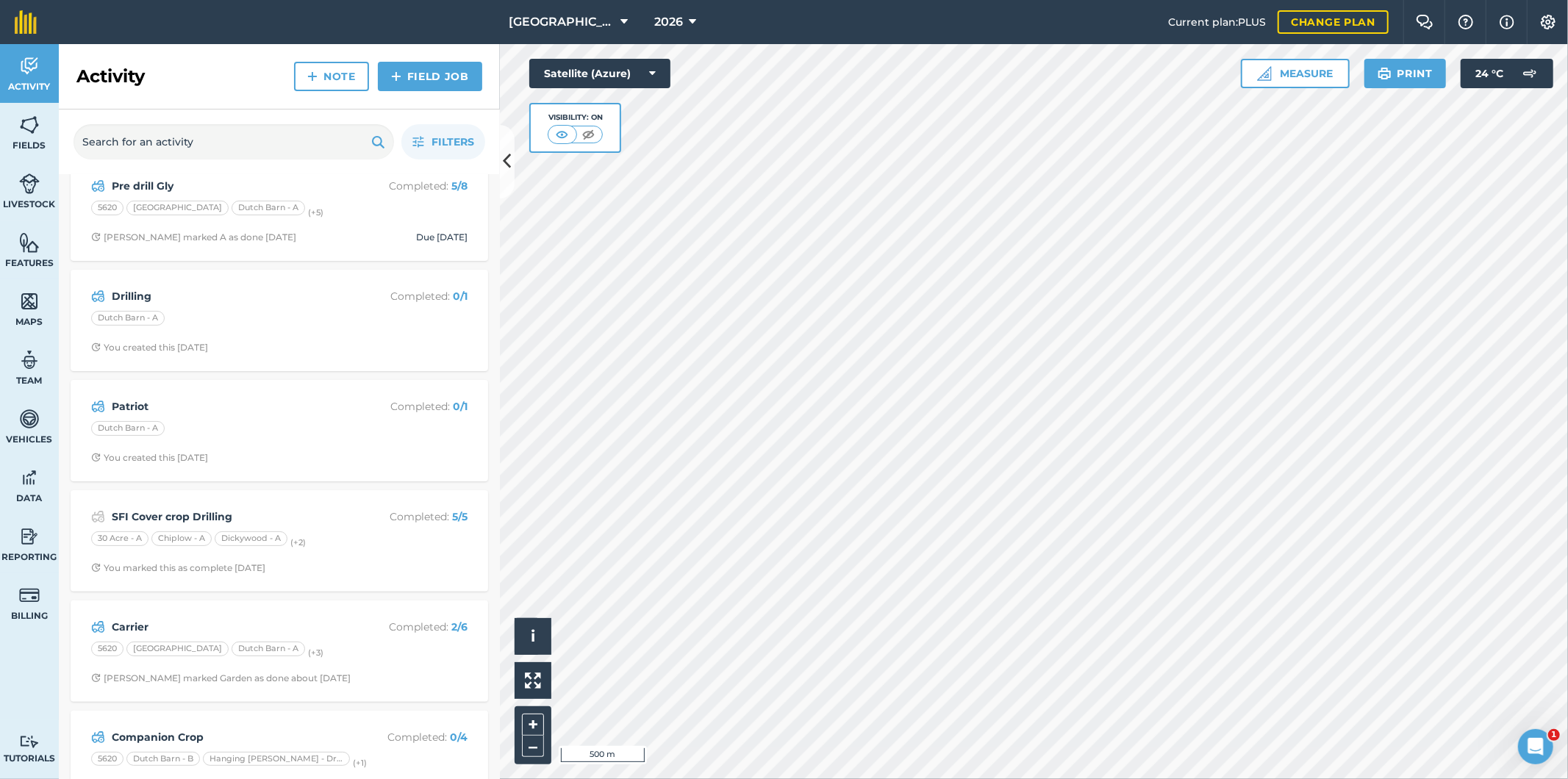
scroll to position [289, 0]
